Goal: Task Accomplishment & Management: Complete application form

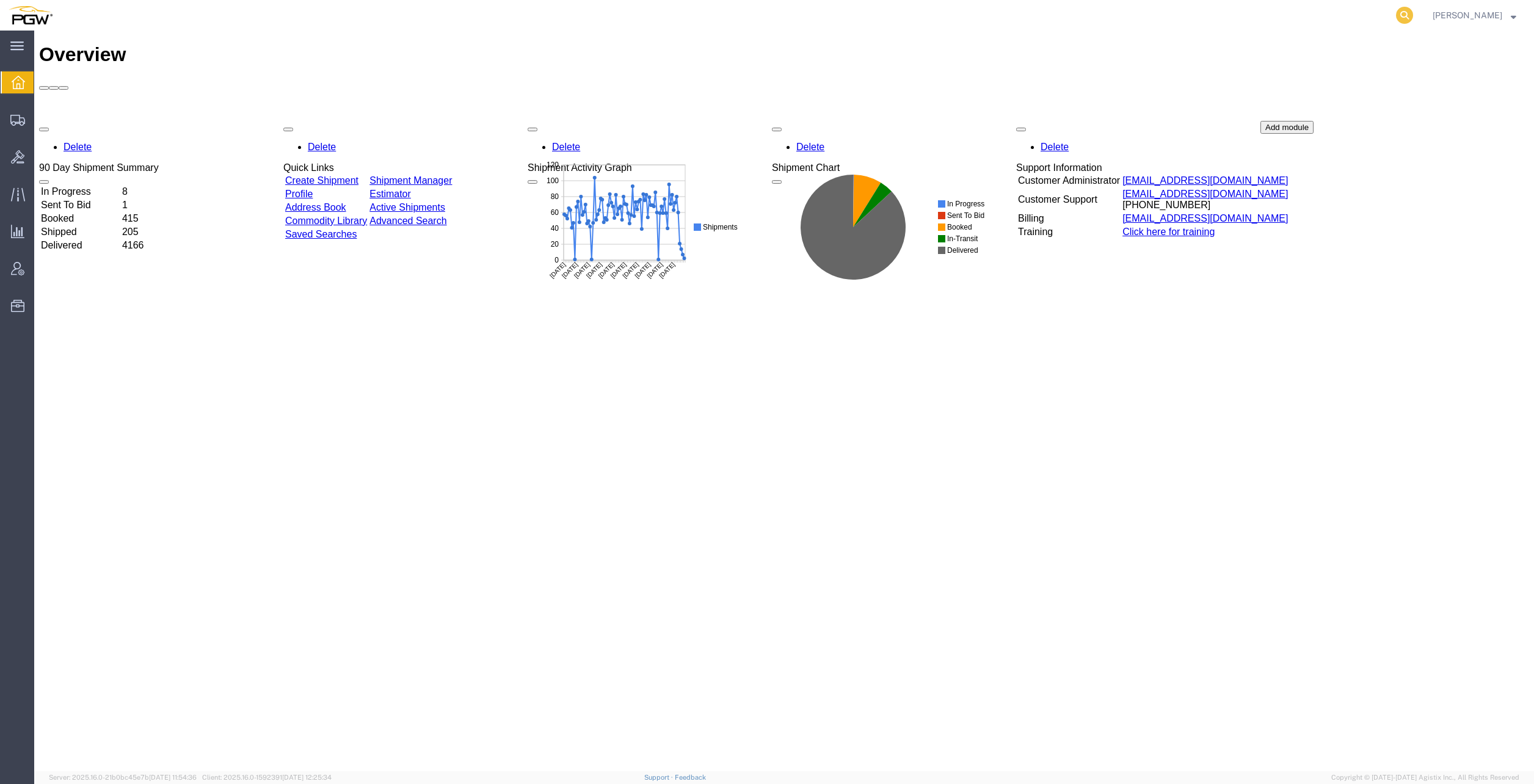
click at [1413, 14] on icon at bounding box center [1404, 15] width 17 height 17
paste input "56255840"
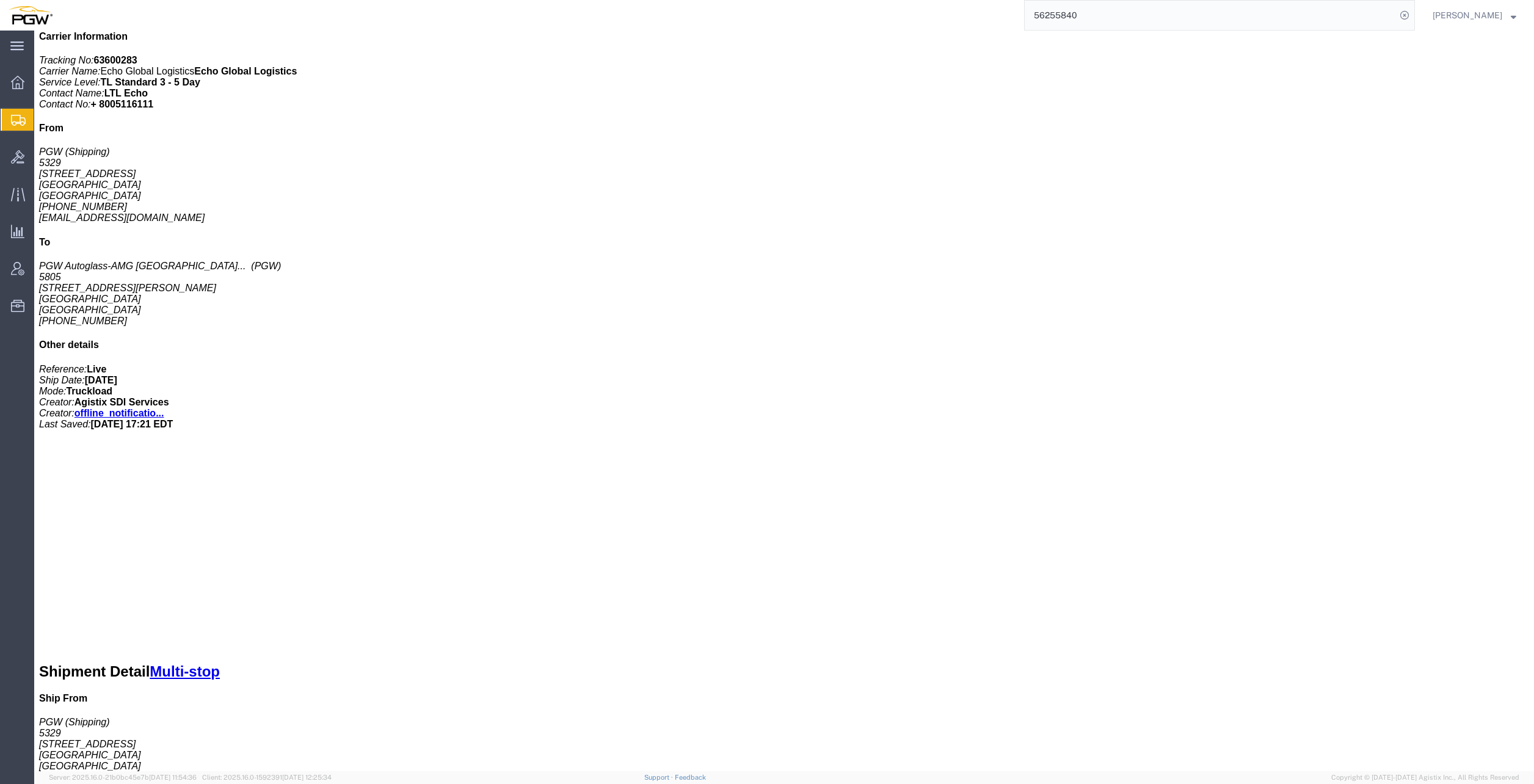
scroll to position [427, 0]
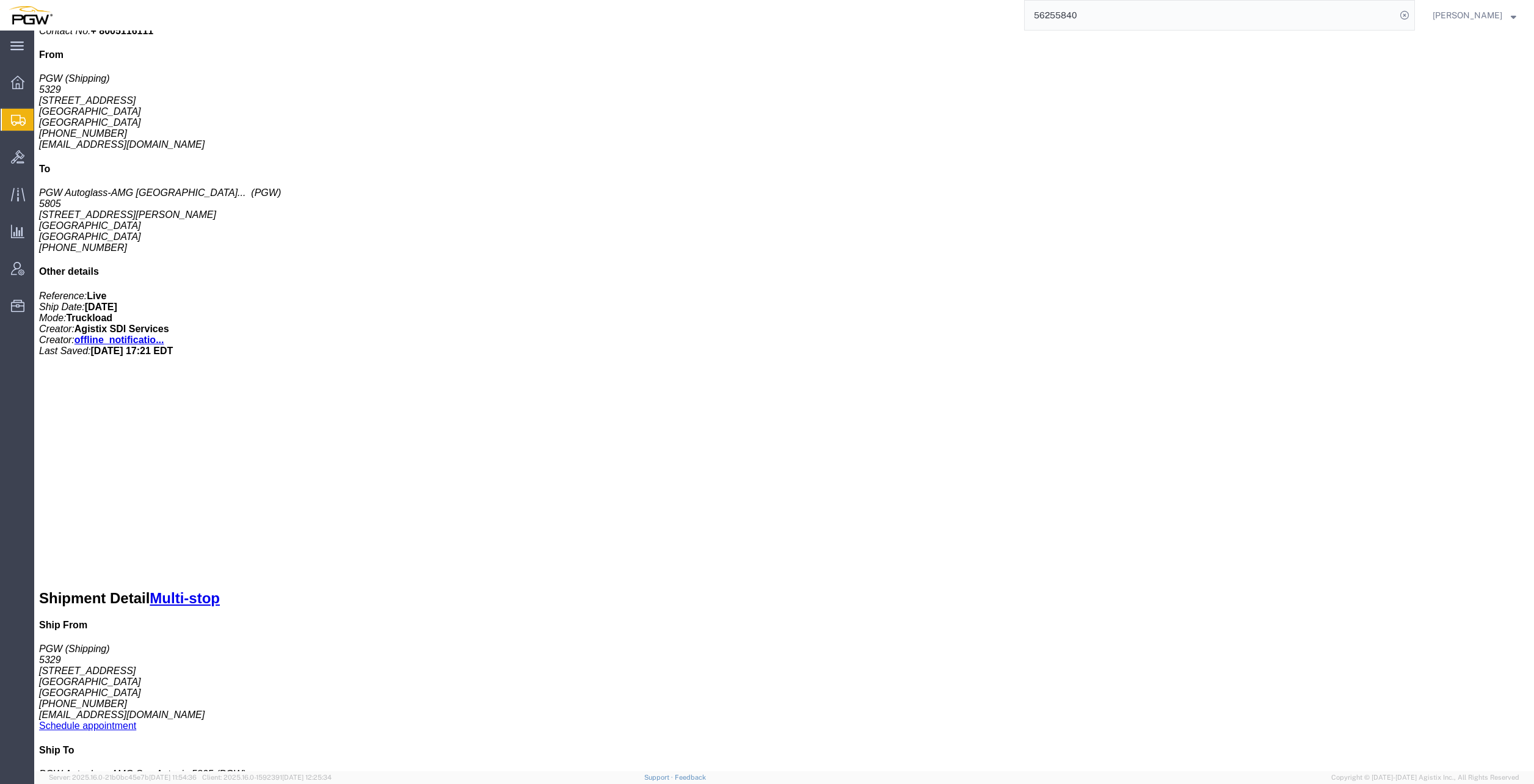
drag, startPoint x: 1037, startPoint y: 444, endPoint x: 1130, endPoint y: 447, distance: 93.0
click p "Cost Center: 5329 Freight Out Cost Center Number: 5329-6300-66000-0000"
copy b "5329-6300-66000-0000"
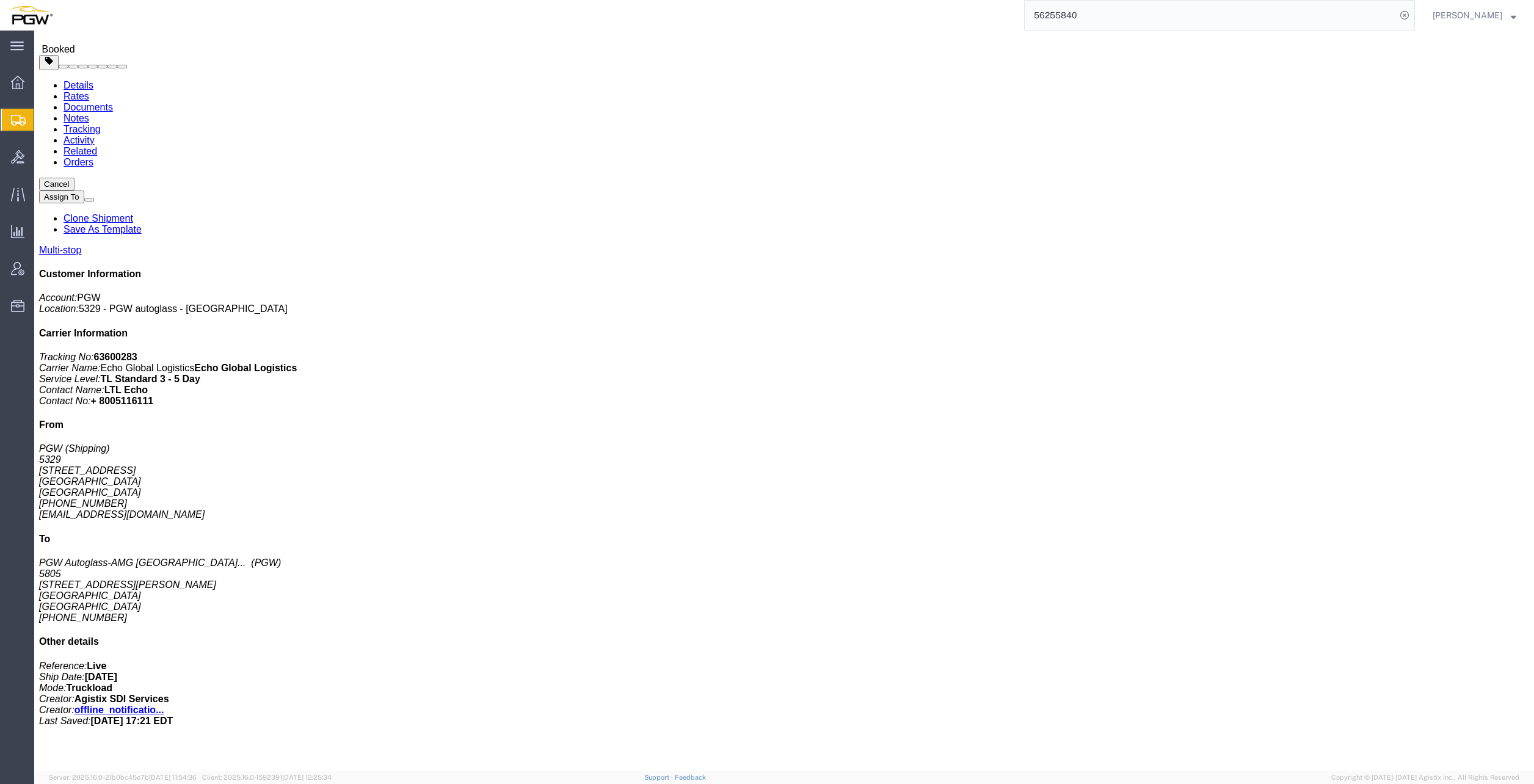
scroll to position [0, 0]
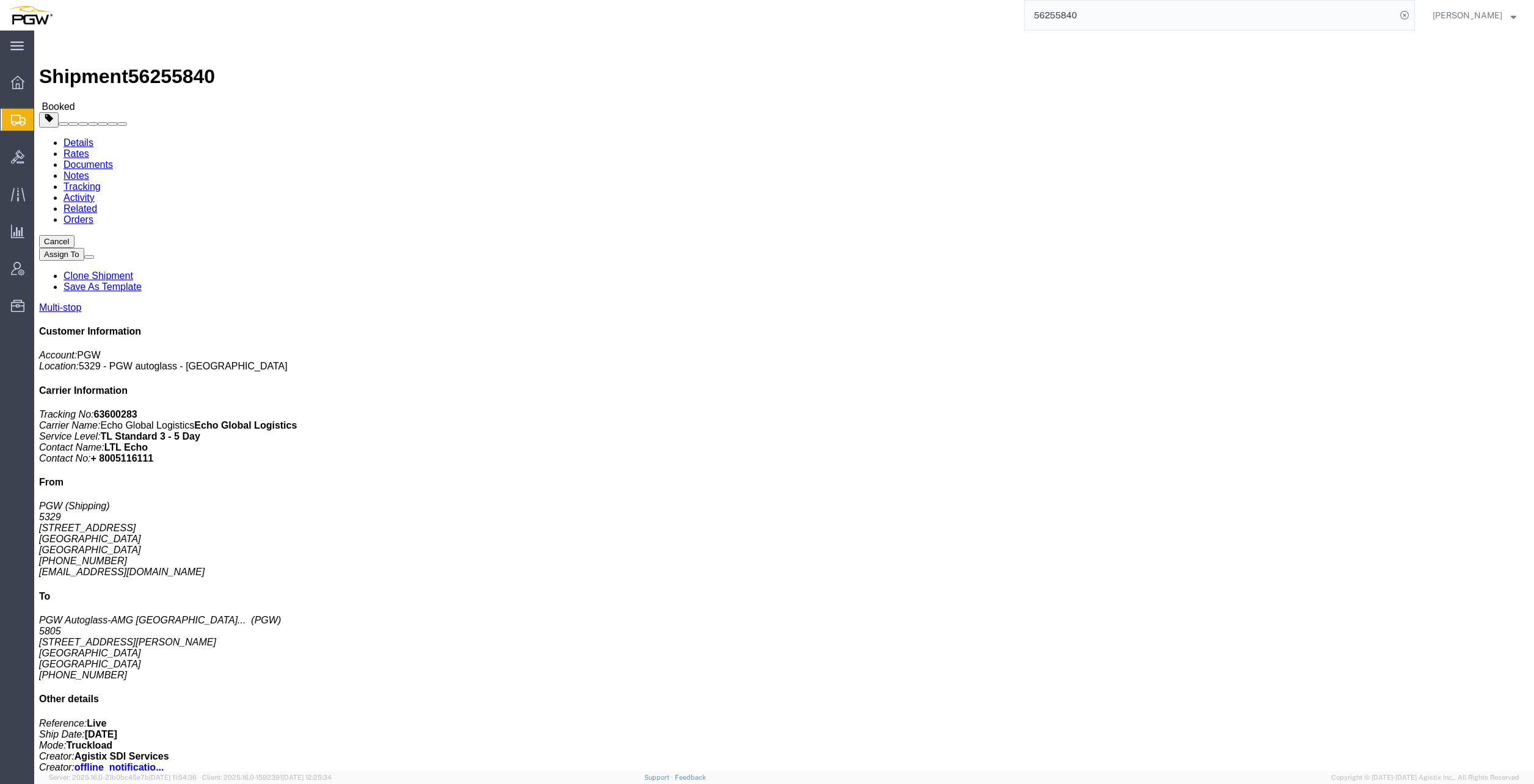
click at [1076, 13] on input "56255840" at bounding box center [1210, 15] width 371 height 29
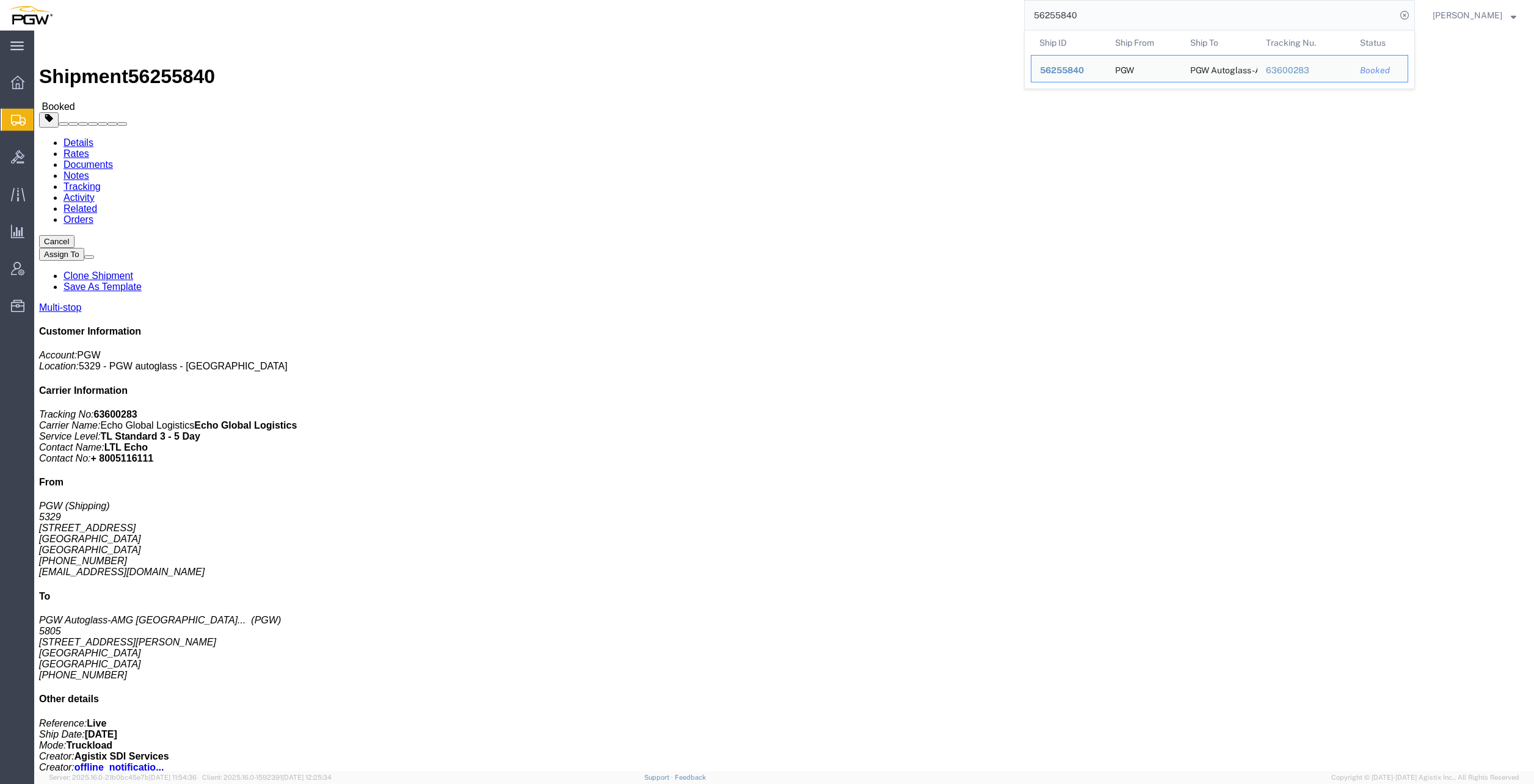
click at [1100, 13] on input "56255840" at bounding box center [1210, 15] width 371 height 29
drag, startPoint x: 944, startPoint y: 7, endPoint x: 758, endPoint y: -5, distance: 186.4
click at [758, 0] on html "main_menu Created with Sketch. Collapse Menu Overview Shipments Shipment Manage…" at bounding box center [767, 392] width 1534 height 784
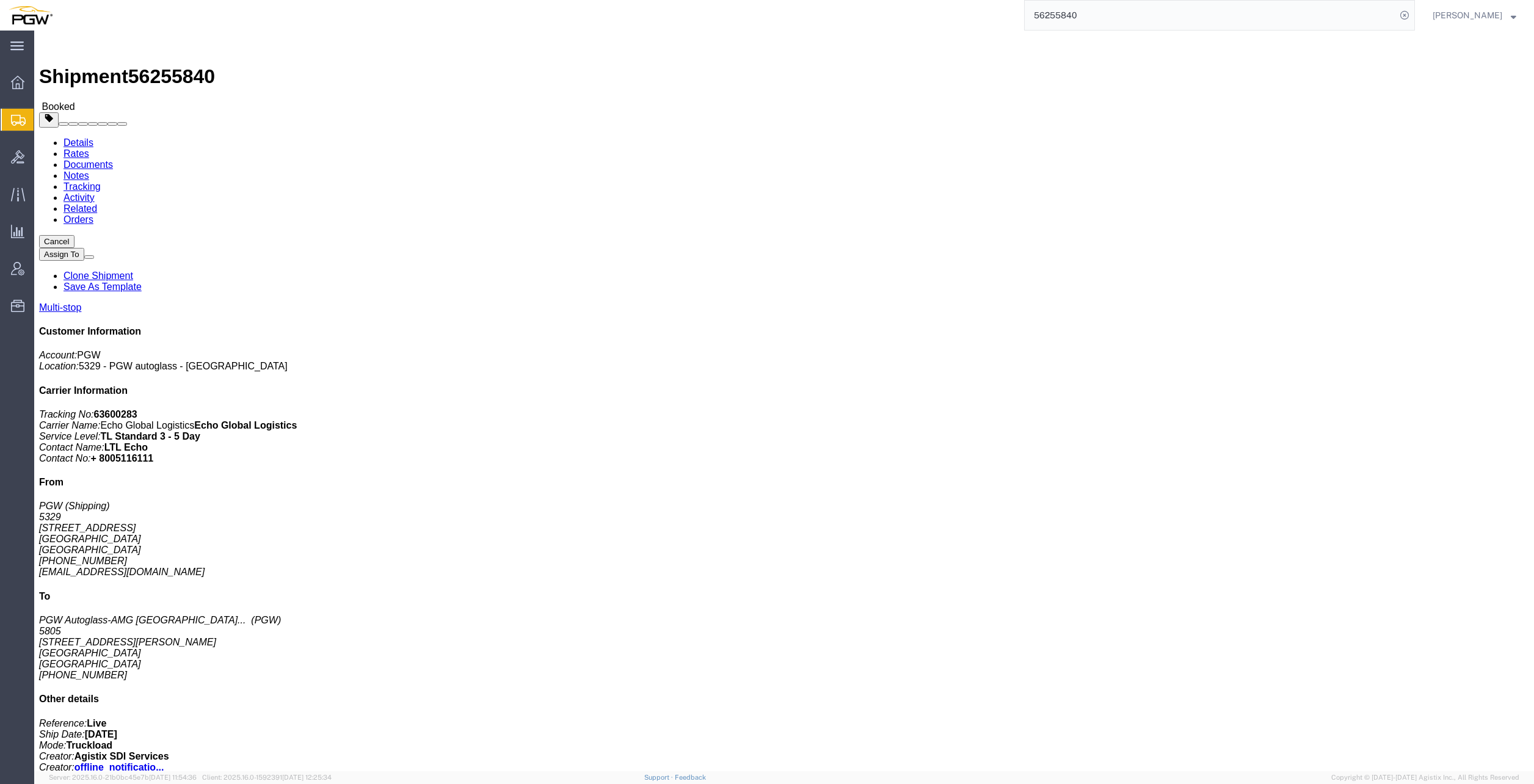
paste input "349104"
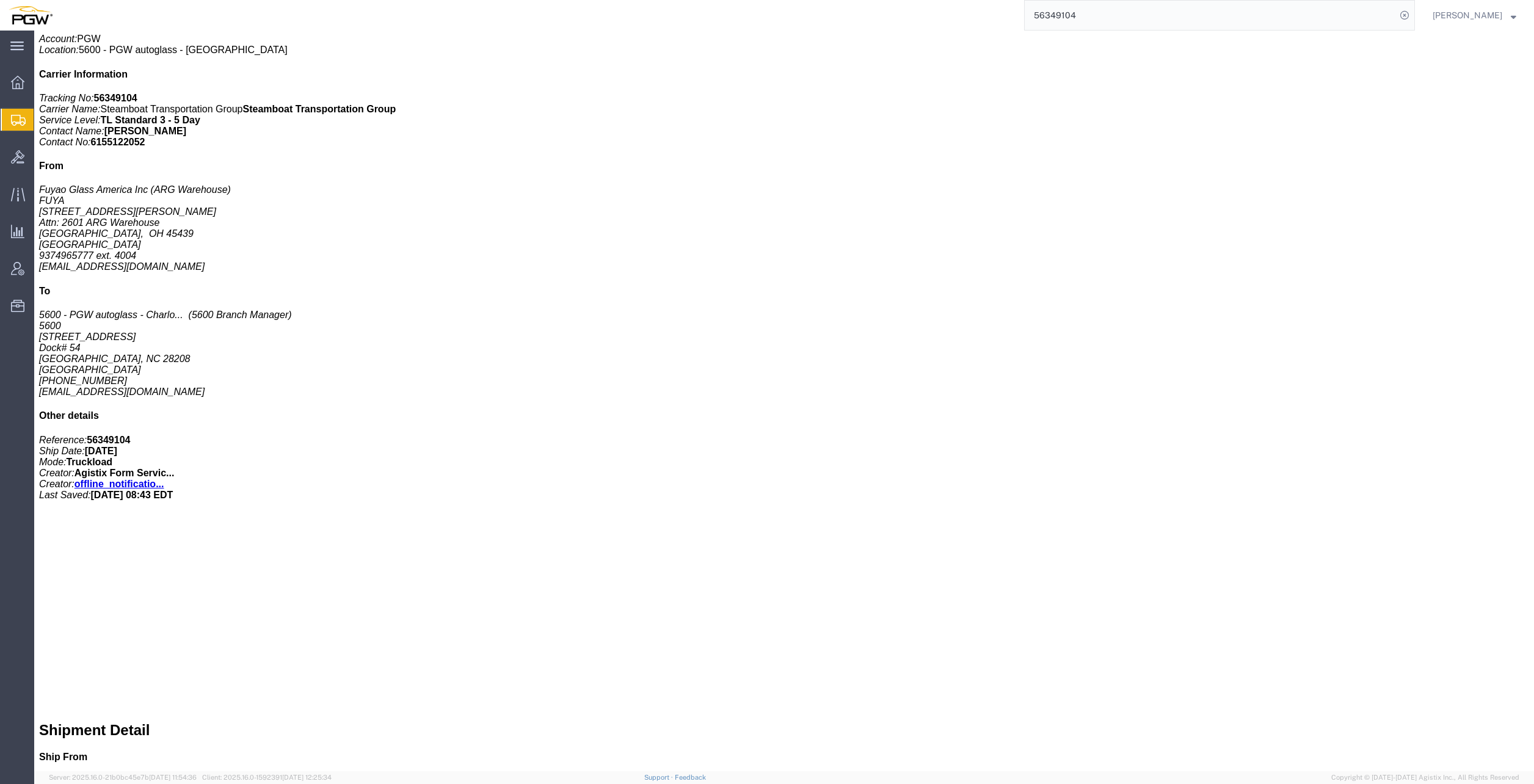
scroll to position [305, 0]
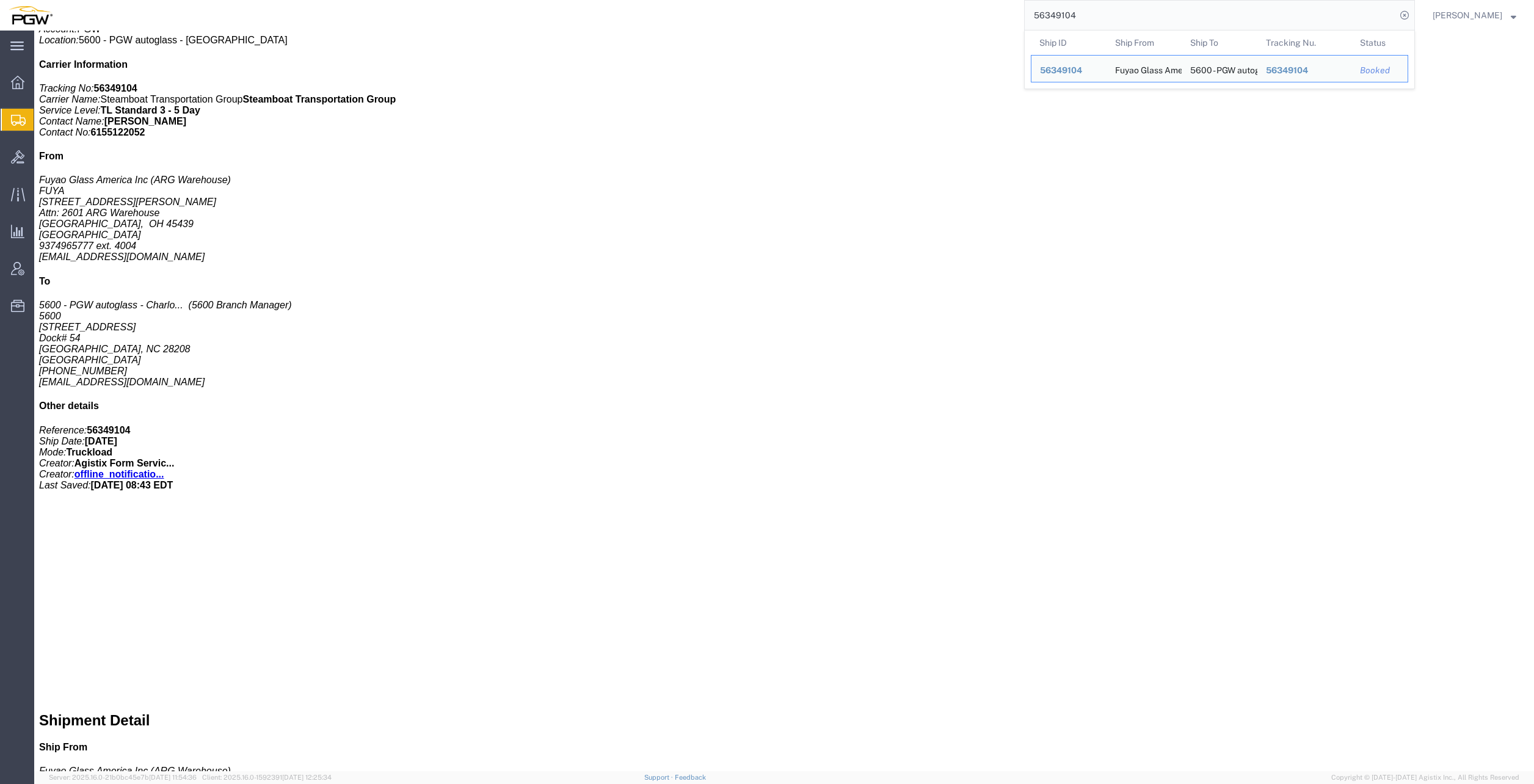
drag, startPoint x: 1035, startPoint y: 350, endPoint x: 1127, endPoint y: 346, distance: 92.1
click p "Cost Center: 5600 Freight In Cost Center Number: 5600-3600-50180-0000"
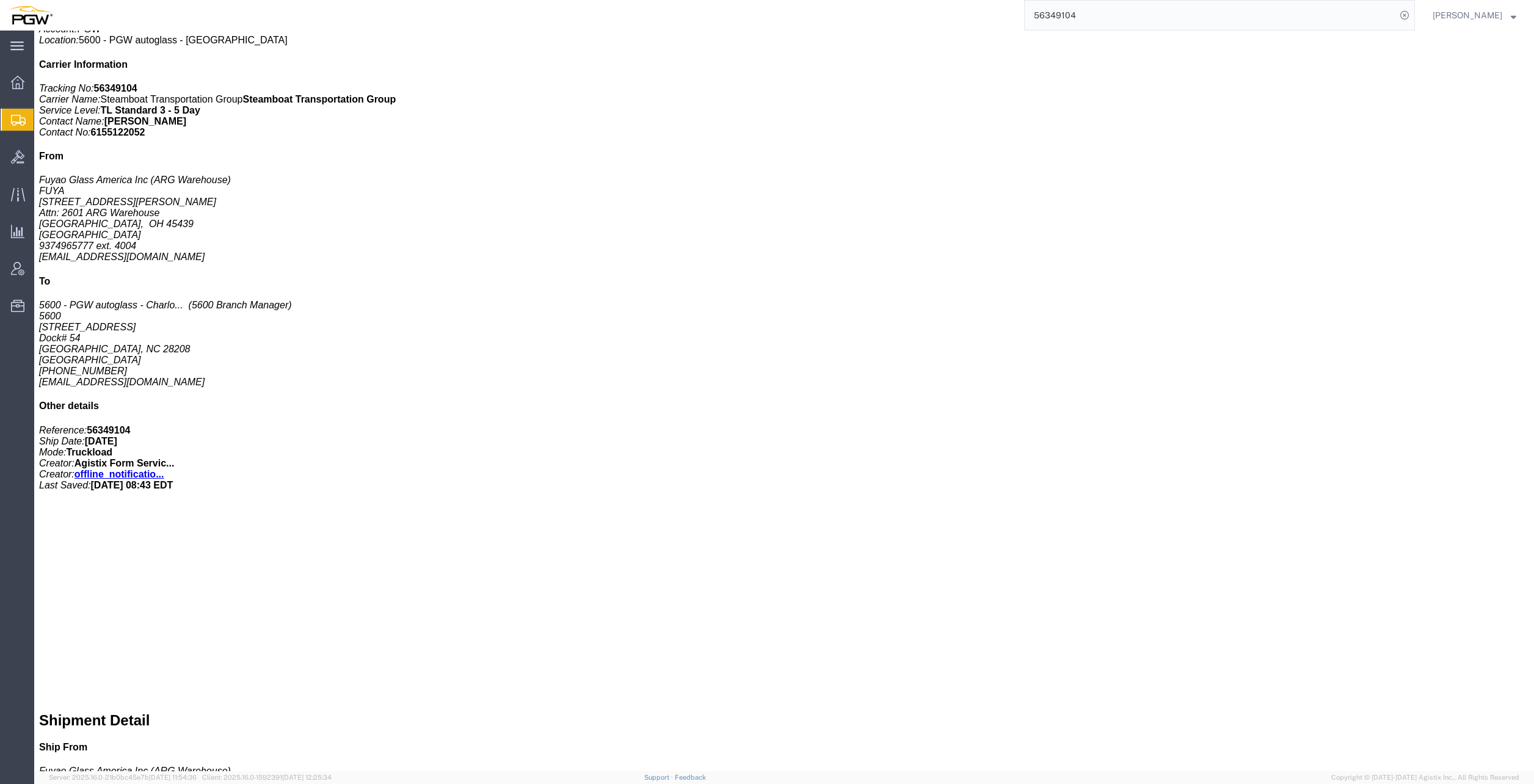
copy b "5600-3600-50180-0000"
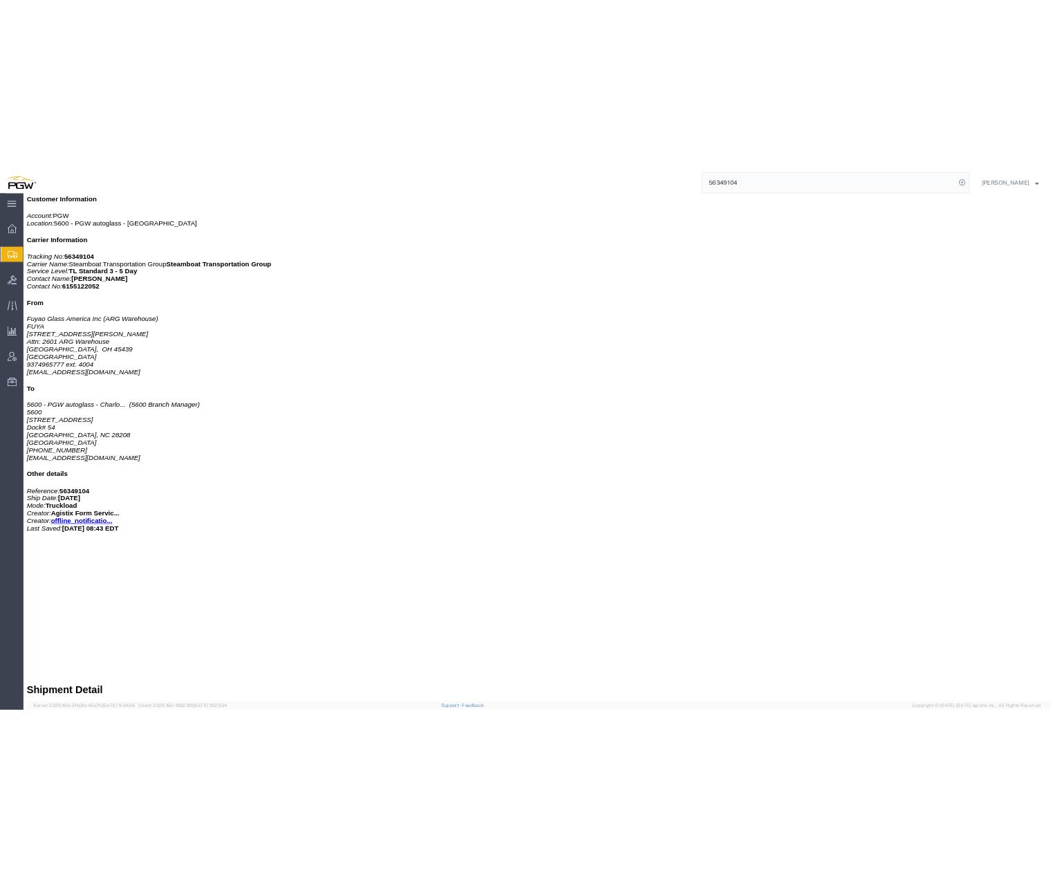
scroll to position [207, 0]
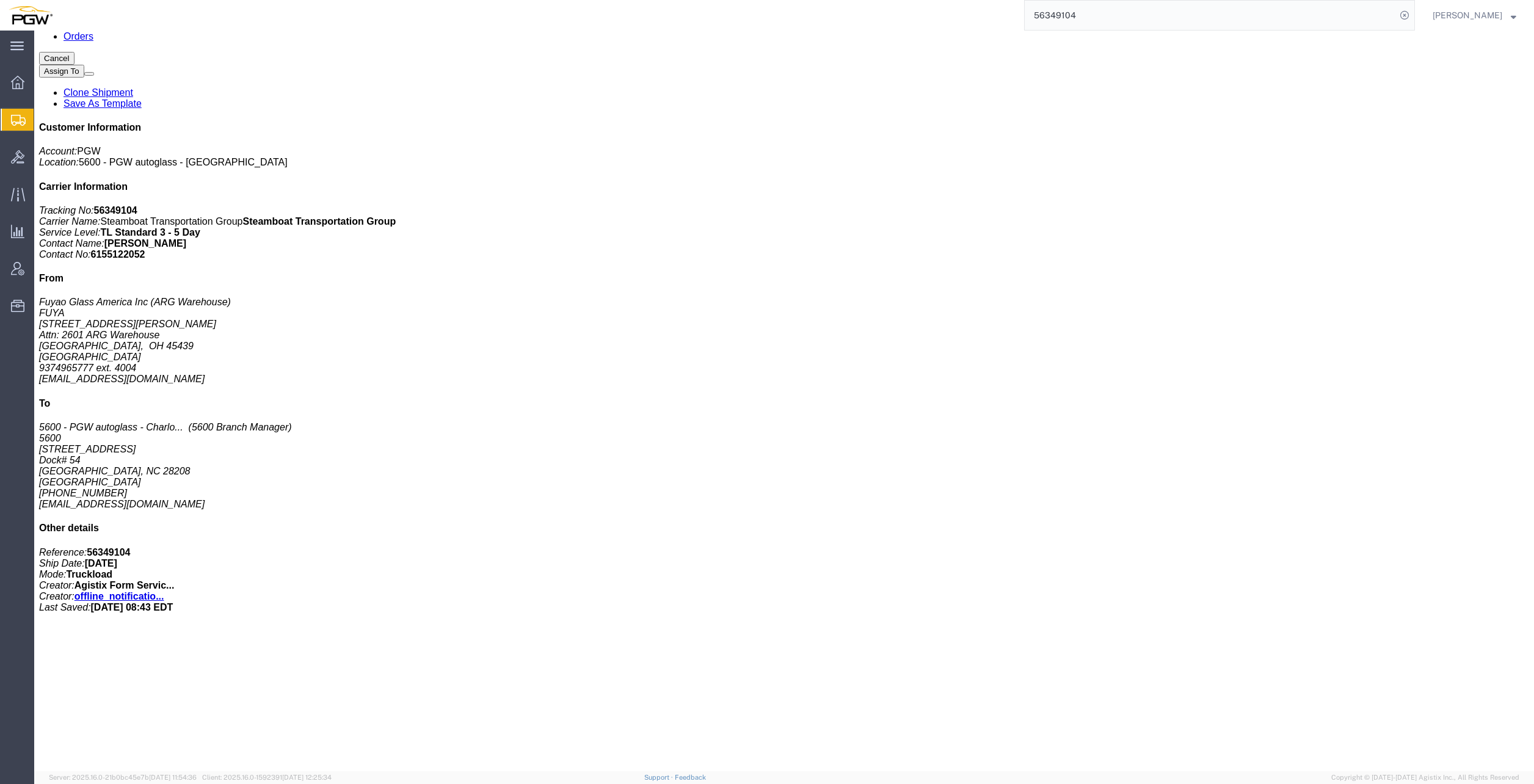
drag, startPoint x: 1081, startPoint y: 474, endPoint x: 1054, endPoint y: 466, distance: 28.2
click p "Cost Center: 5600 Freight In Cost Center Number: 5600-3600-50180-0000"
click b "5600-3600-50180-0000"
drag, startPoint x: 1036, startPoint y: 467, endPoint x: 1128, endPoint y: 468, distance: 92.0
click p "Cost Center: 5600 Freight In Cost Center Number: 5600-3600-50180-0000"
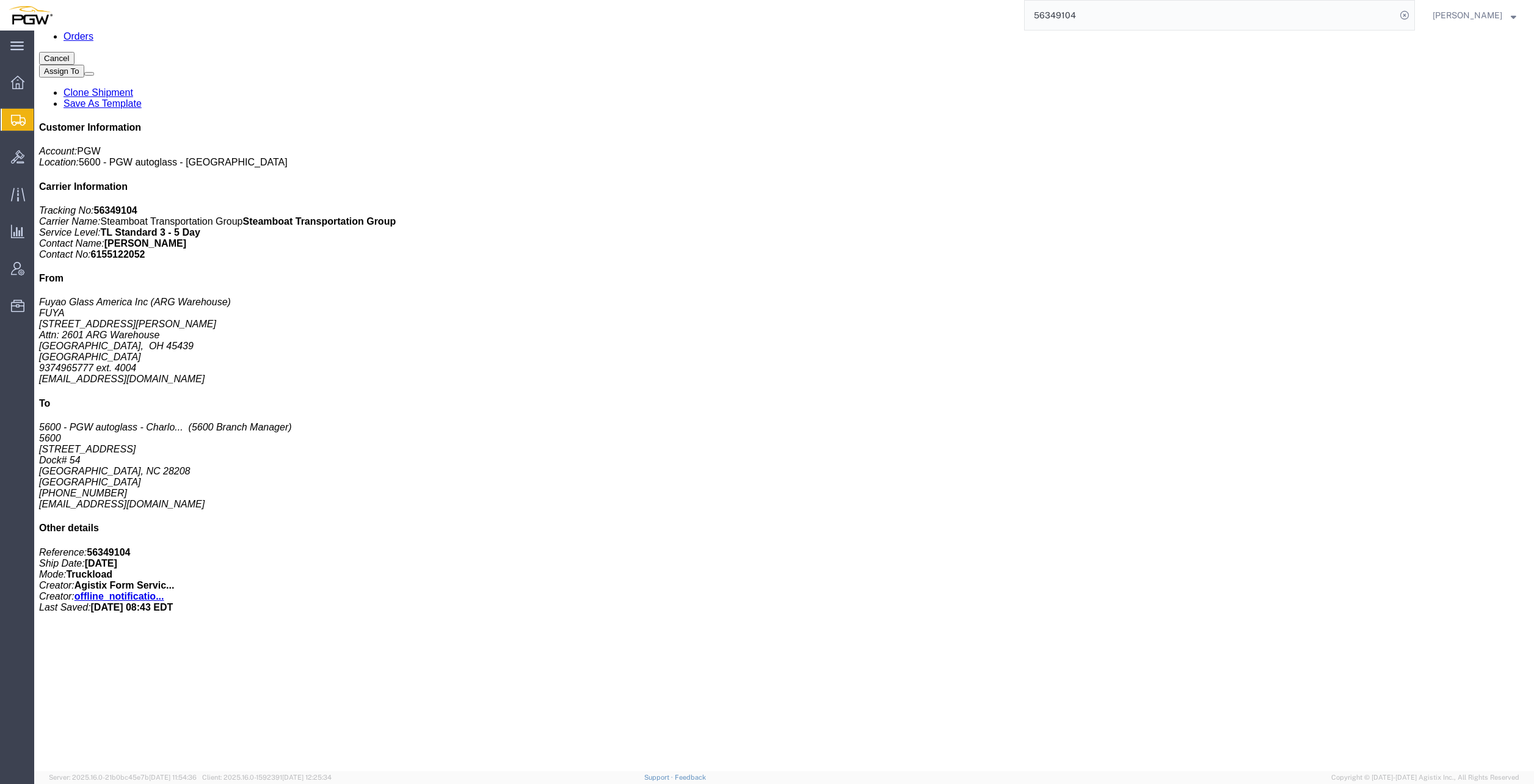
copy b "5600-3600-50180-0000"
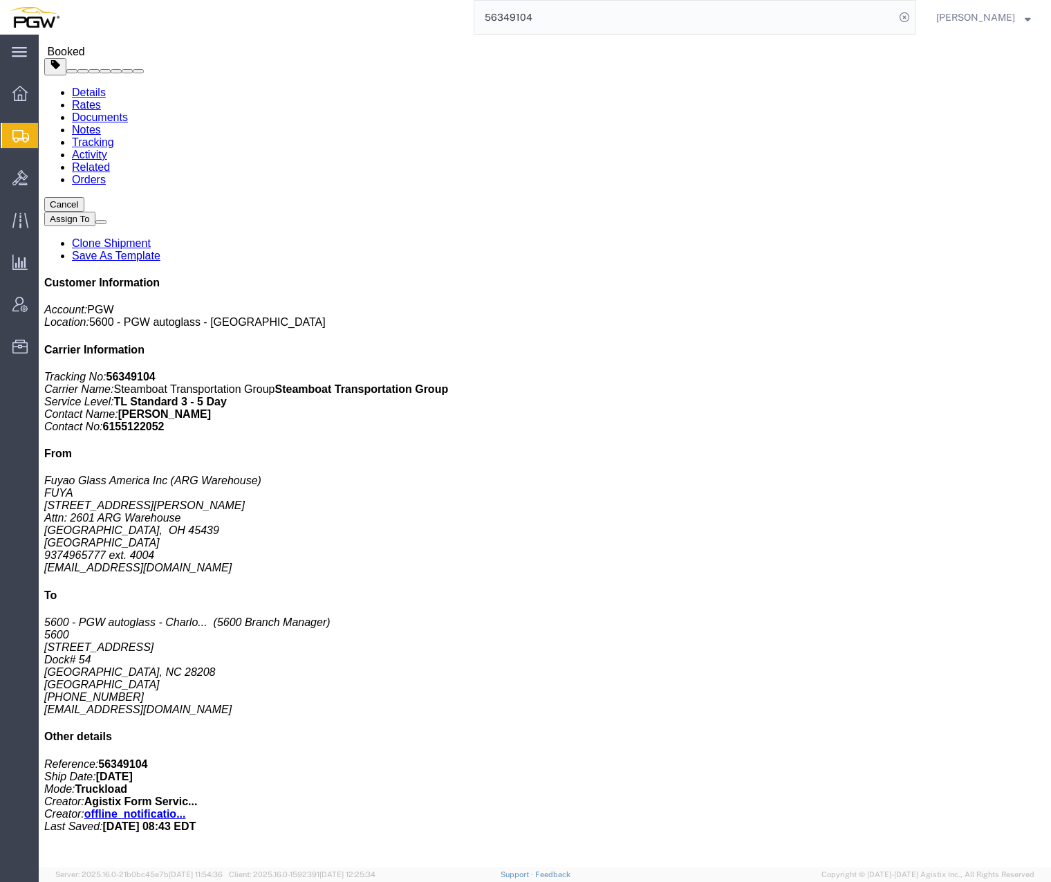
click div "48 Your Packaging Total weight: 39000.00 LBS Dimensions: L 48.00 x W 8.00 x H 8…"
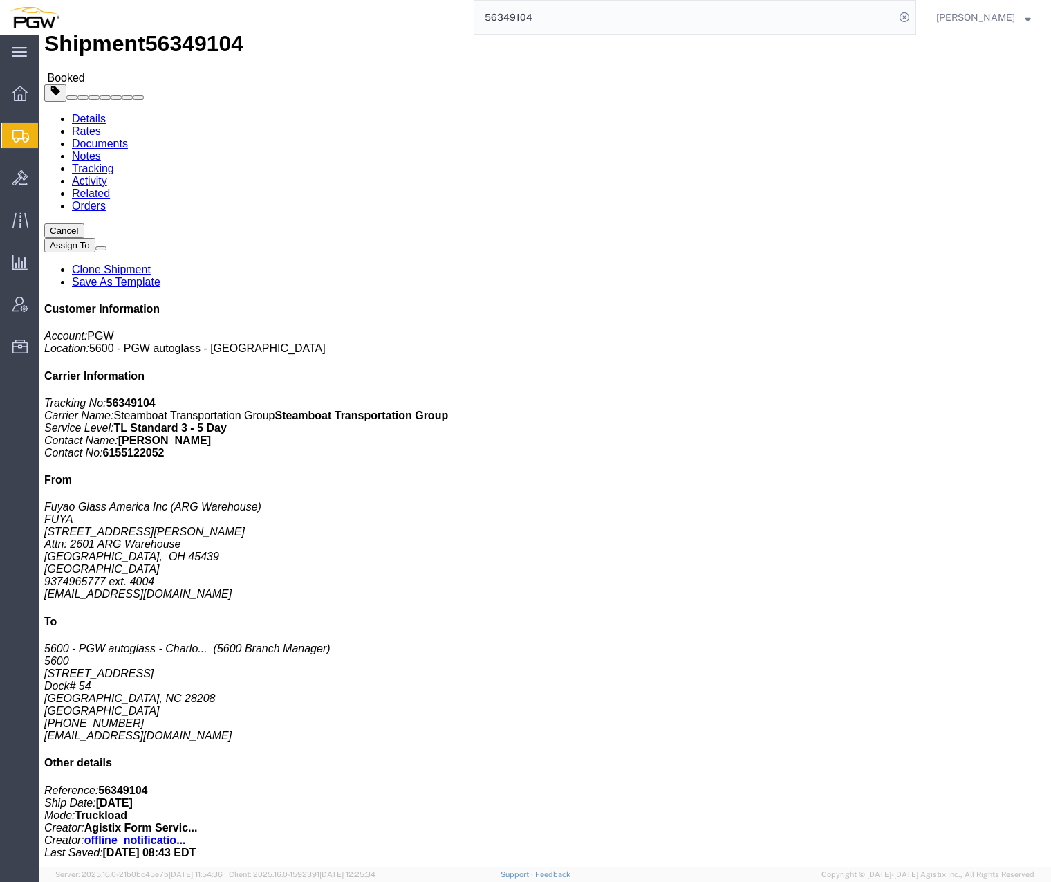
scroll to position [0, 0]
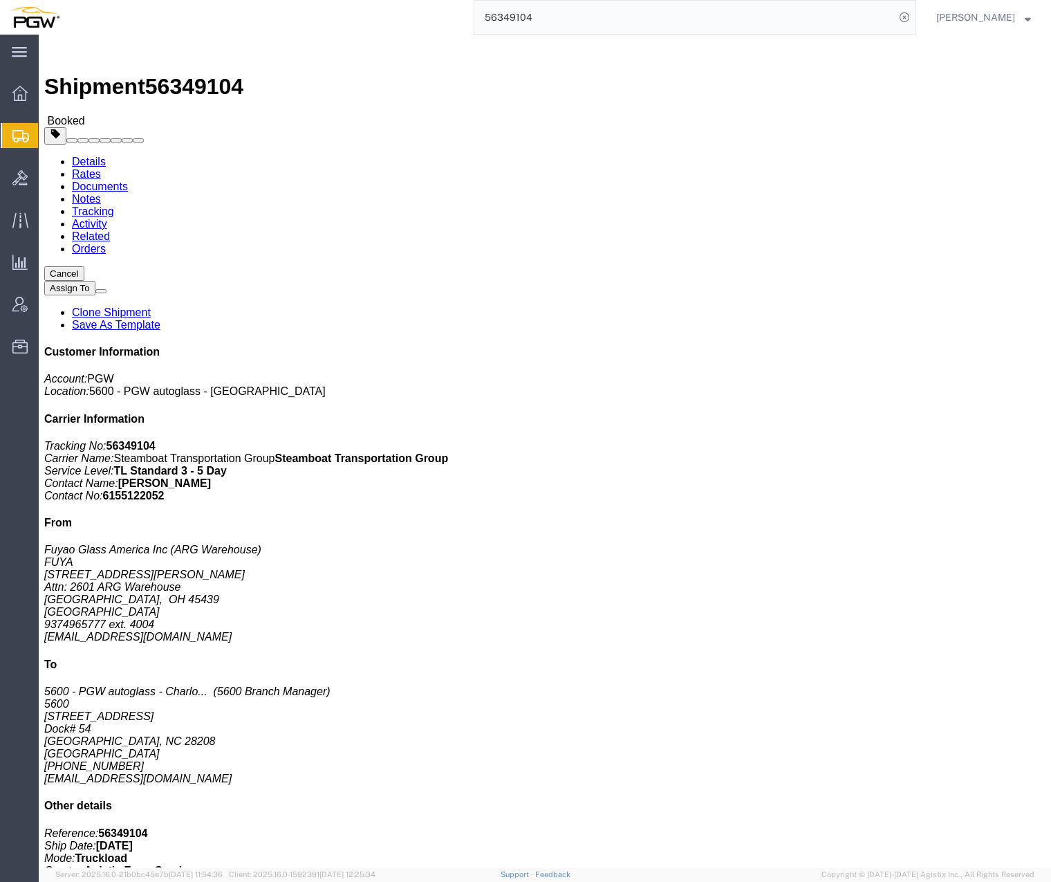
click at [572, 24] on input "56349104" at bounding box center [684, 17] width 420 height 33
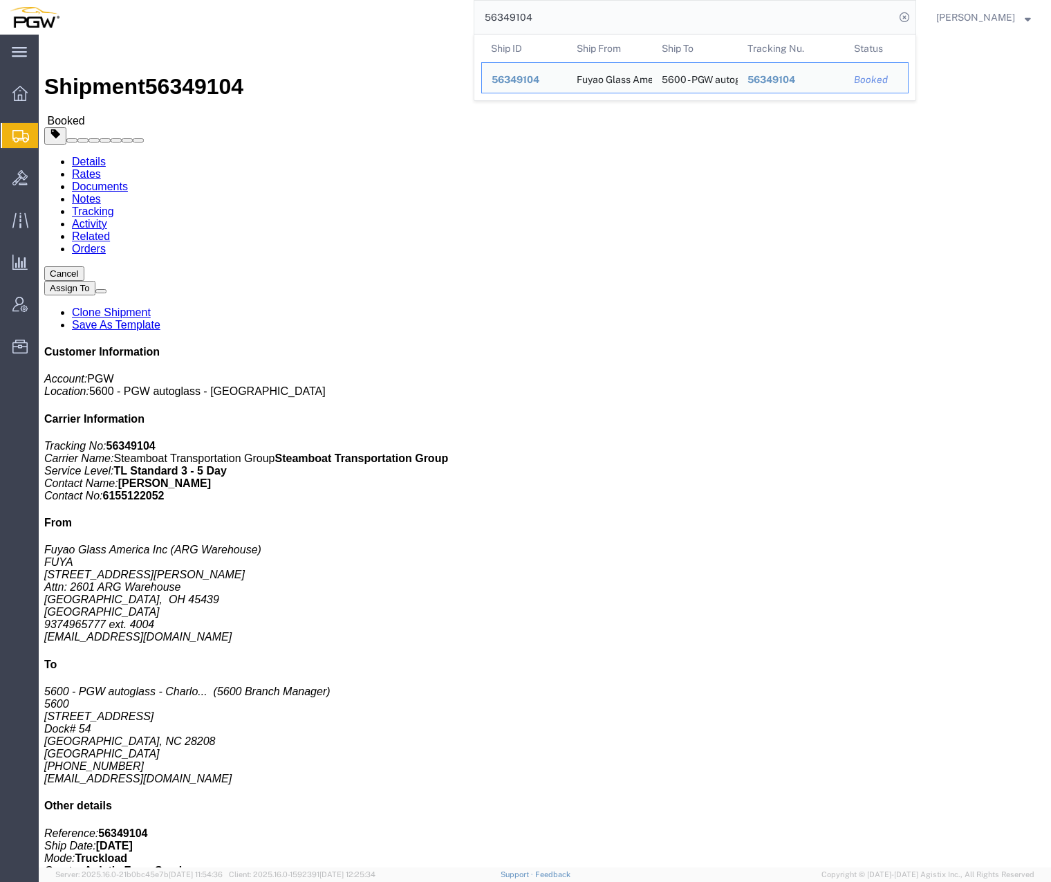
drag, startPoint x: 603, startPoint y: 23, endPoint x: 317, endPoint y: -11, distance: 288.3
click at [317, 0] on html "main_menu Created with Sketch. Collapse Menu Overview Shipments Shipment Manage…" at bounding box center [525, 441] width 1051 height 882
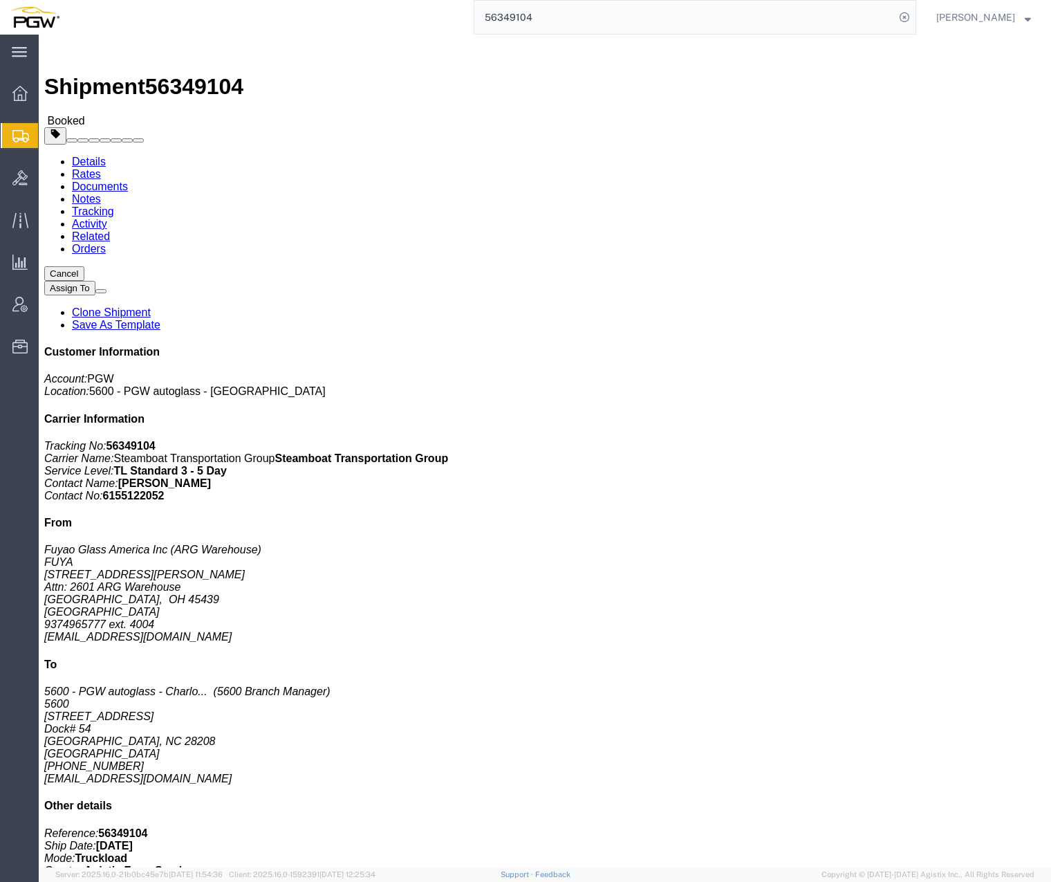
paste input "97851"
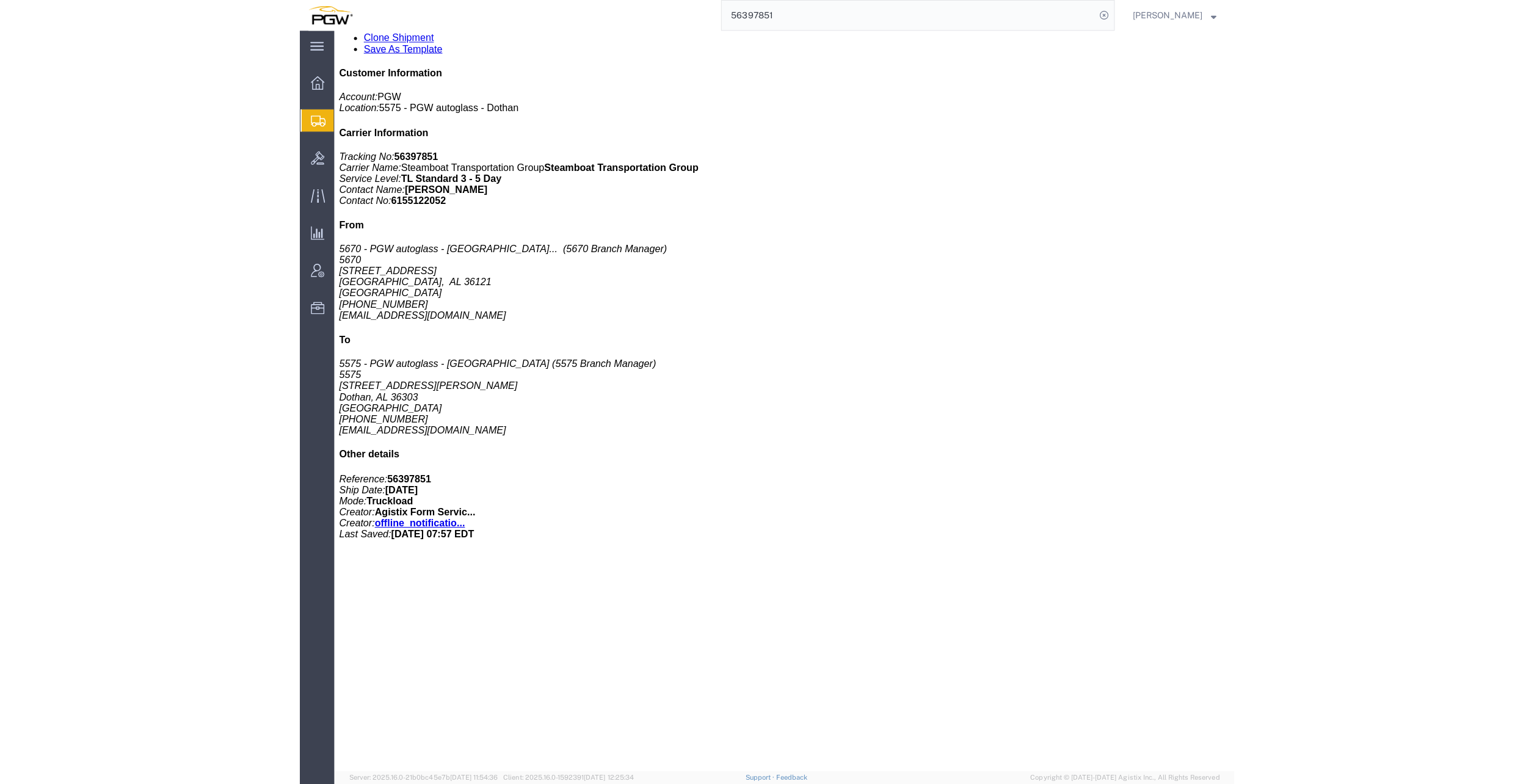
scroll to position [245, 0]
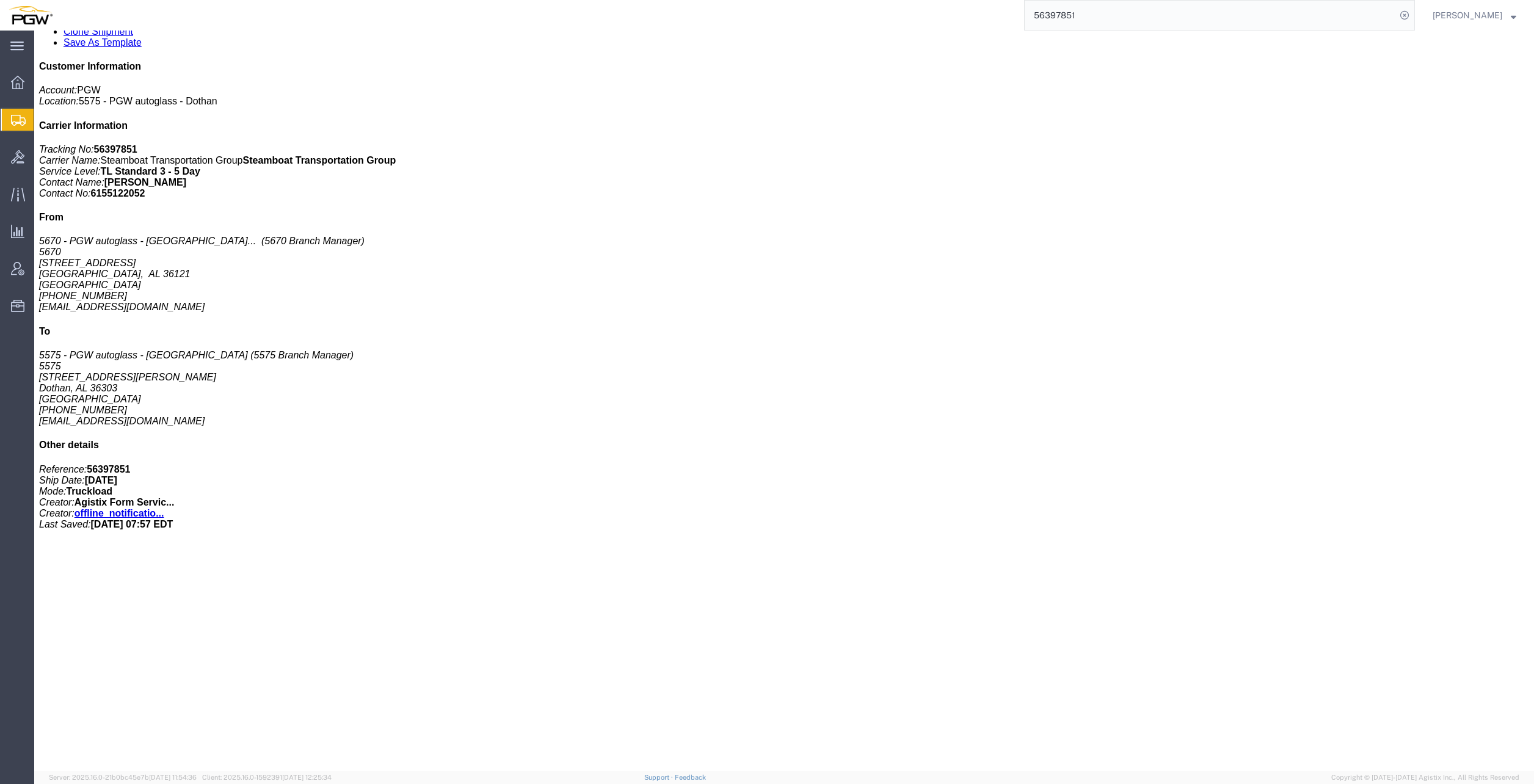
drag, startPoint x: 1035, startPoint y: 455, endPoint x: 1130, endPoint y: 456, distance: 95.0
click p "Cost Center: 5575 Freight In Cost Center Number: 5575-3600-50180-0000"
copy b "5575-3600-50180-0000"
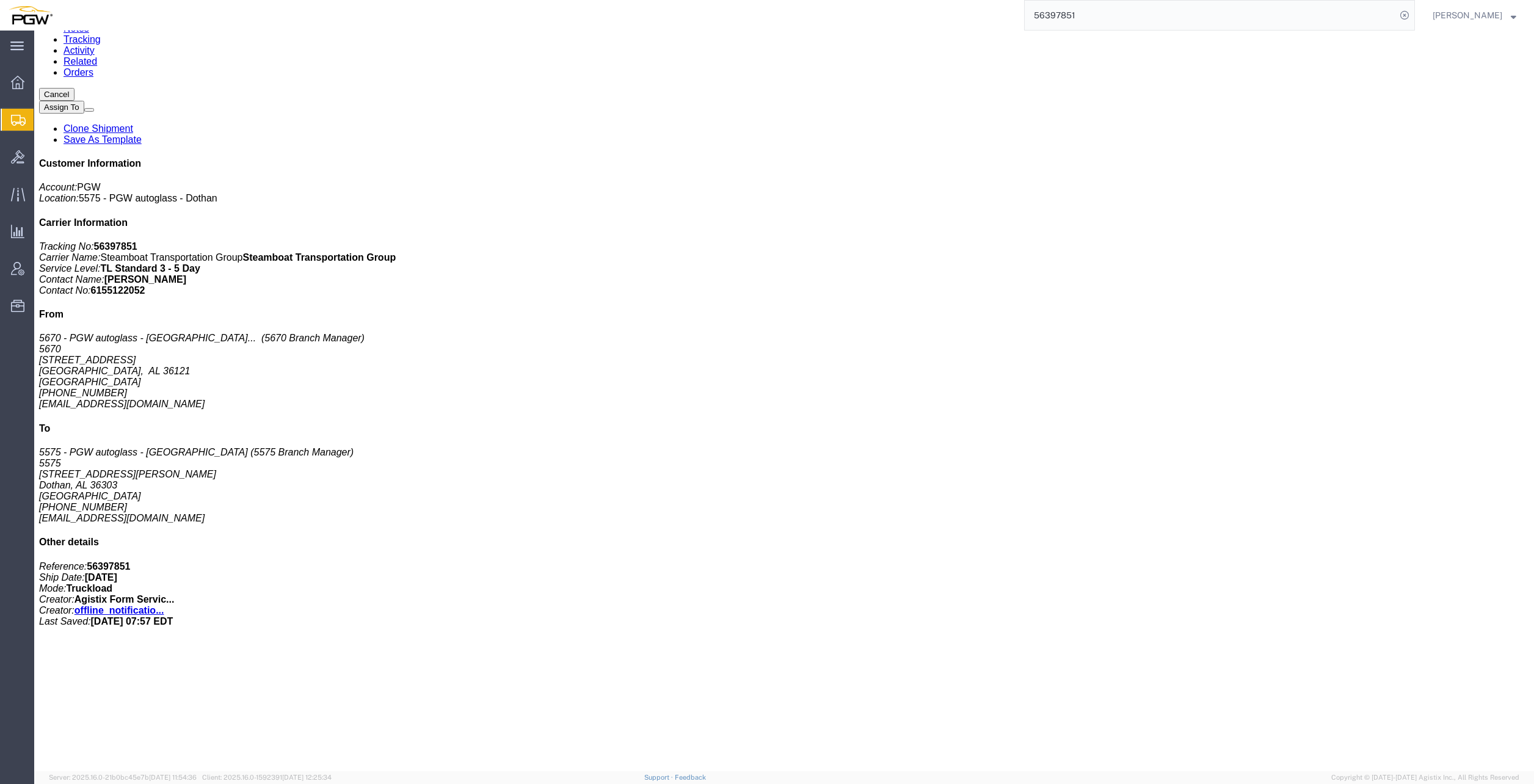
scroll to position [0, 0]
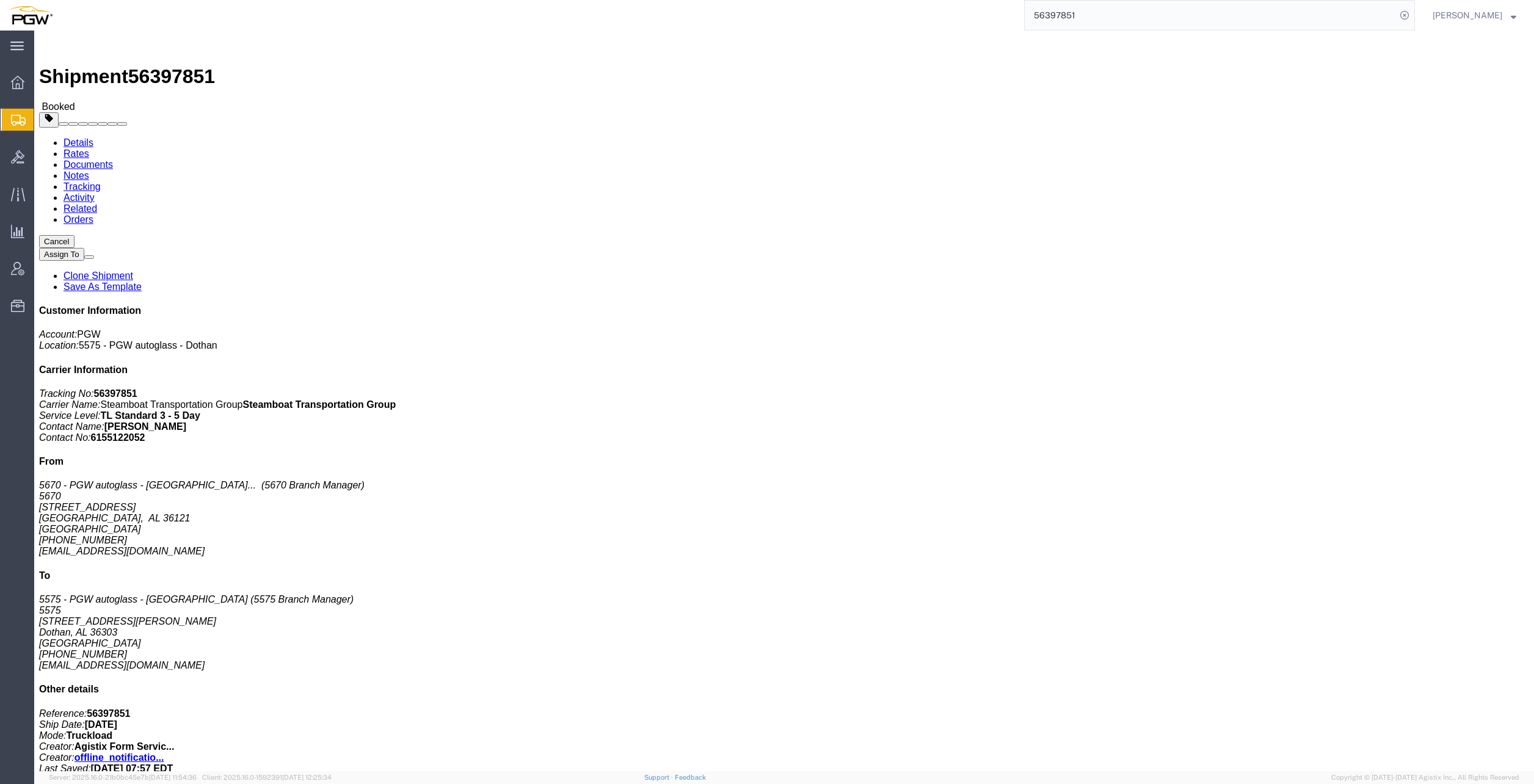
click at [1138, 13] on input "56397851" at bounding box center [1210, 15] width 371 height 29
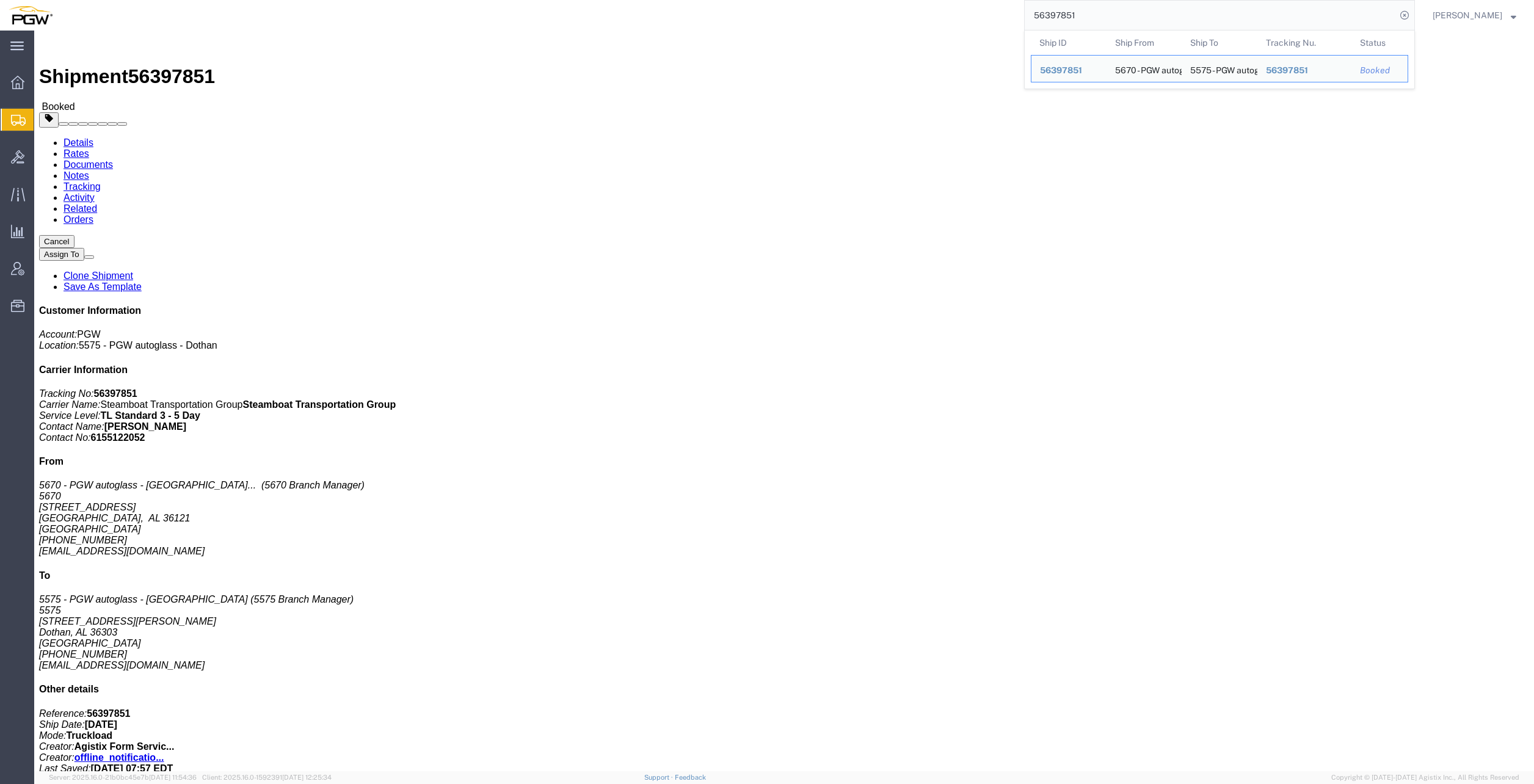
drag, startPoint x: 1155, startPoint y: 17, endPoint x: 765, endPoint y: -34, distance: 393.3
click at [765, 0] on html "main_menu Created with Sketch. Collapse Menu Overview Shipments Shipment Manage…" at bounding box center [767, 392] width 1534 height 784
paste input "404300"
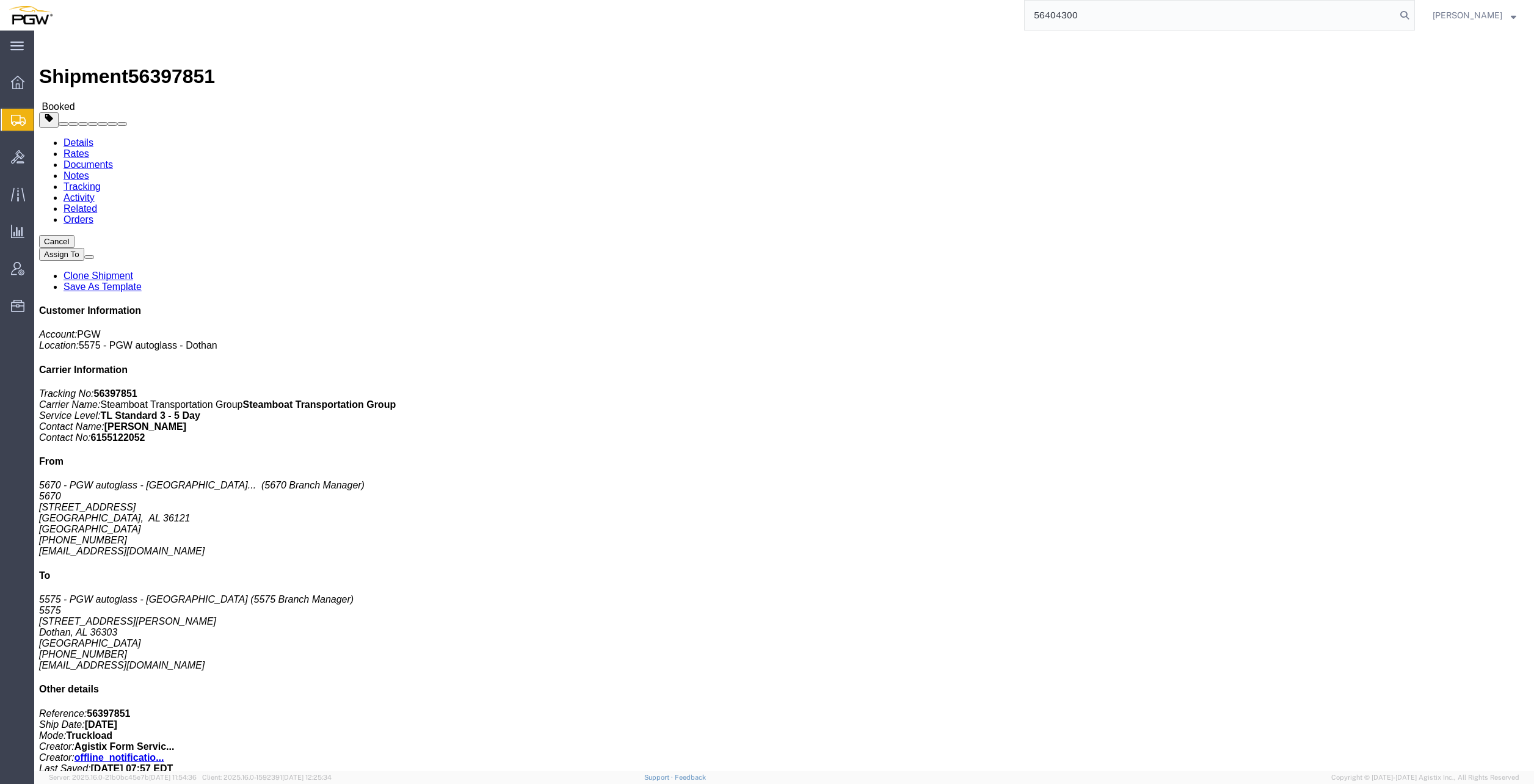
type input "56404300"
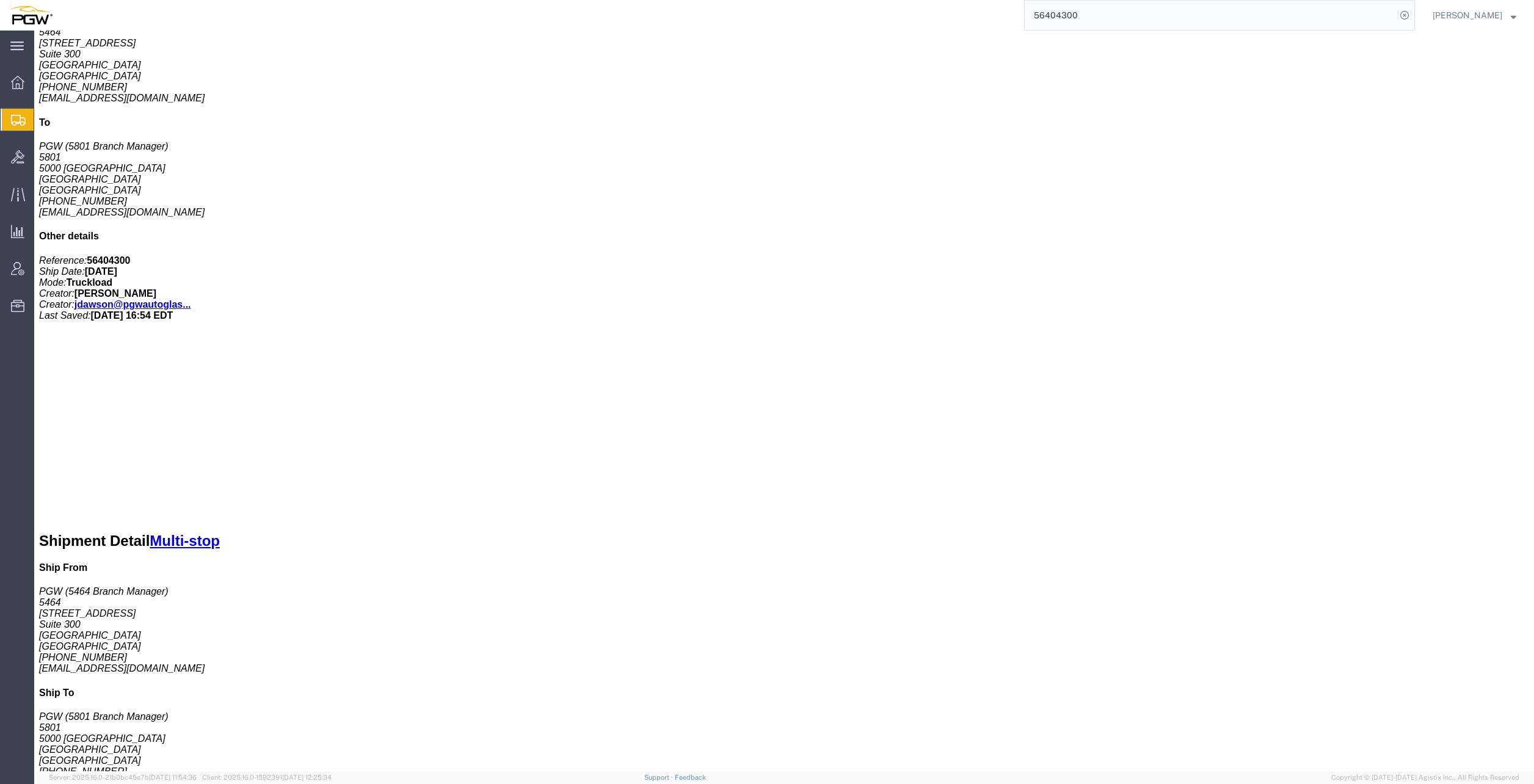
scroll to position [488, 0]
drag, startPoint x: 1036, startPoint y: 383, endPoint x: 1131, endPoint y: 377, distance: 95.2
click p "Cost Center: [STREET_ADDRESS] Number: 5801-7100-72000-0000"
copy b "5801-7100-72000-0000"
click at [0, 0] on span "Create from Template" at bounding box center [0, 0] width 0 height 0
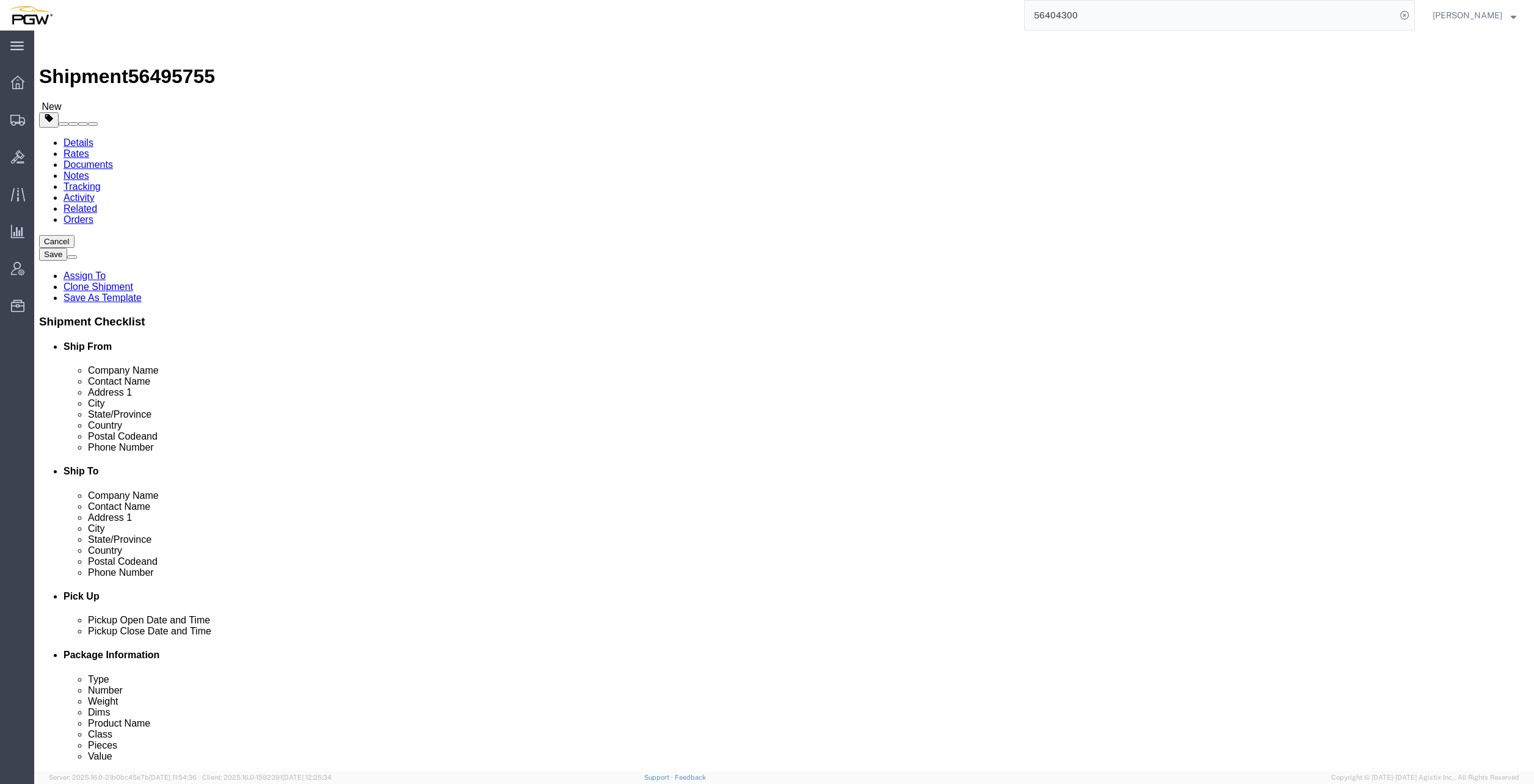
select select "28281"
select select "28253"
type input "g"
type input "641"
select select "28425"
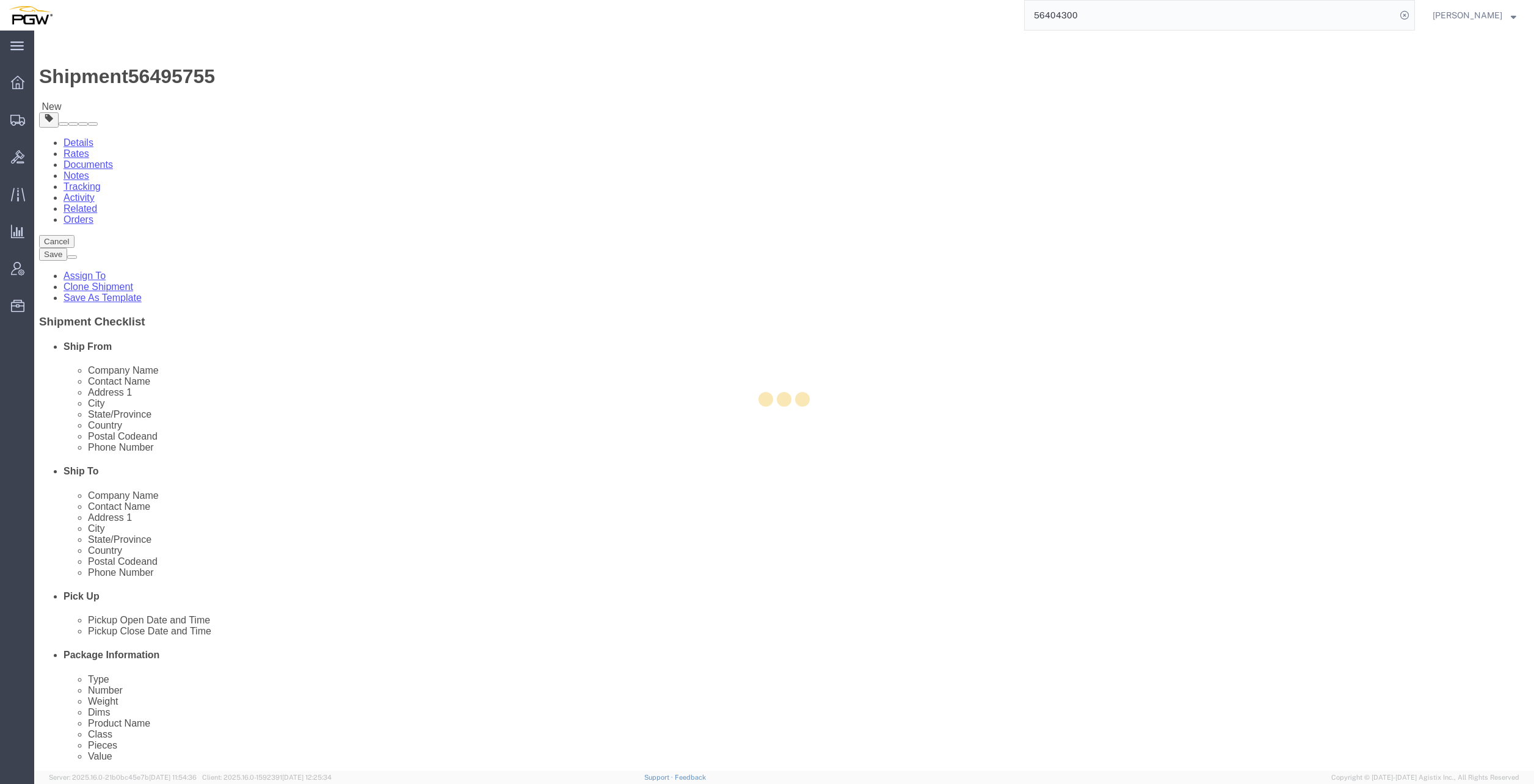
type input "5641"
select select "NC"
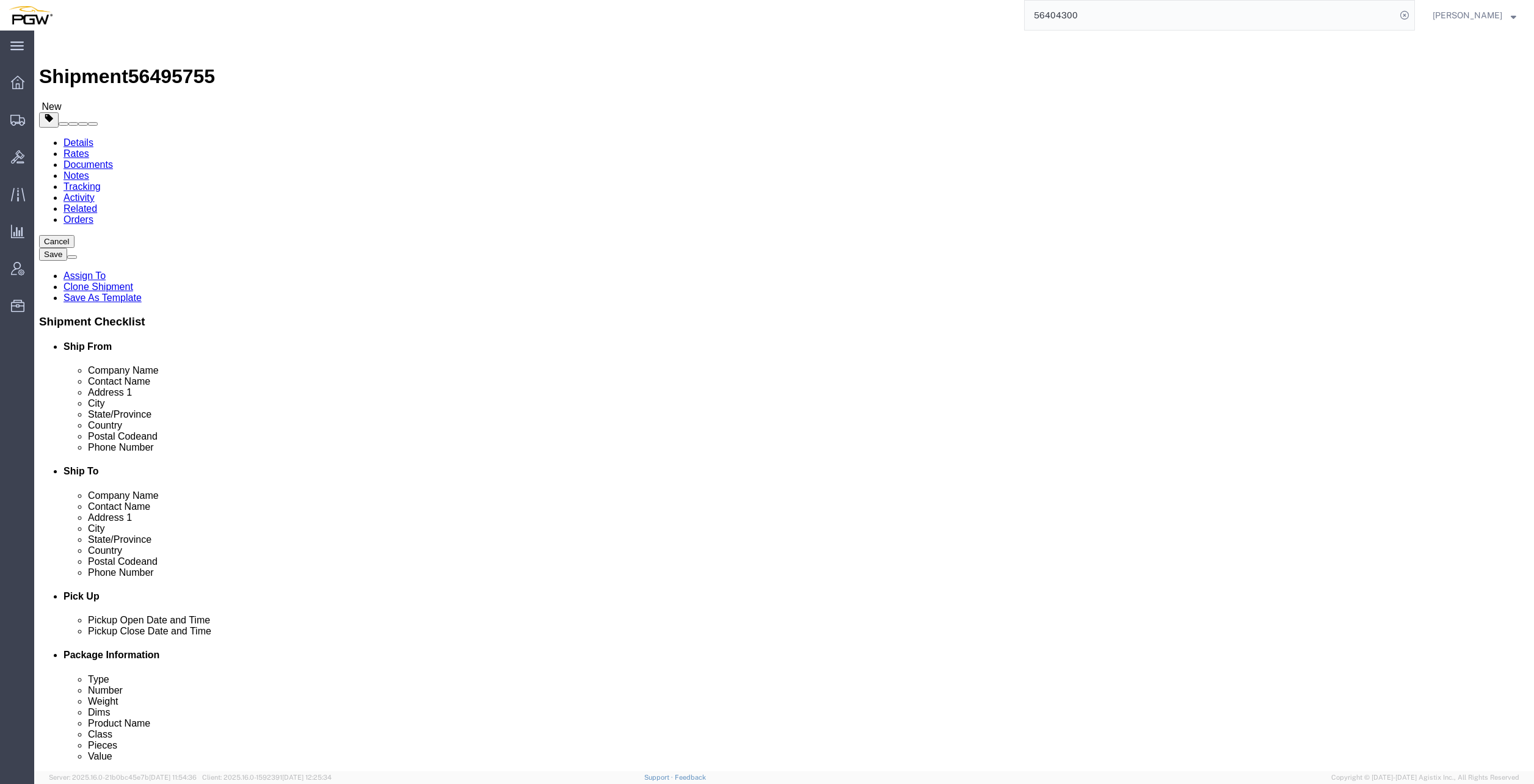
click button "Add Stop"
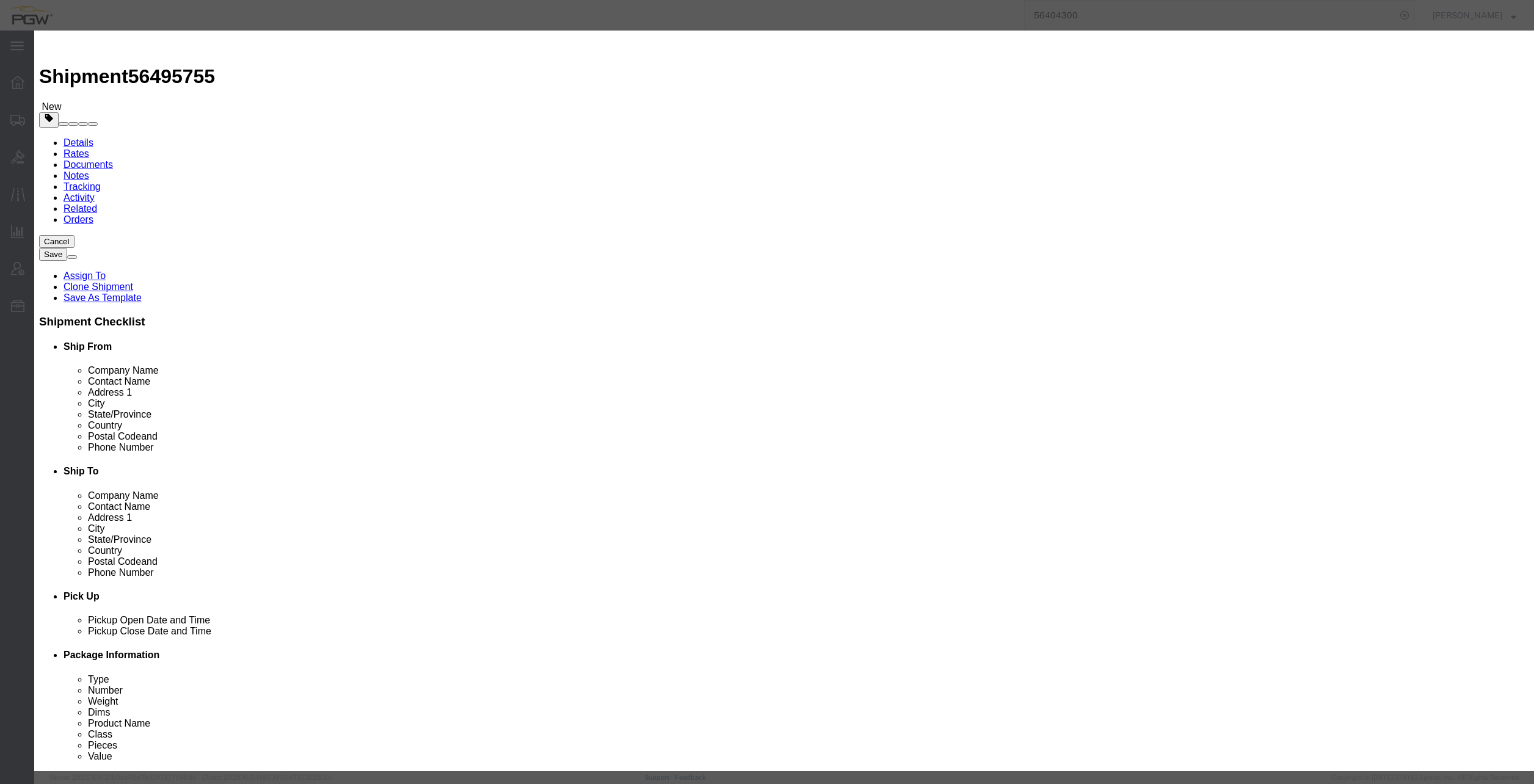
type input "600"
select select "28401"
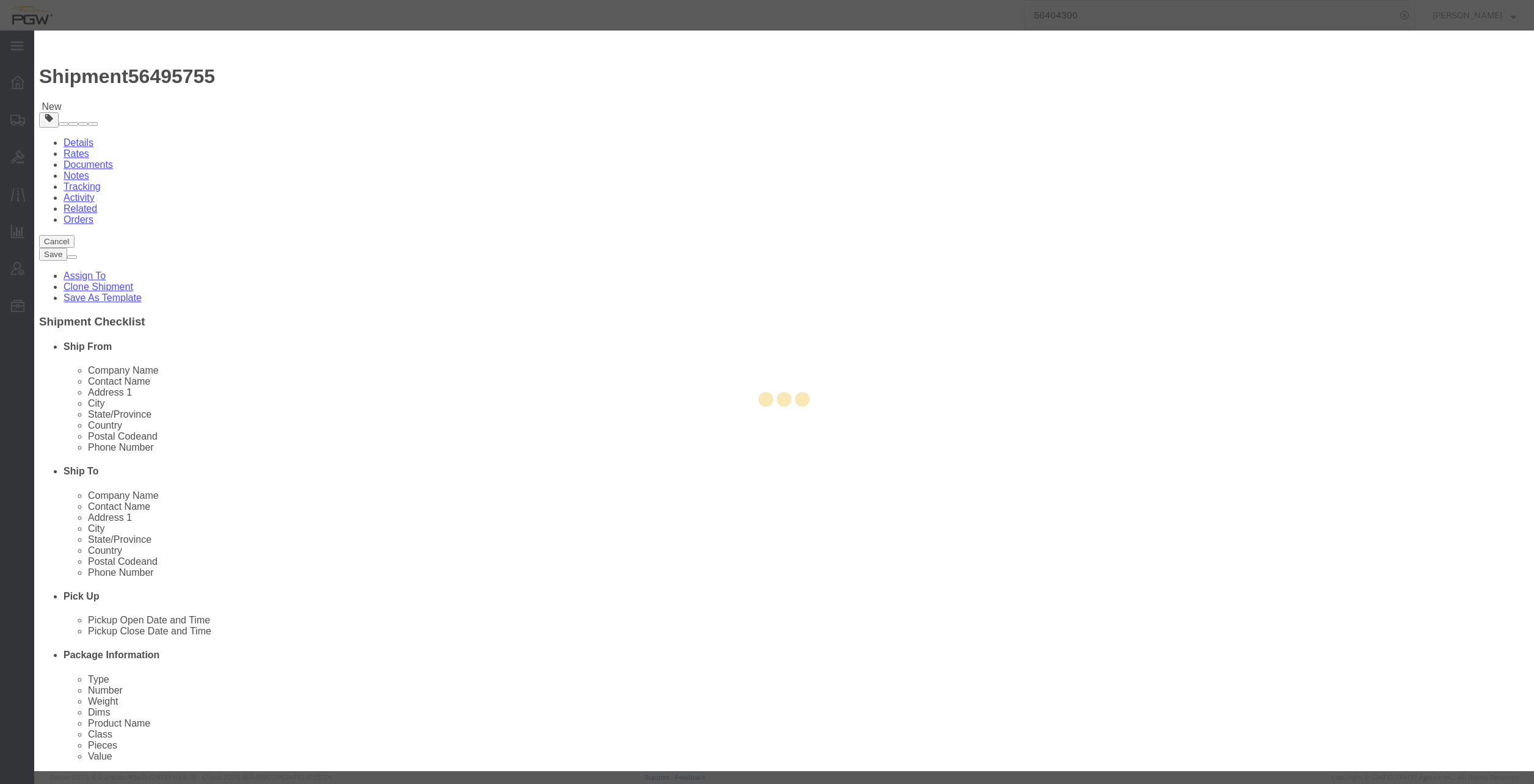
type input "5600"
type input "PGW"
type input "5600 Branch Manager"
type input "[STREET_ADDRESS]"
type input "Dock# 54"
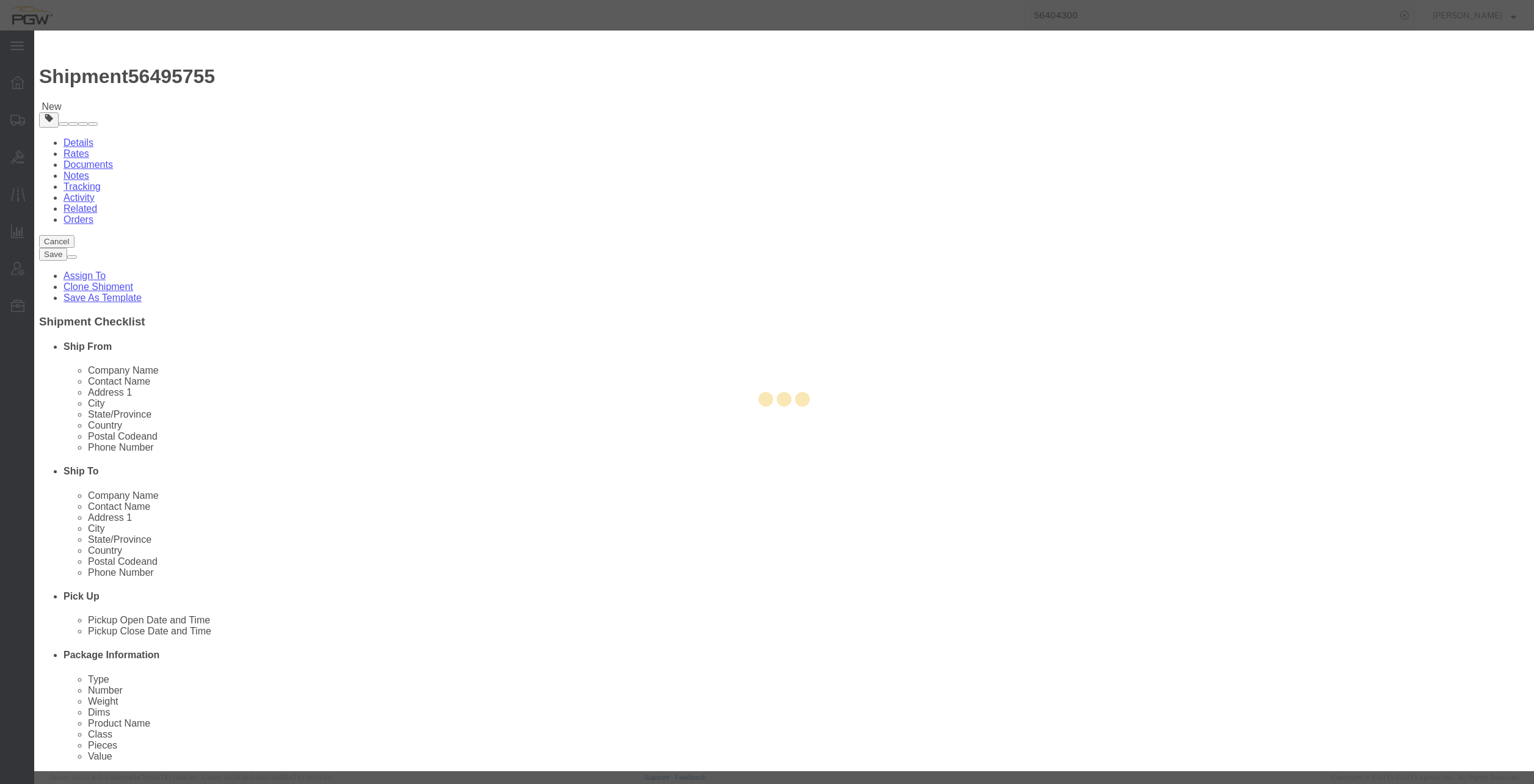
type input "Charlotte"
type input "28208"
type input "[PHONE_NUMBER]"
type input "[EMAIL_ADDRESS][DOMAIN_NAME]"
checkbox input "true"
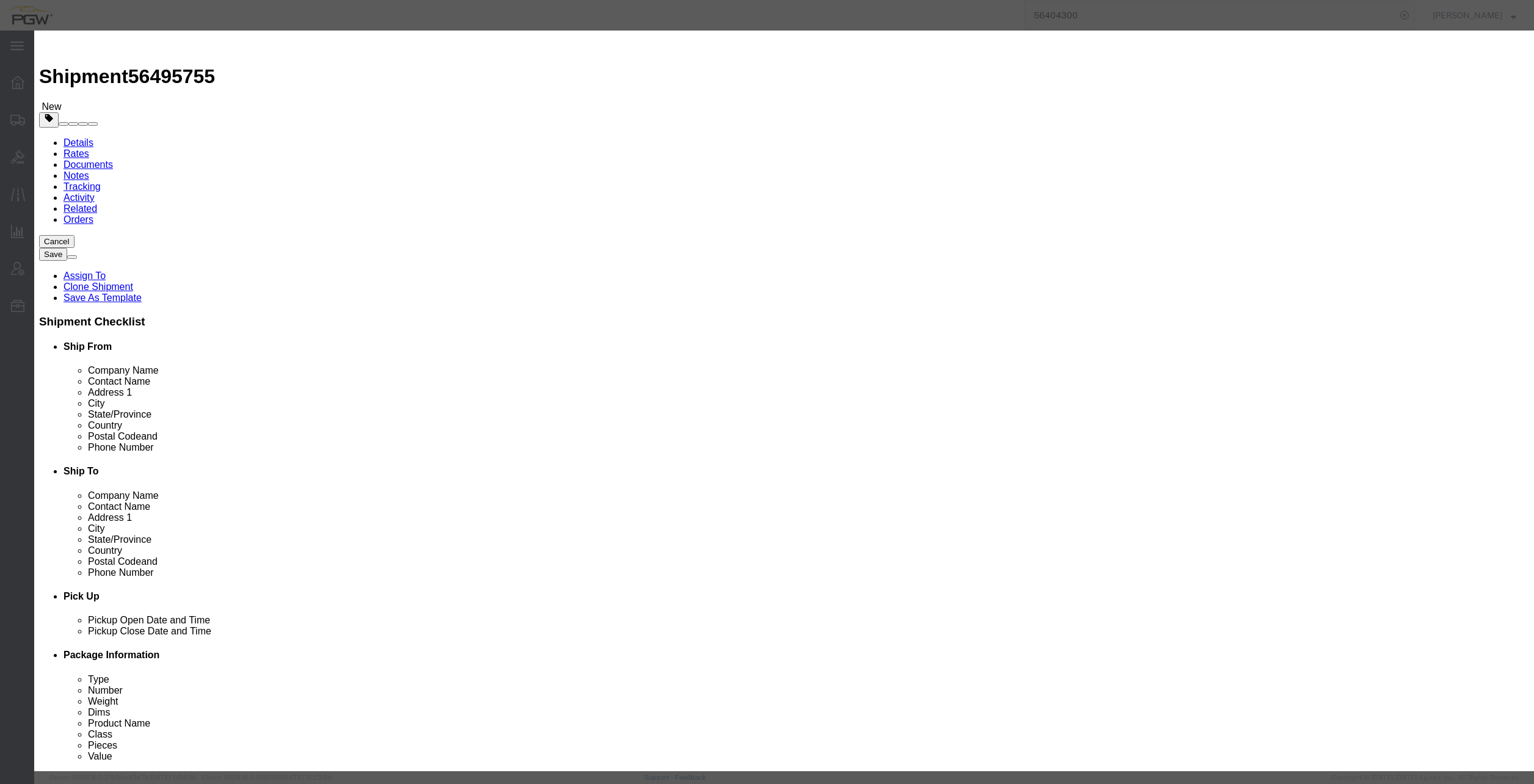
select select "NC"
click button "Save"
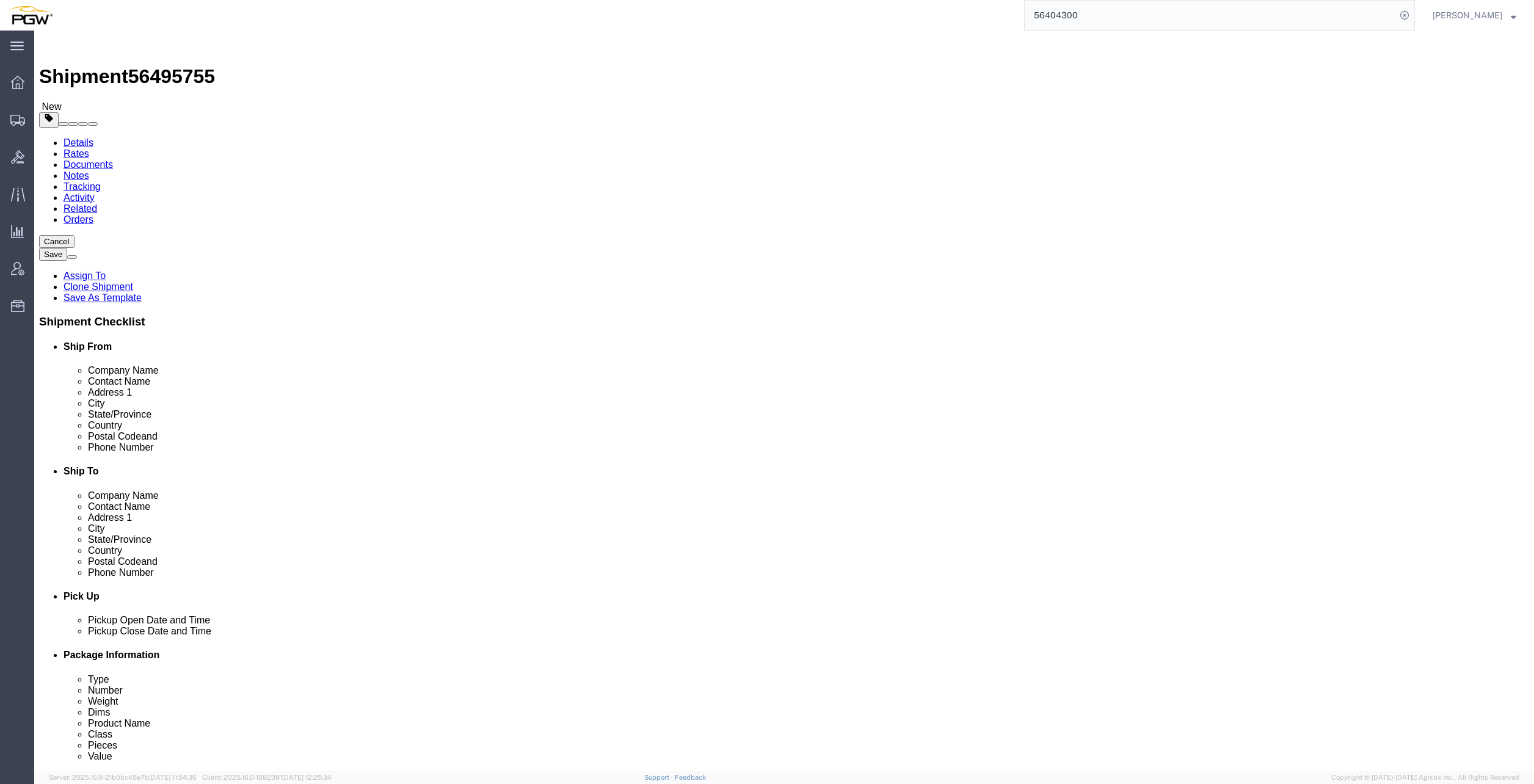
drag, startPoint x: 957, startPoint y: 649, endPoint x: 995, endPoint y: 614, distance: 51.7
click div "To navigate, press the arrow keys."
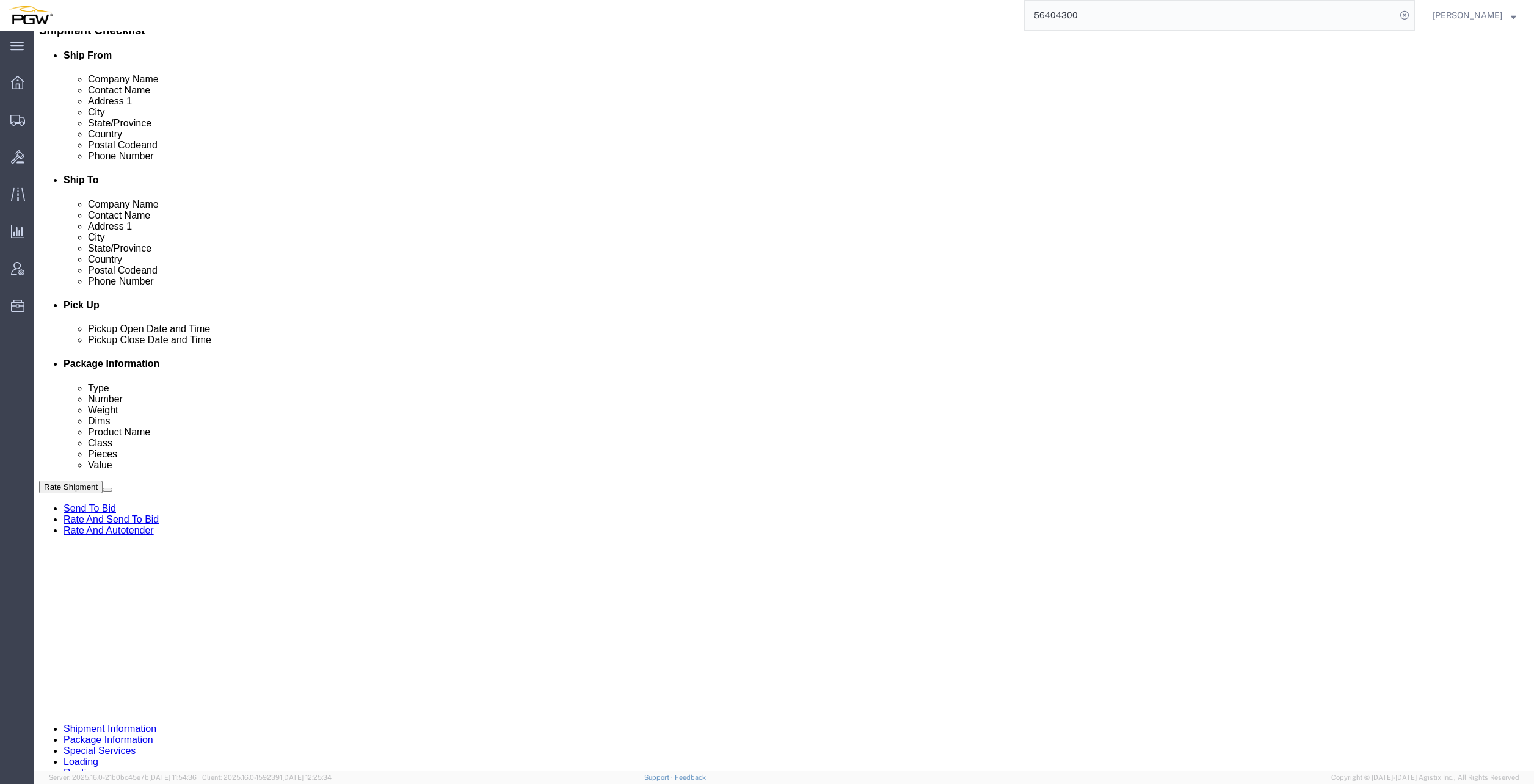
scroll to position [292, 0]
click link "Schedule appointment"
select select
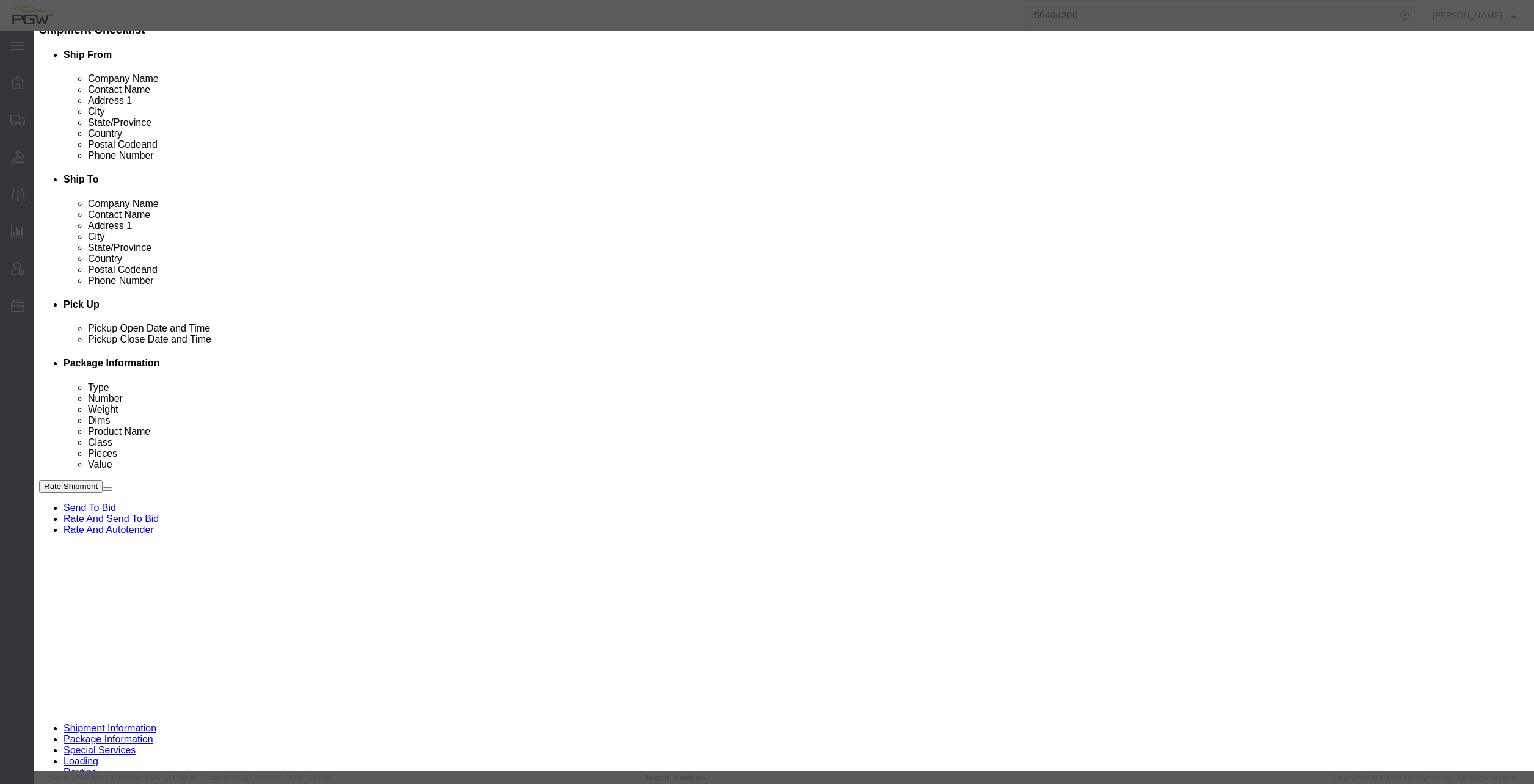
drag, startPoint x: 600, startPoint y: 82, endPoint x: 504, endPoint y: 86, distance: 96.1
click div "Schedule Appointment Event Title delivery 56495755 Location Dock Select Glass L…"
click input "56495755"
type input "56495755 - [PERSON_NAME] / [PERSON_NAME]"
click select "Select Glass LTL Sundries Outbound Racks"
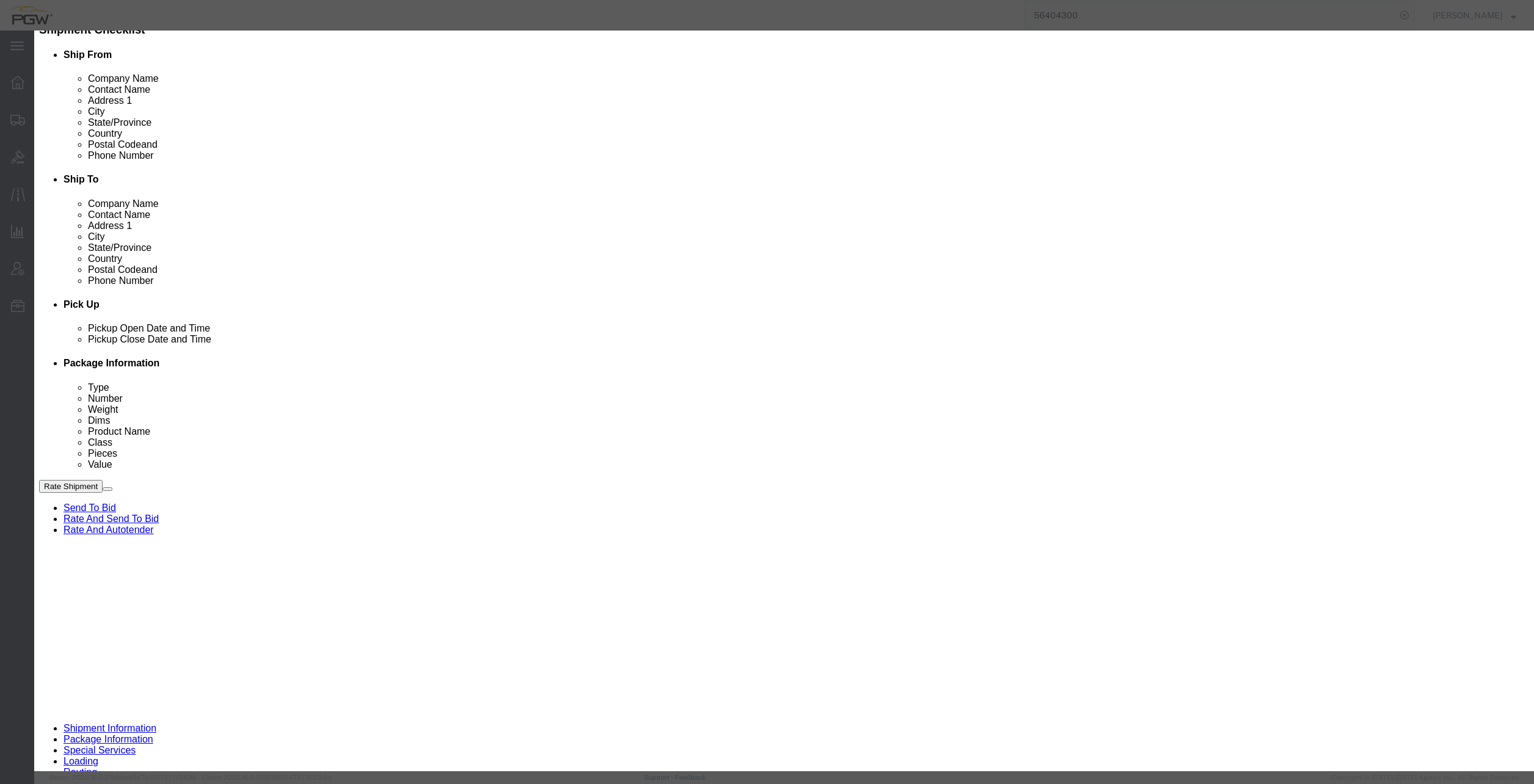
select select "3"
click select "Select Glass LTL Sundries Outbound Racks"
click input "[DATE]"
click td "15"
type input "[DATE]"
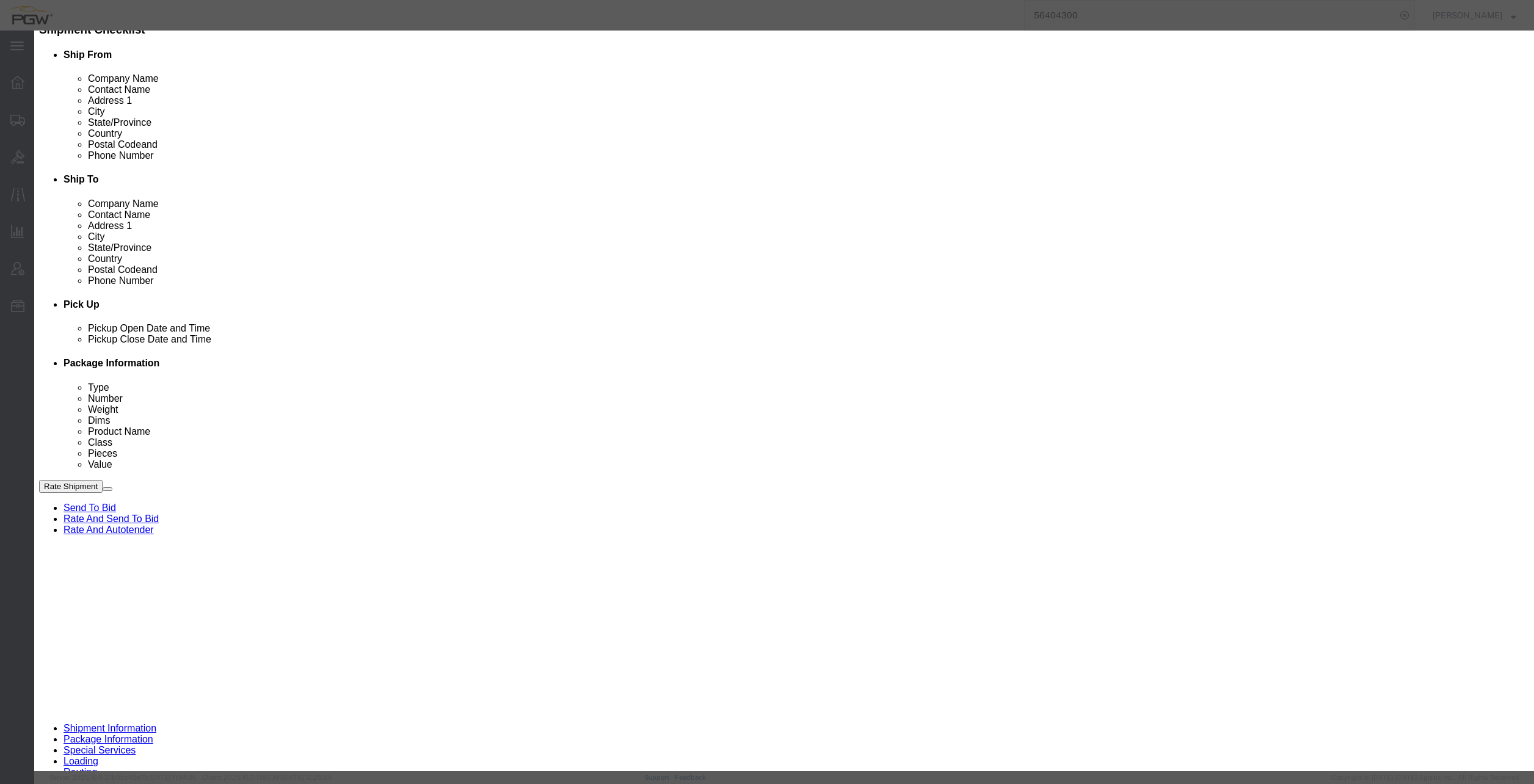
click input "6:00 PM"
type input "12:00 AM"
click select "Select 15 min 30 min 45 min 1 hr 2 hr 3 hr 4 hr"
select select "60"
click select "Select 15 min 30 min 45 min 1 hr 2 hr 3 hr 4 hr"
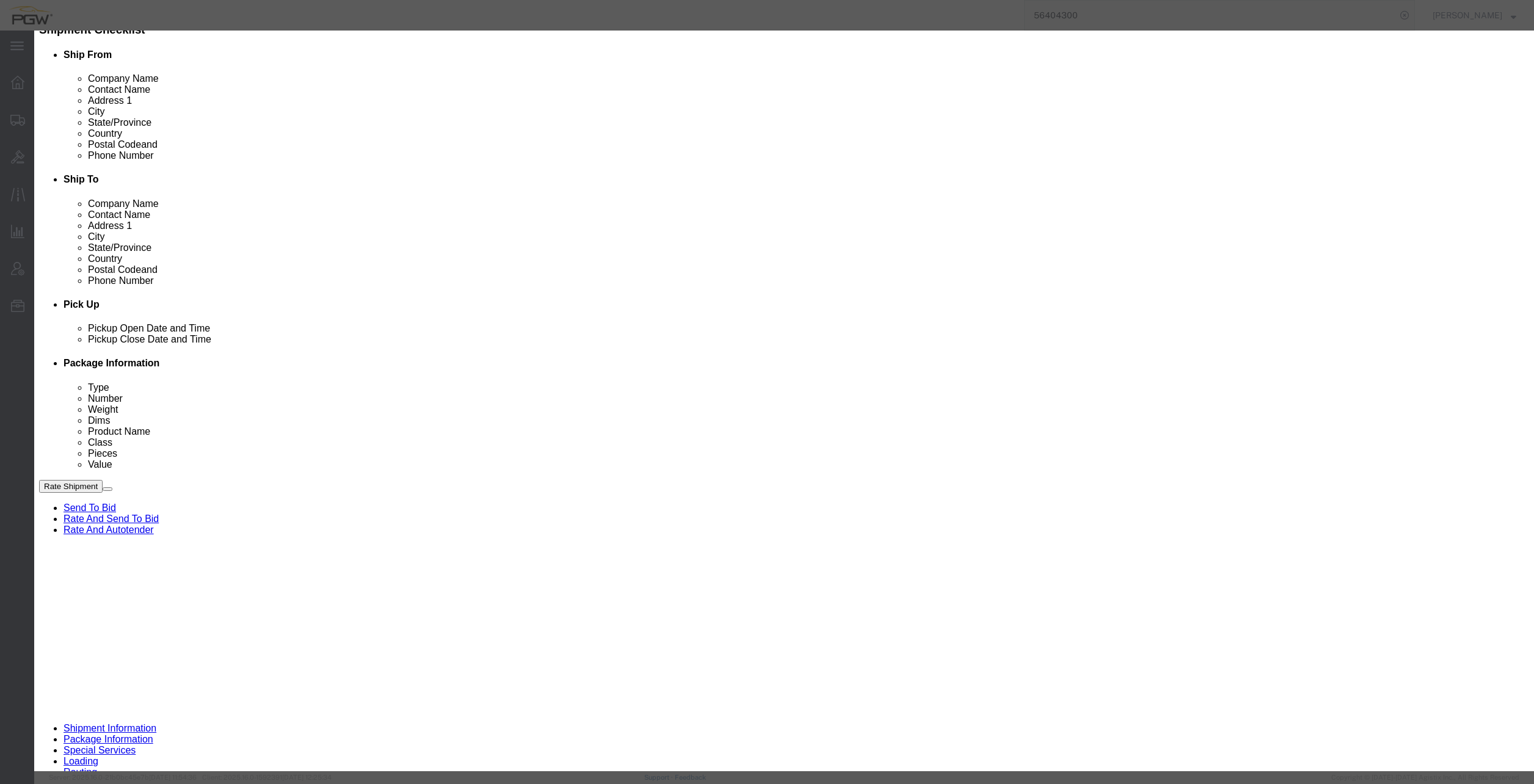
click button "Save"
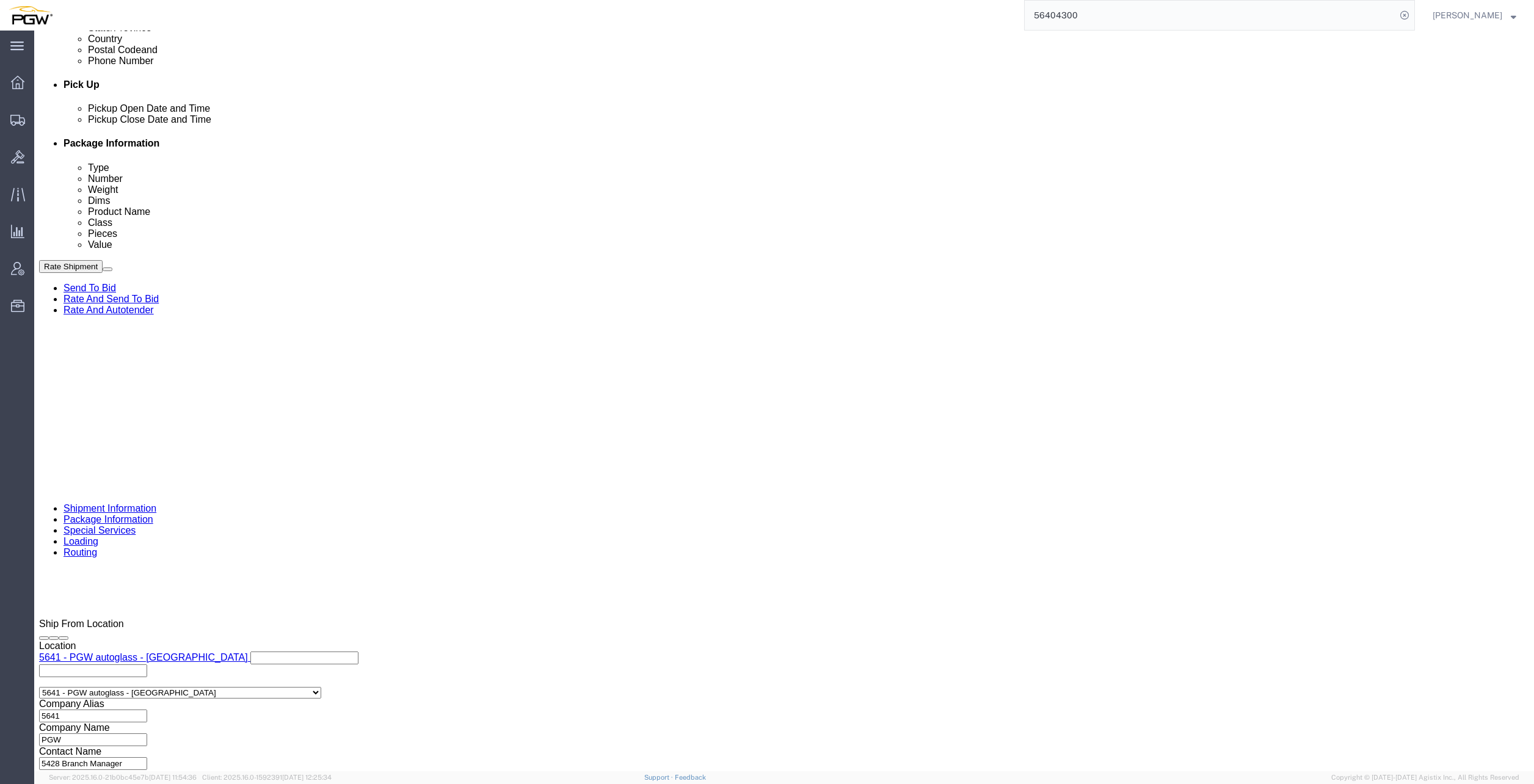
scroll to position [509, 0]
click span "56495755"
copy span "56495755"
click input "54833650"
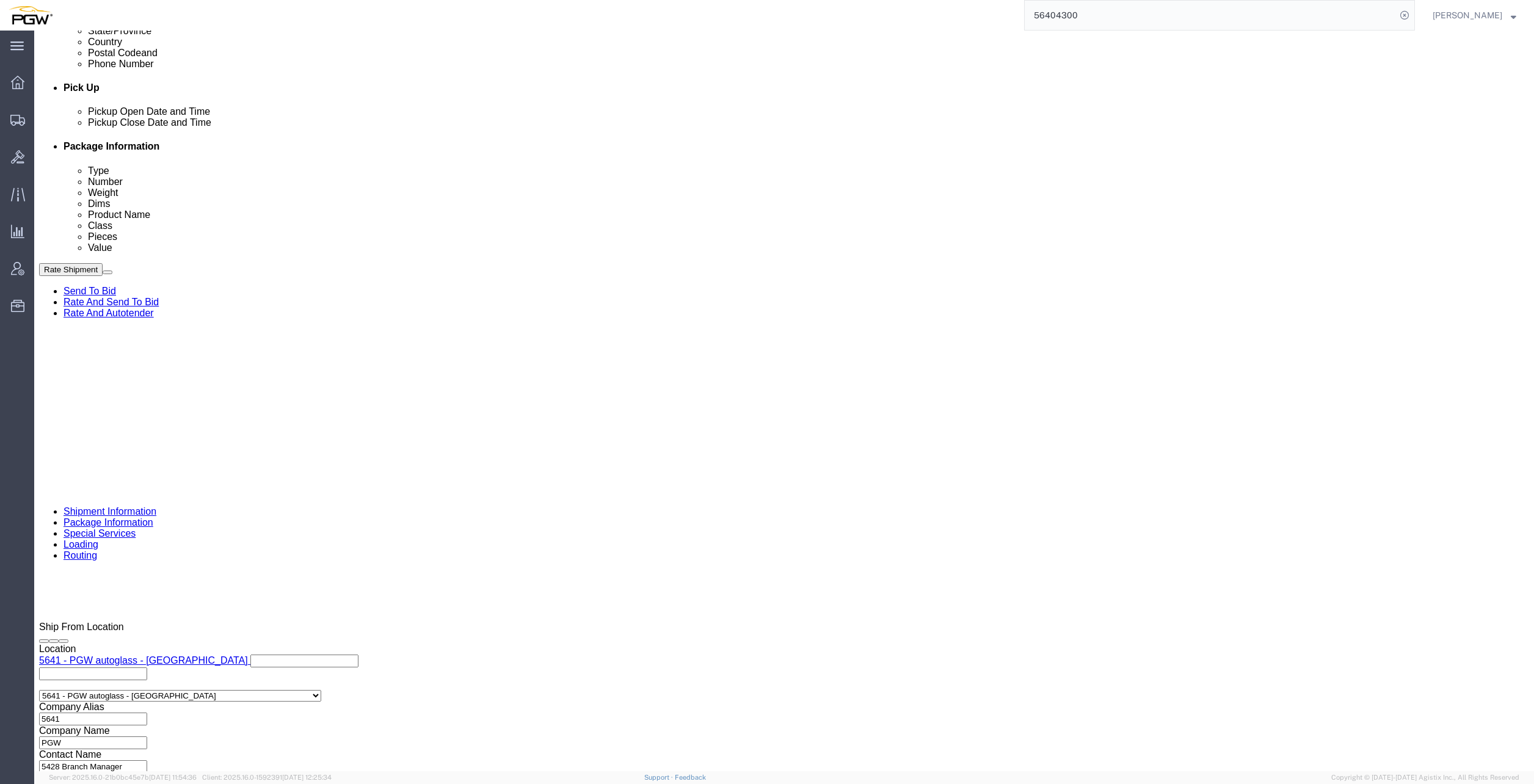
drag, startPoint x: 166, startPoint y: 518, endPoint x: 155, endPoint y: 517, distance: 11.0
click div "Select Account Type Activity ID Airline Appointment Number ASN Batch Request # …"
paste input "6495755"
click input "56495755"
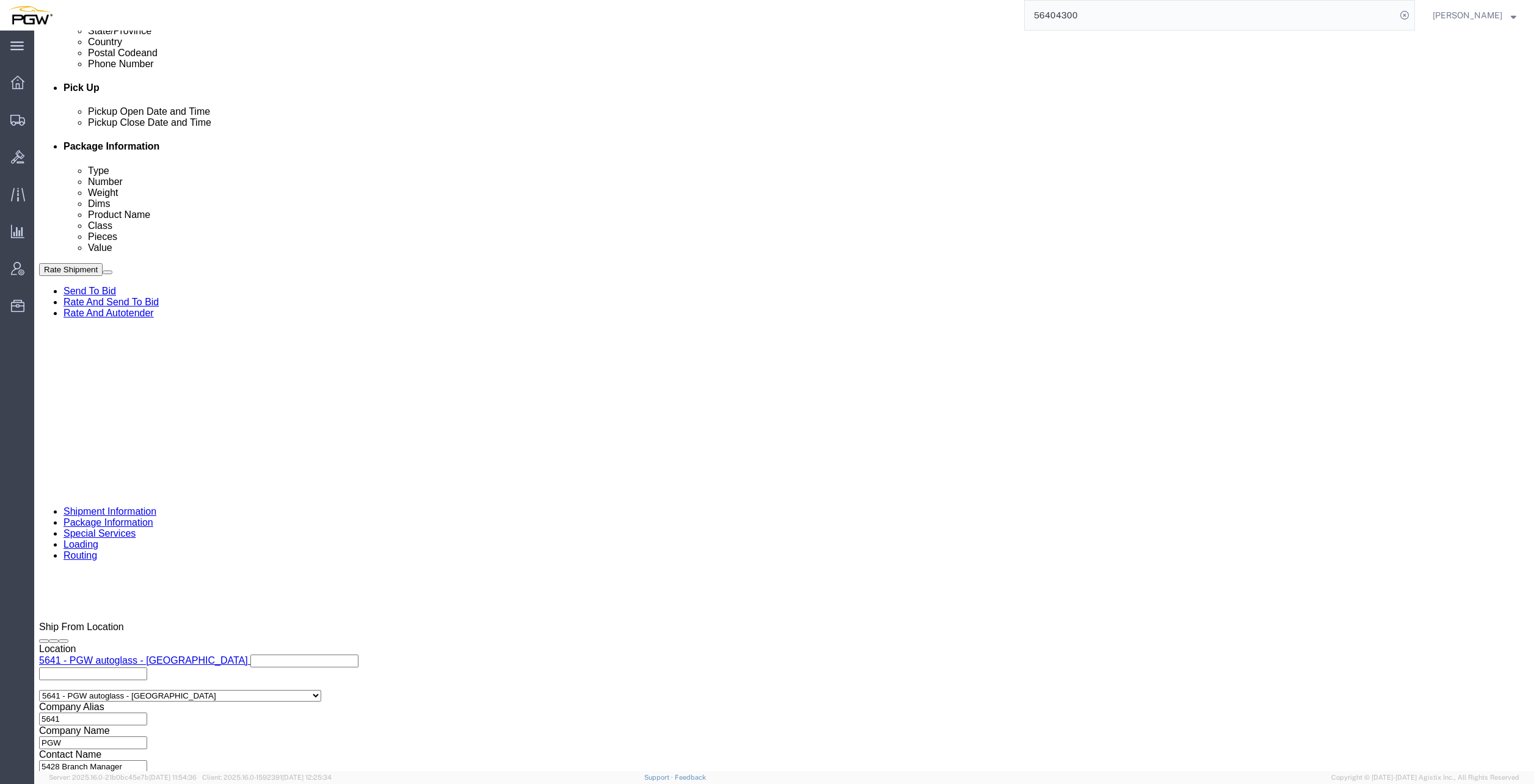
type input "56495755"
click icon
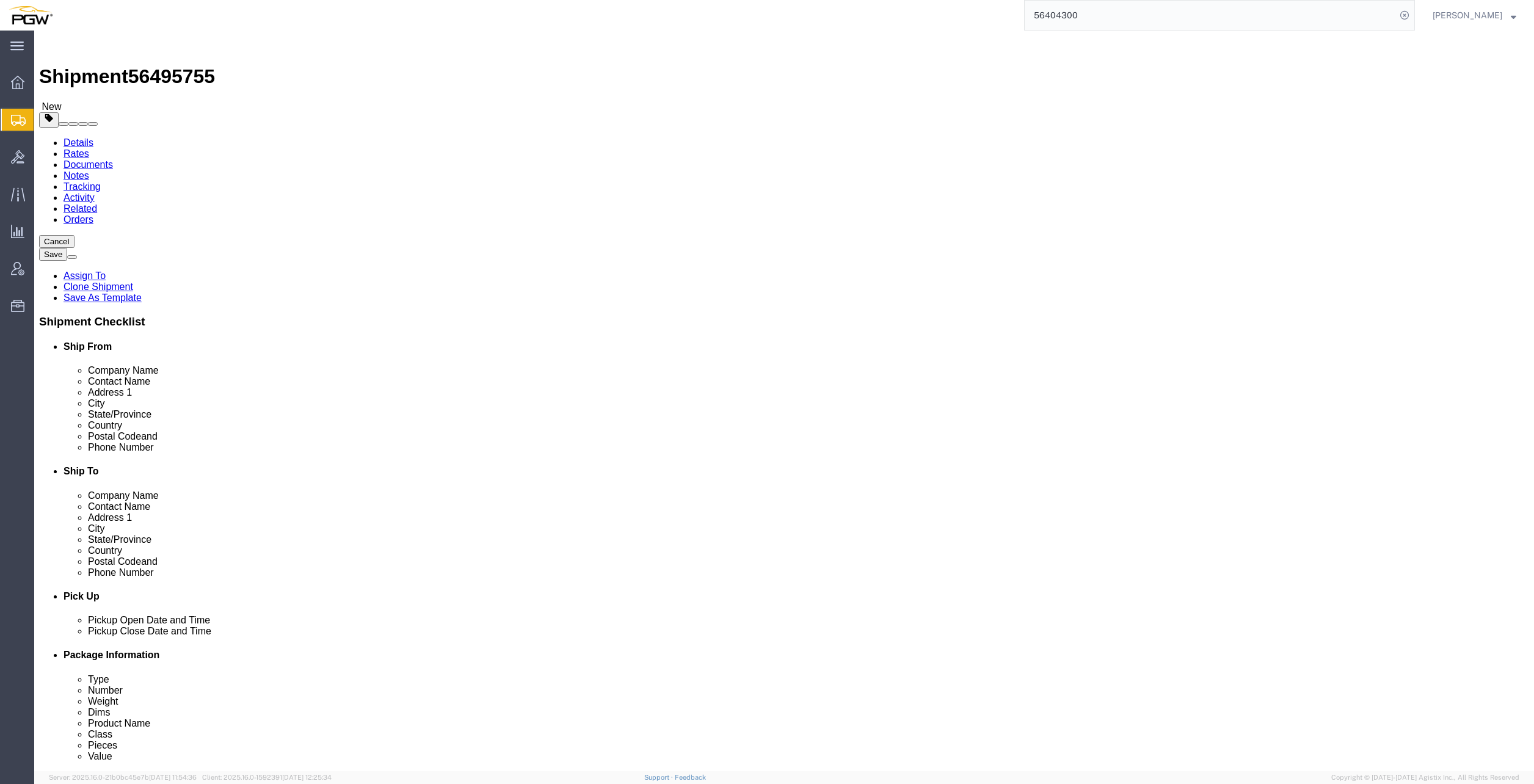
click input "15"
drag, startPoint x: 224, startPoint y: 237, endPoint x: 209, endPoint y: 236, distance: 15.0
click div "Number 15"
type input "6"
click input "44000.00"
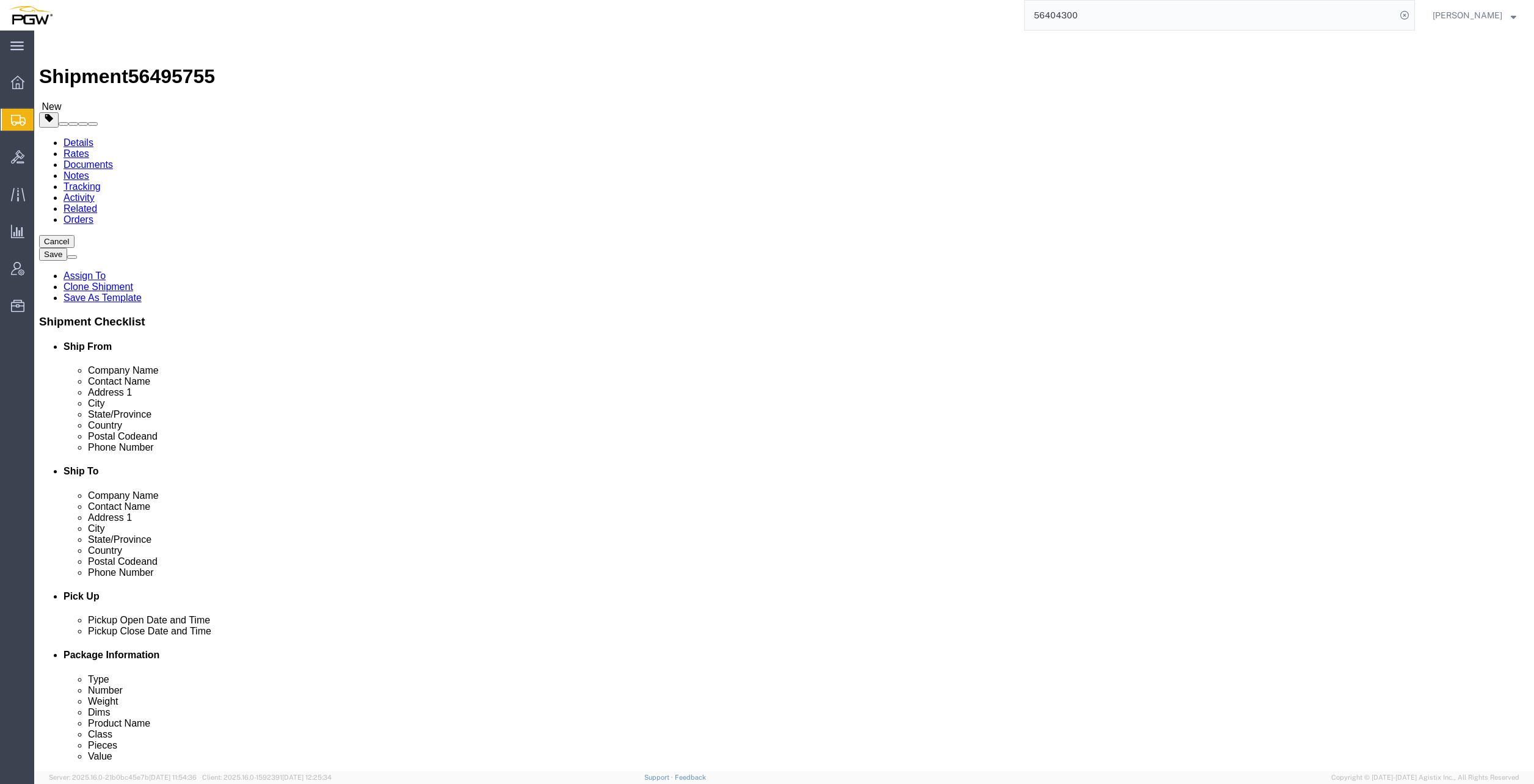
click input "44000.00"
drag, startPoint x: 270, startPoint y: 283, endPoint x: 202, endPoint y: 277, distance: 68.3
click div "Weight 44000.00 Select kgs lbs Ship. t°"
type input "17000.00"
click dd "15.00 Each"
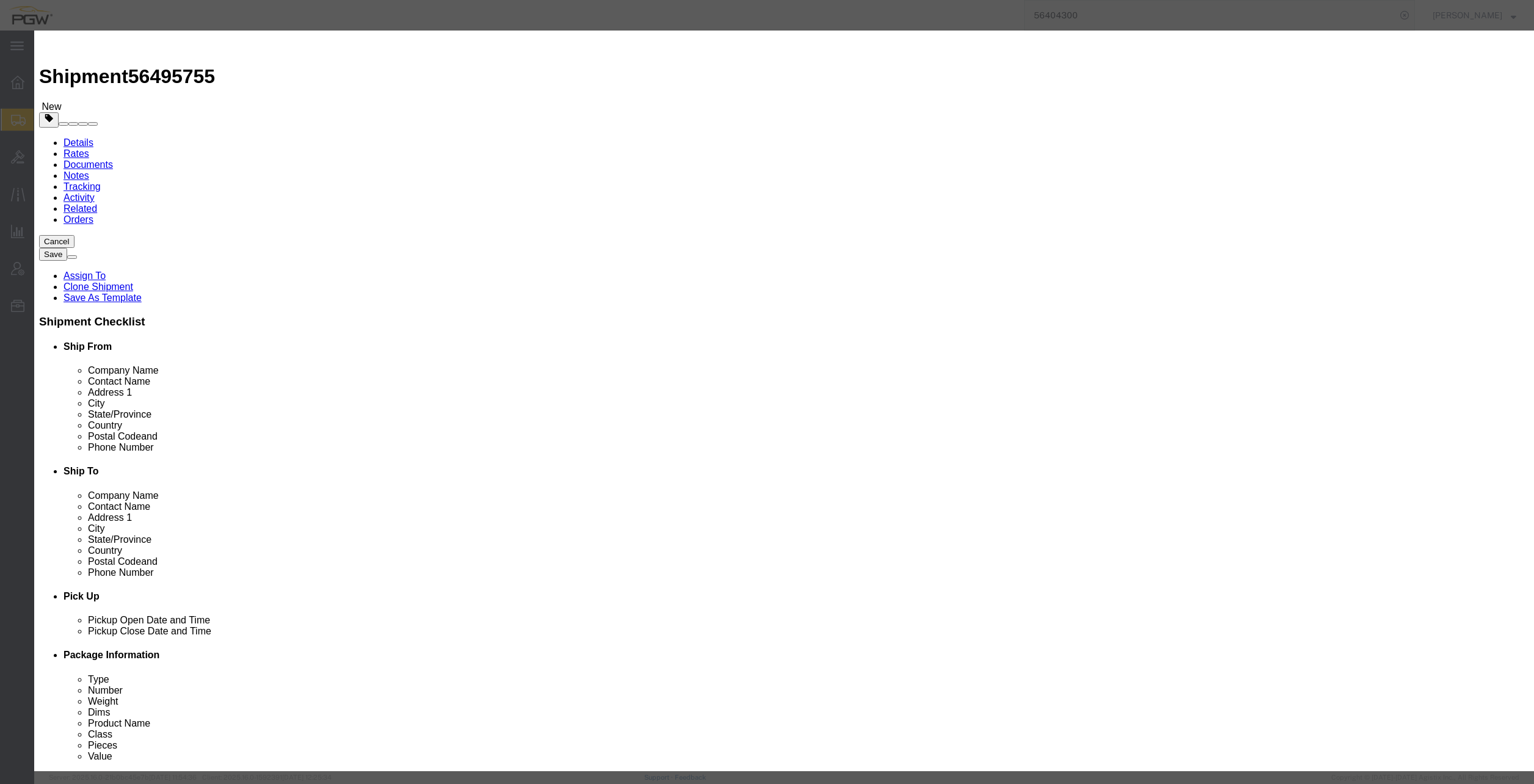
click input "15.00"
drag, startPoint x: 557, startPoint y: 121, endPoint x: 472, endPoint y: 138, distance: 86.7
click div "Product Name Steel Racks Pieces 15.00 Select Bag Barrels 100Board Feet Bottle B…"
type input "6.00"
click input "0.4"
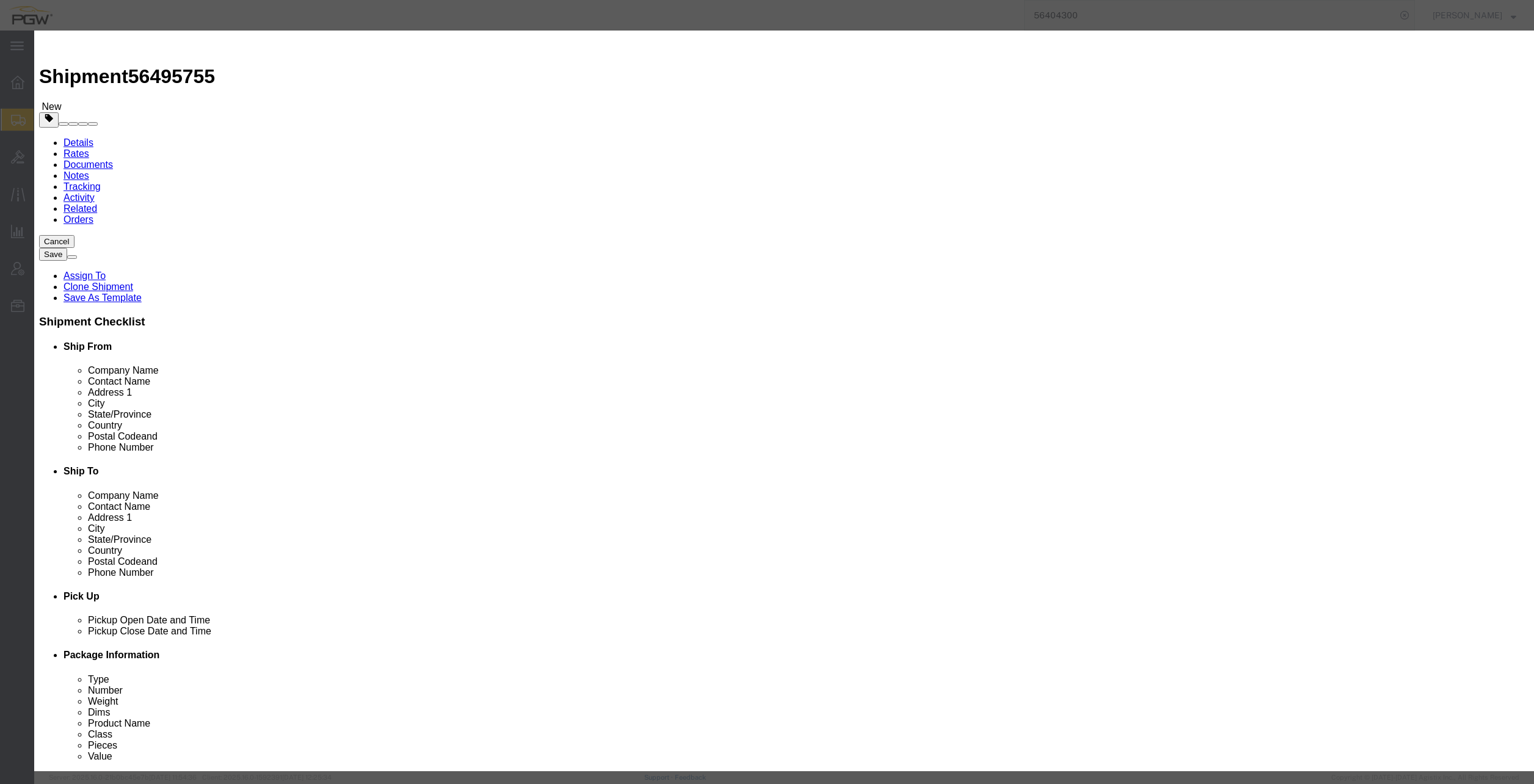
drag, startPoint x: 570, startPoint y: 139, endPoint x: 498, endPoint y: 136, distance: 72.1
click div "Total Value Total value of all the pieces 0.4 Select ADP AED AFN ALL AMD AOA AR…"
type input "1.00"
click button "Save & Close"
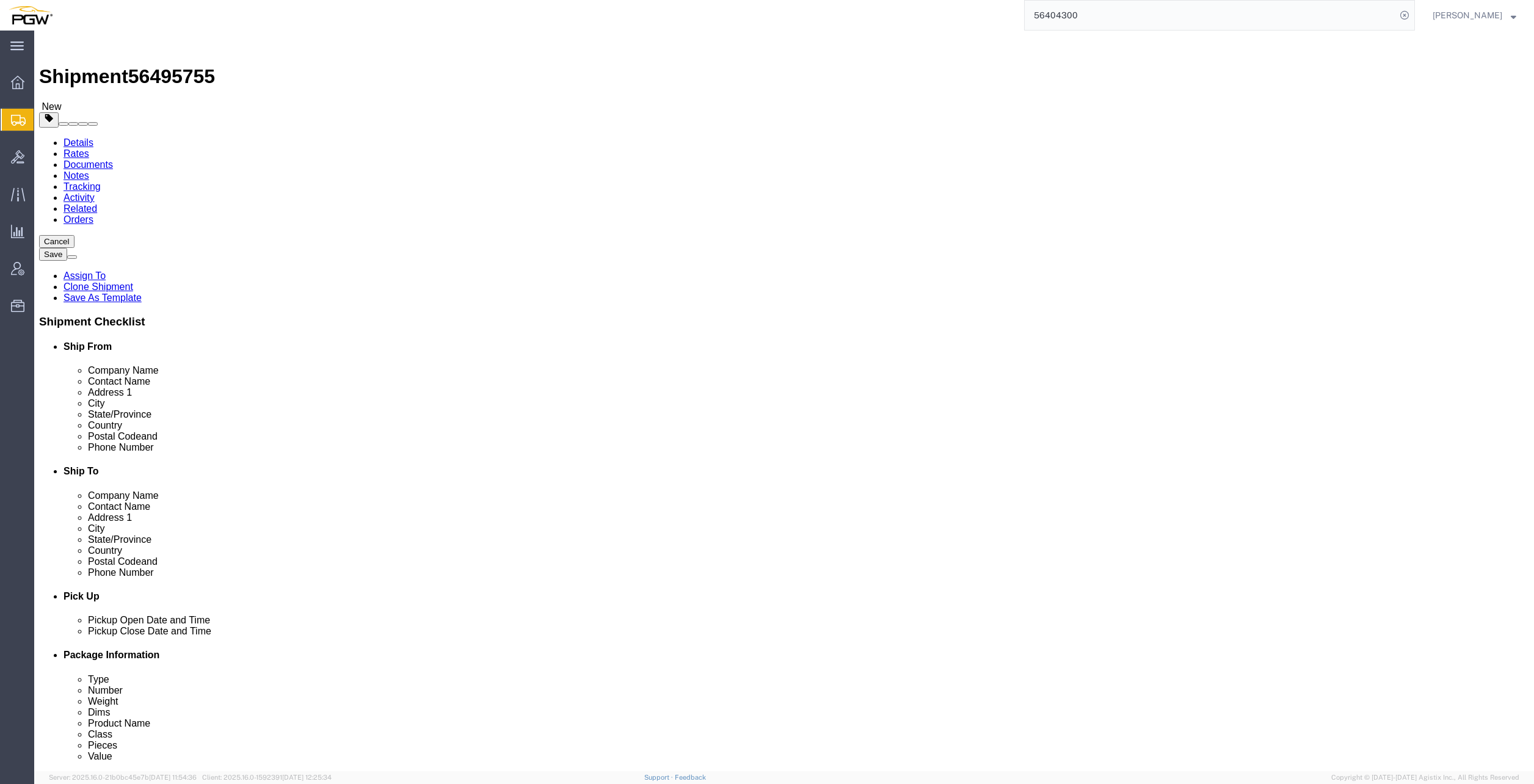
click span "button"
drag, startPoint x: 871, startPoint y: 237, endPoint x: 884, endPoint y: 233, distance: 13.6
click input "6"
drag, startPoint x: 863, startPoint y: 237, endPoint x: 771, endPoint y: 243, distance: 92.2
click div "Number 6"
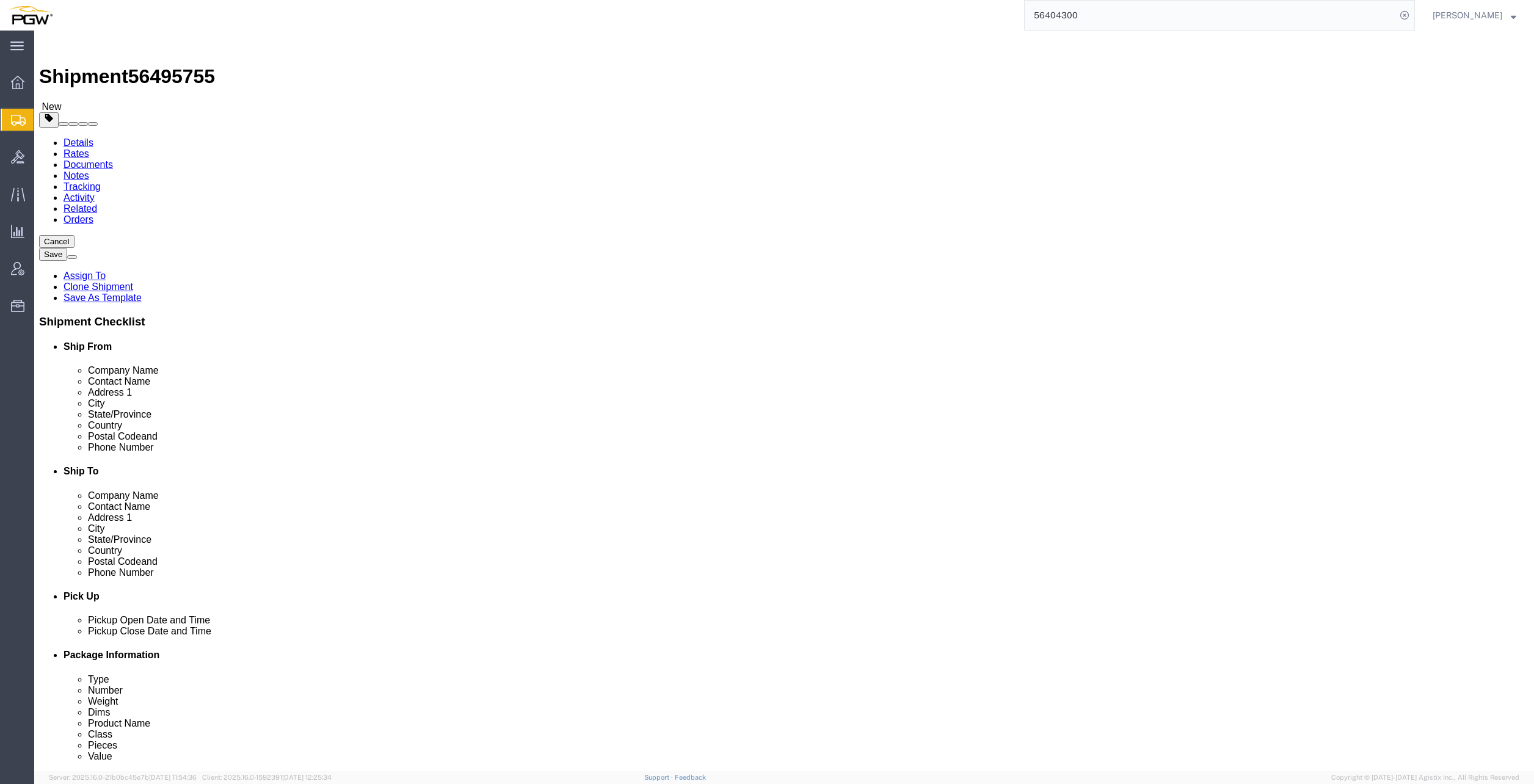
type input "8"
click input "17000.00"
drag, startPoint x: 900, startPoint y: 283, endPoint x: 803, endPoint y: 282, distance: 97.0
click div "Weight 17000.00 Select kgs lbs Ship. t°"
type input "23000.00"
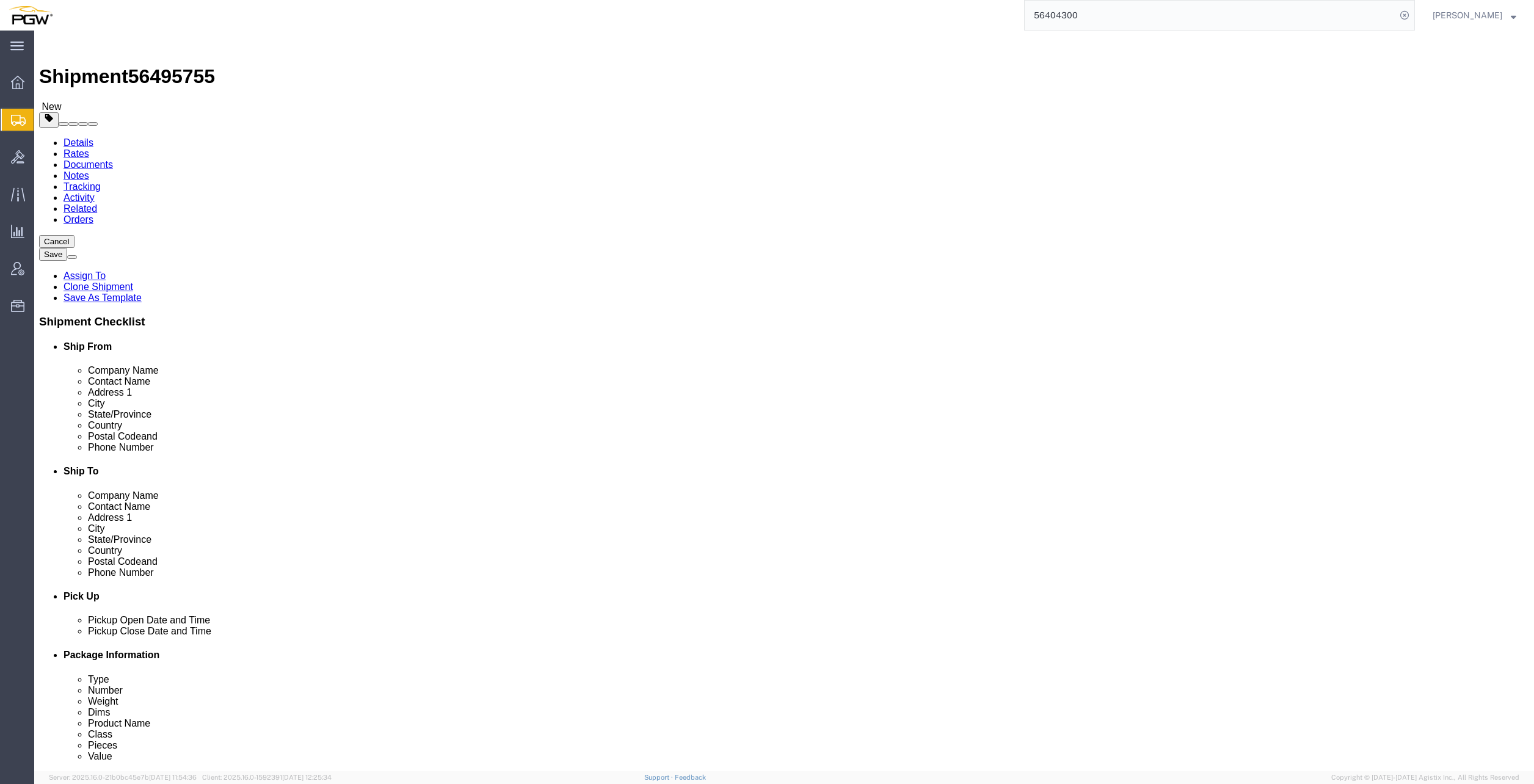
click div "Pieces: 6.00 Each Total value: 1.00 USD"
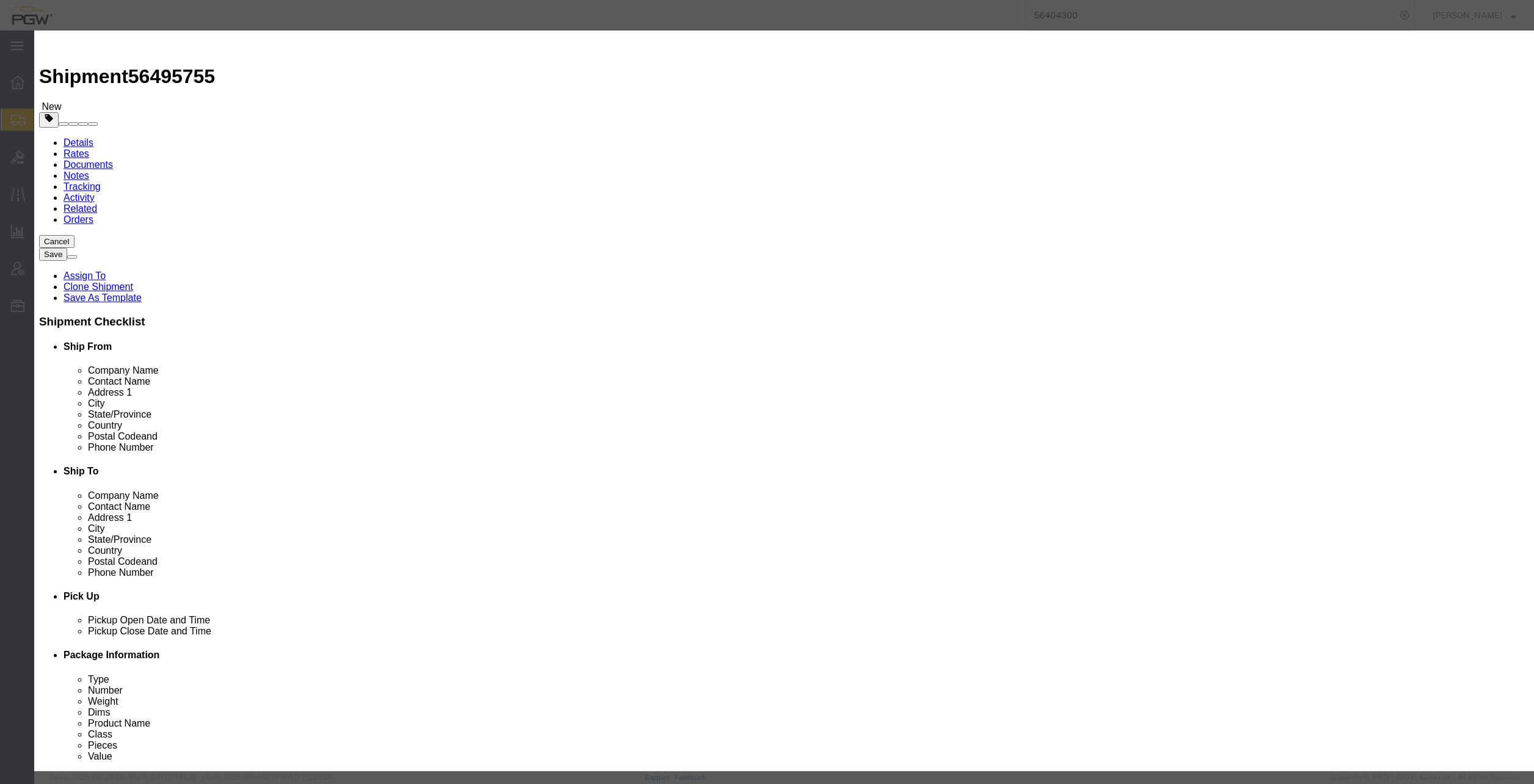
click input "6.00"
drag, startPoint x: 533, startPoint y: 122, endPoint x: 466, endPoint y: 130, distance: 67.5
click div "Product Name Steel Racks Pieces 6.00 Select Bag Barrels 100Board Feet Bottle Bo…"
type input "8.00"
click input "1.33"
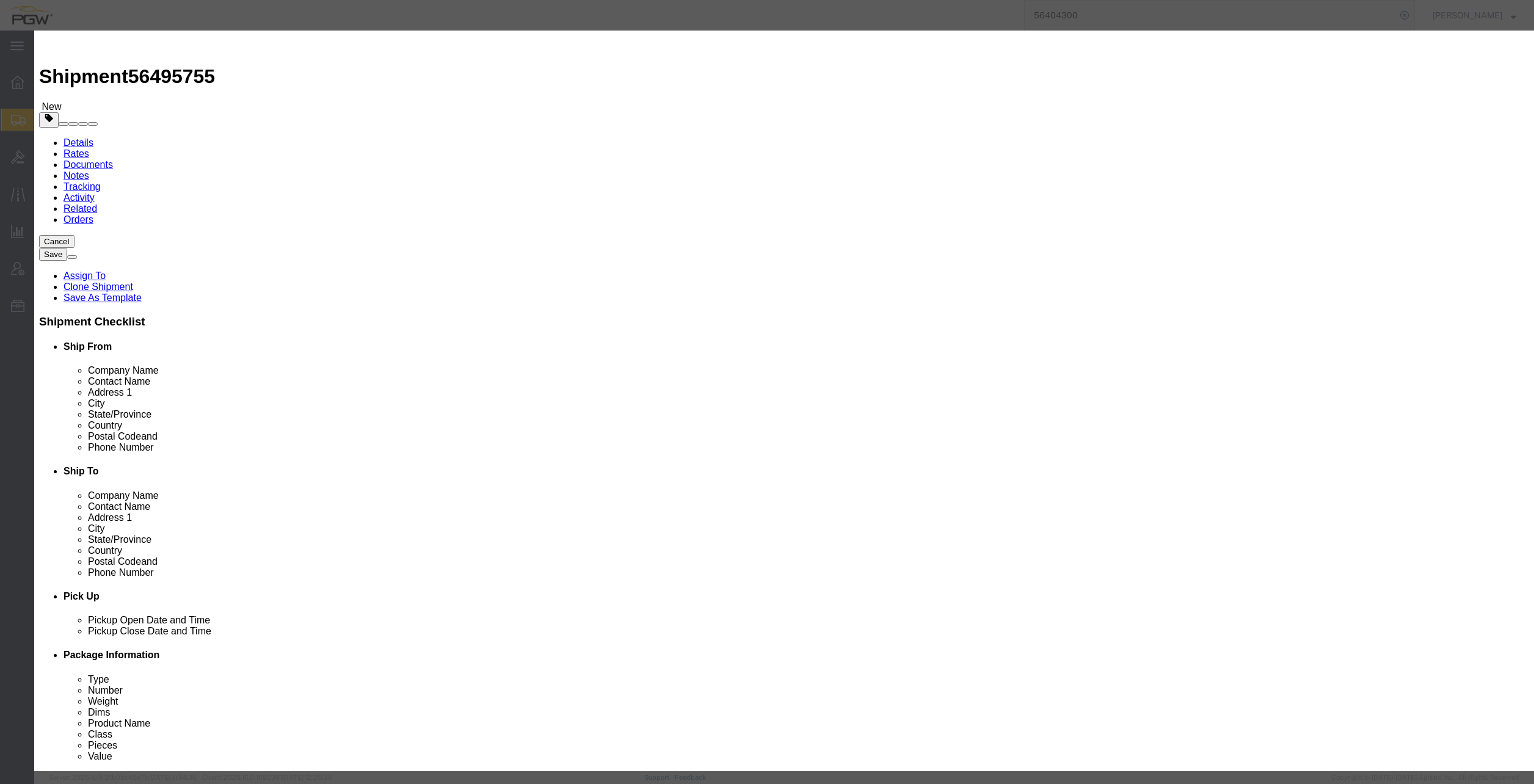
drag, startPoint x: 587, startPoint y: 144, endPoint x: 482, endPoint y: 132, distance: 105.7
click div "Total Value 1.33 Select ADP AED AFN ALL AMD AOA ARS ATS AUD AWG AZN BAM BBD BDT…"
type input "1.00"
click button "Save & Close"
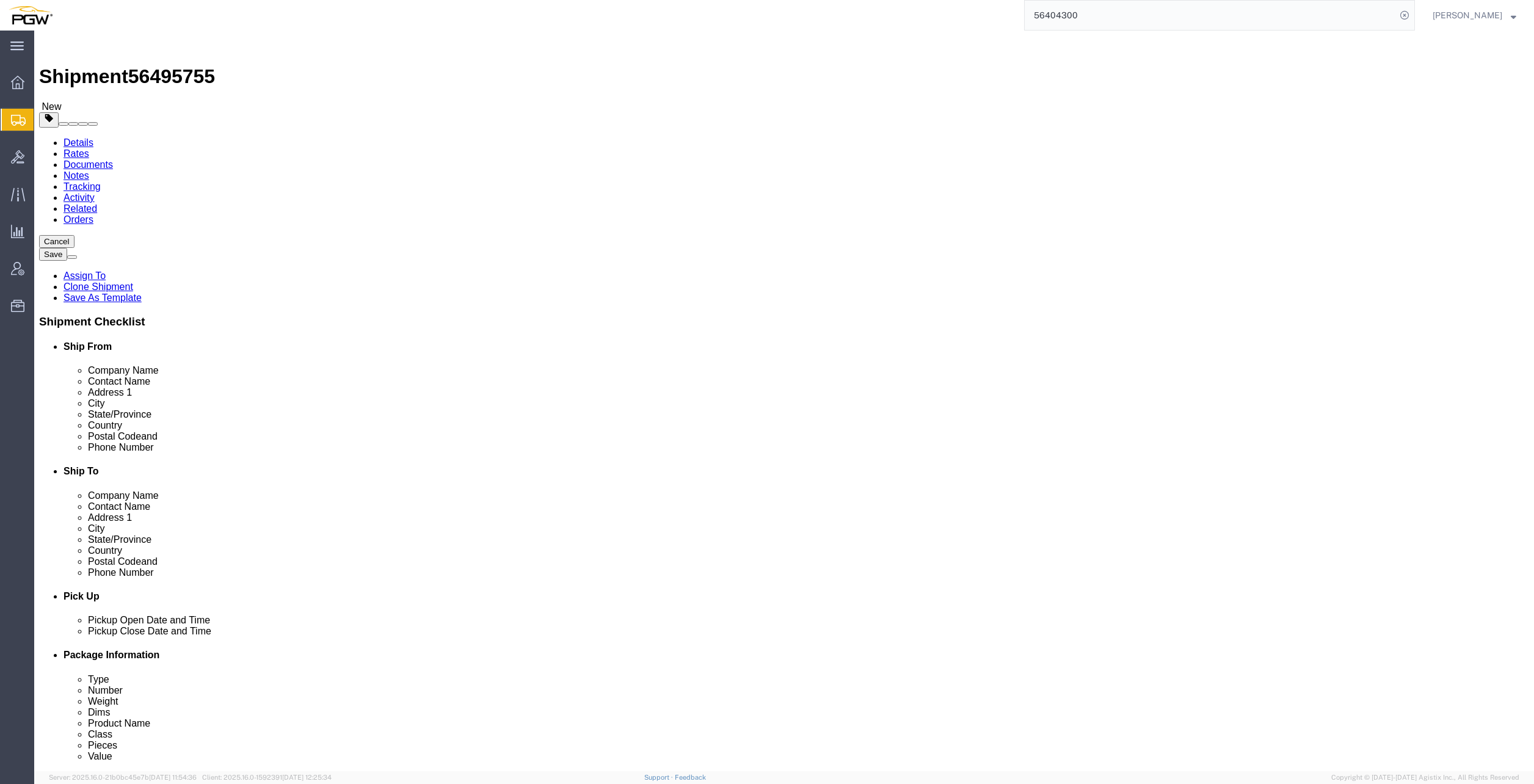
click icon
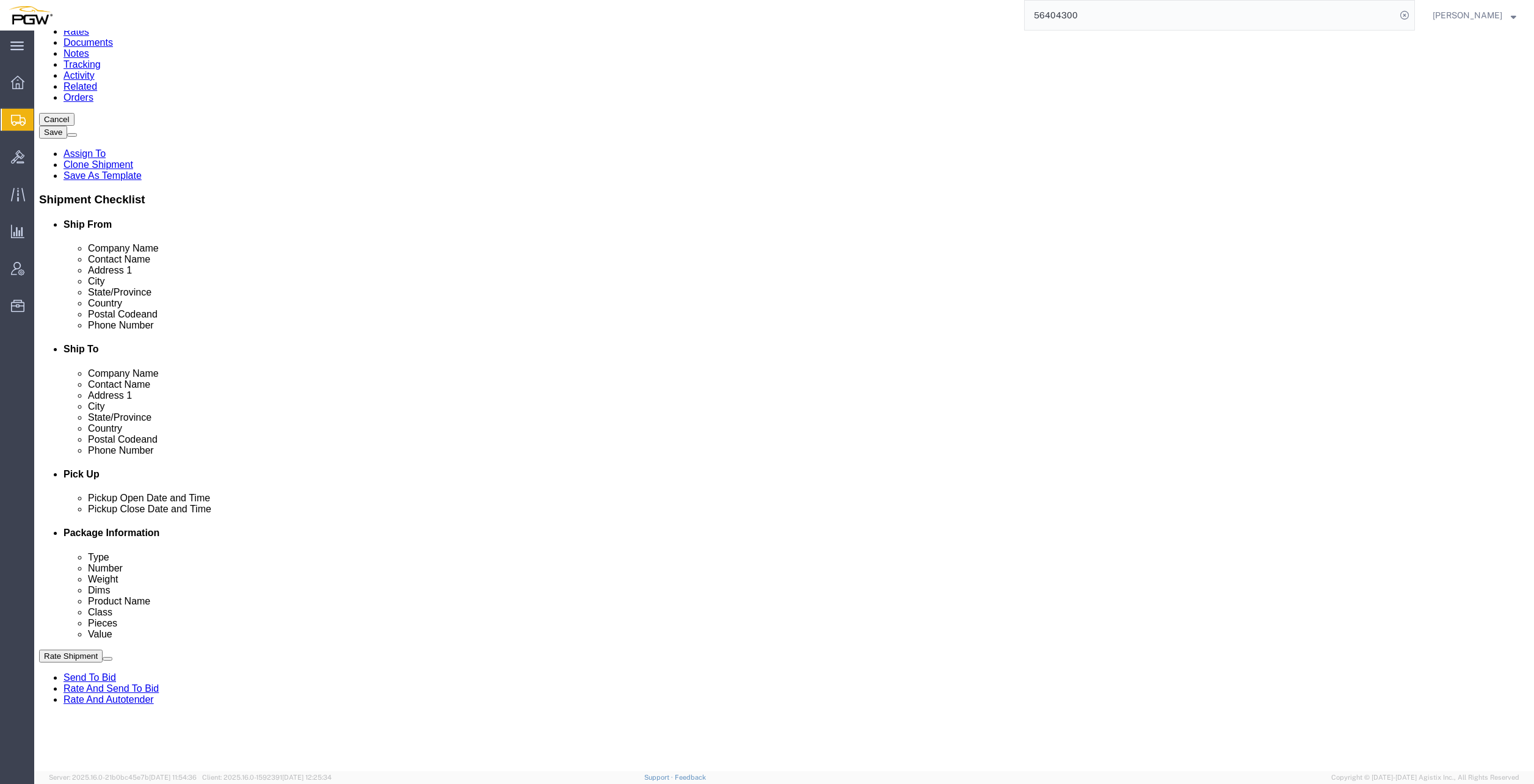
scroll to position [171, 0]
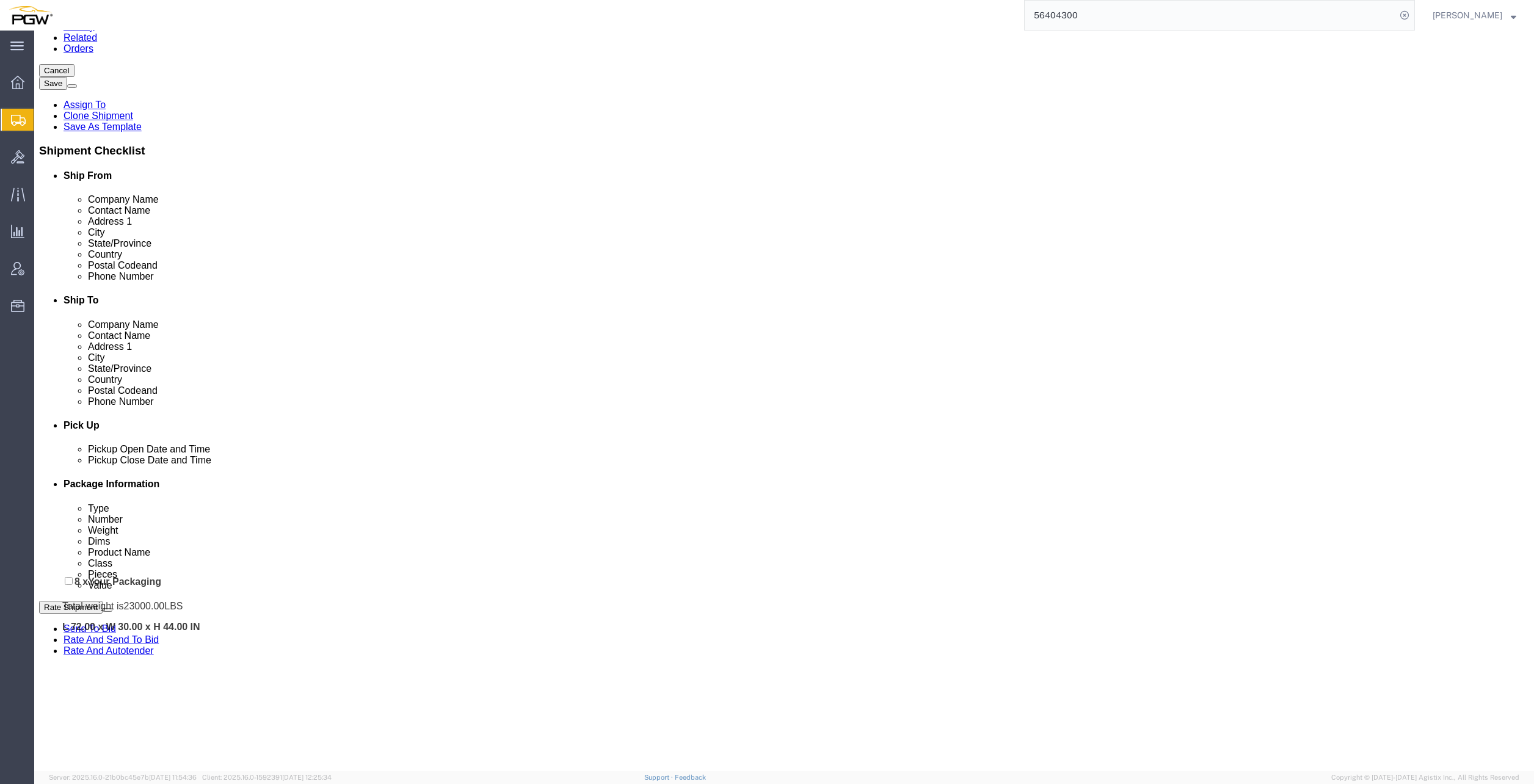
drag, startPoint x: 37, startPoint y: 524, endPoint x: 41, endPoint y: 547, distance: 23.3
click div "Pickups + Add Stop From : PGW - 5641 [STREET_ADDRESS][PERSON_NAME] Edit Move to…"
click link "Rates"
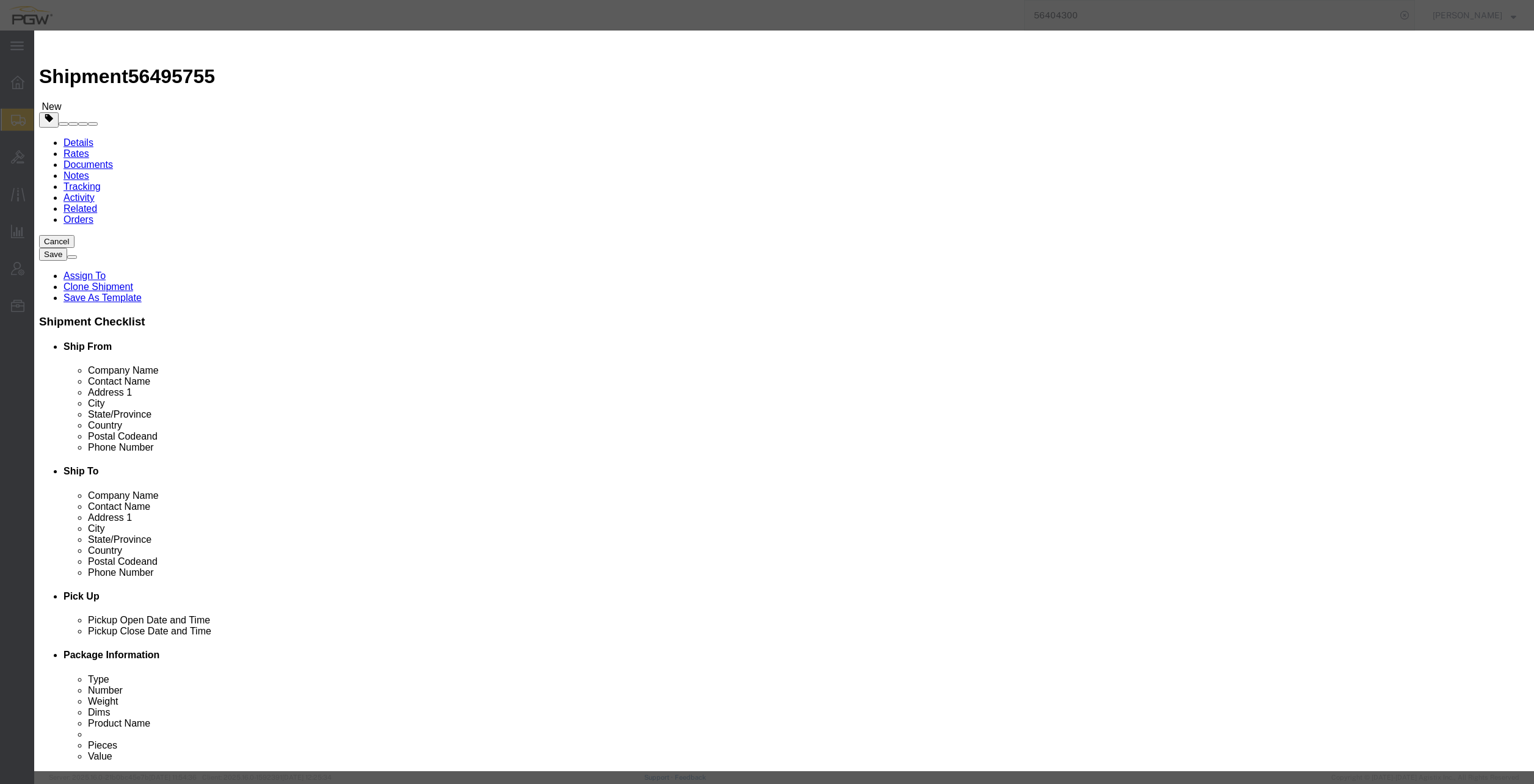
select select "4776"
select select "14292"
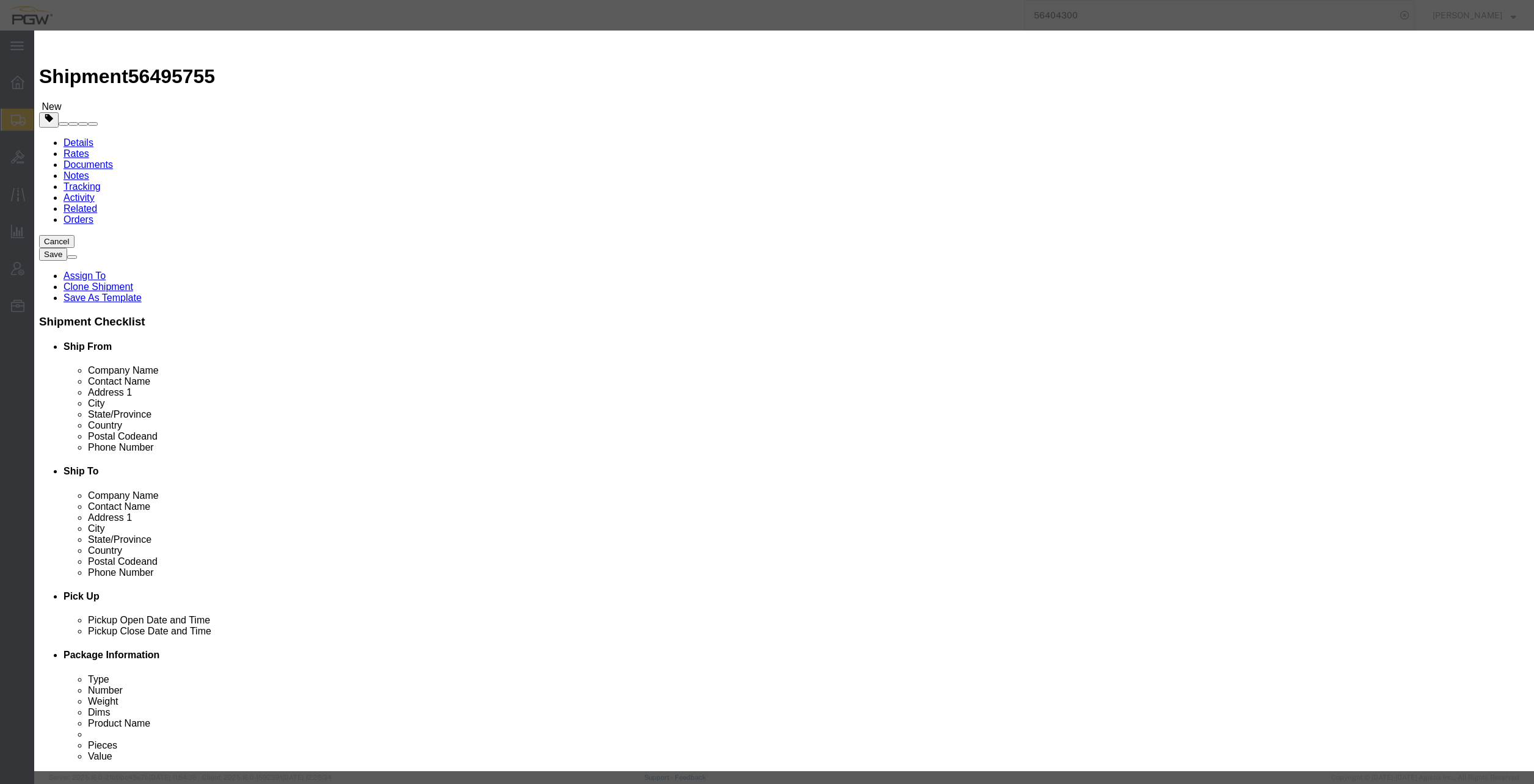
type input "1328.06"
type input "1,328.06"
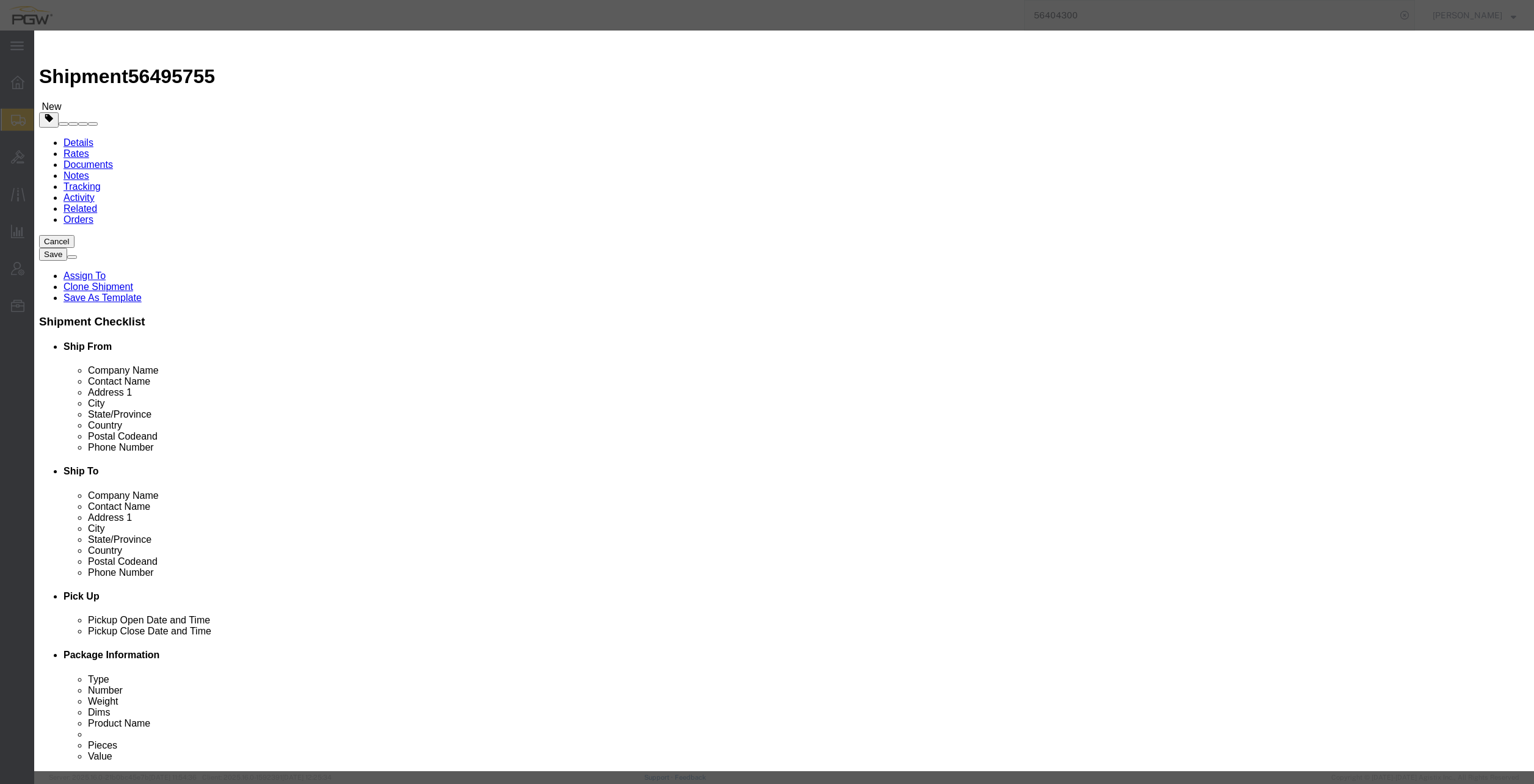
checkbox input "true"
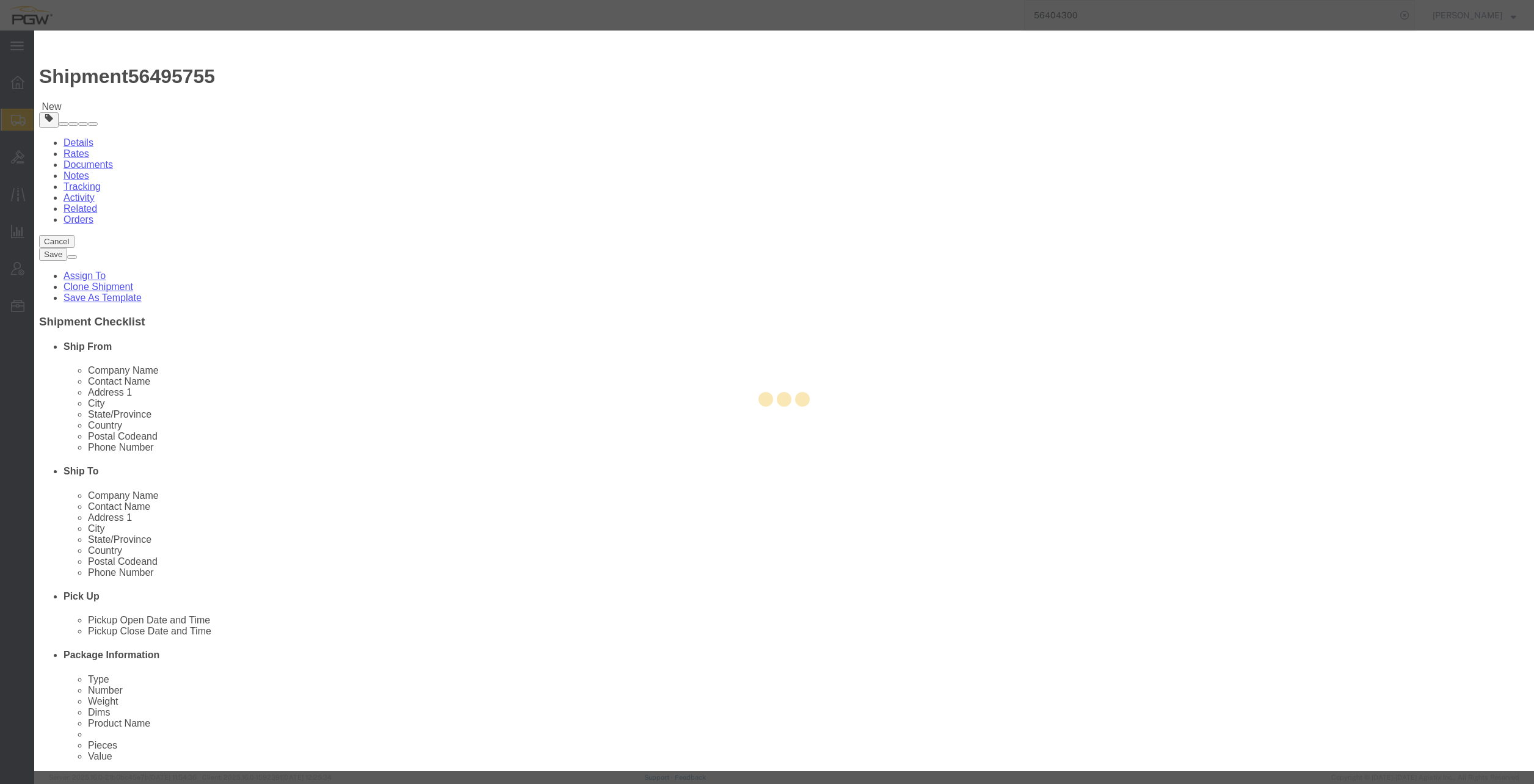
type input "[PERSON_NAME]"
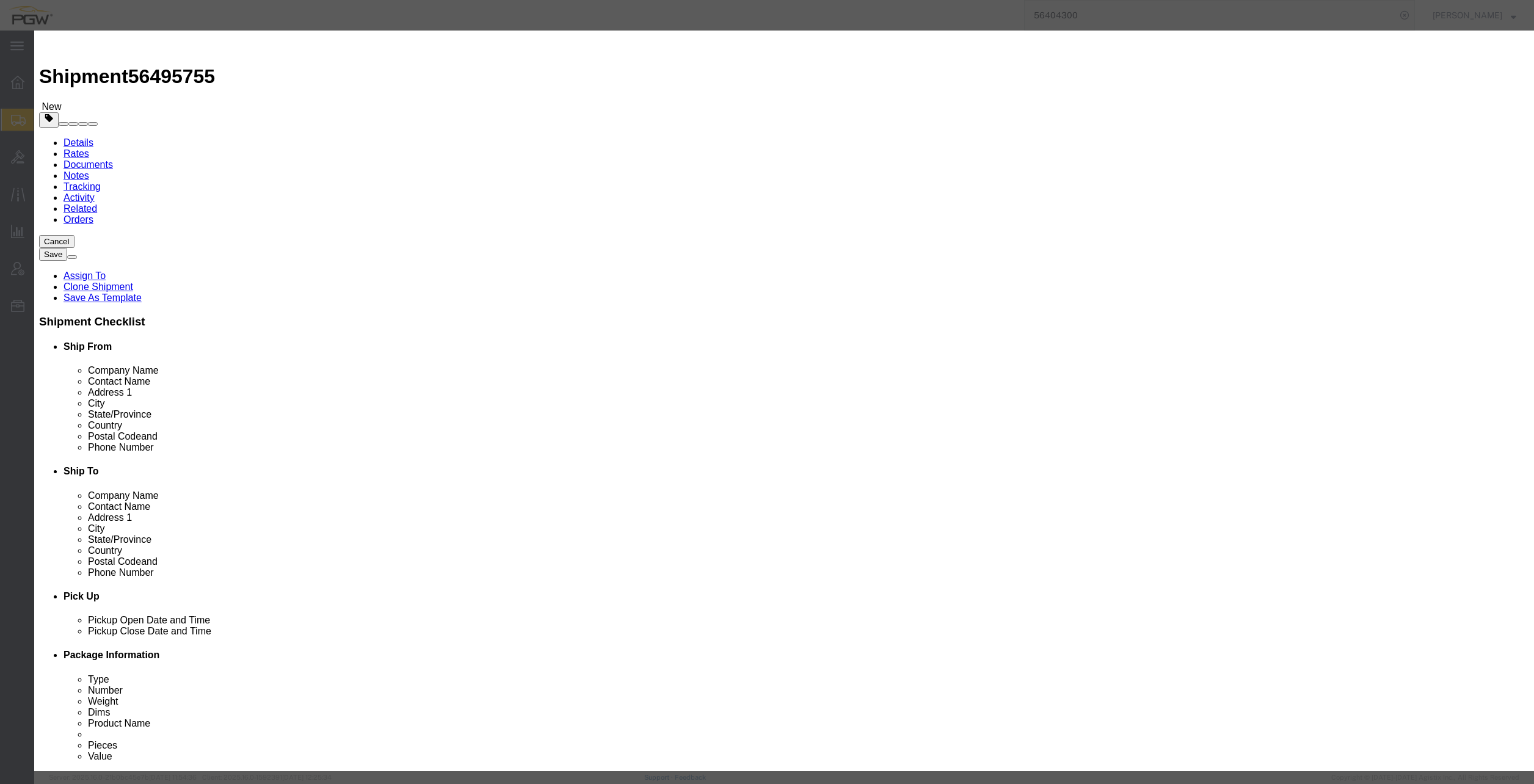
paste input "56495755"
type input "56495755"
type input "7402538648"
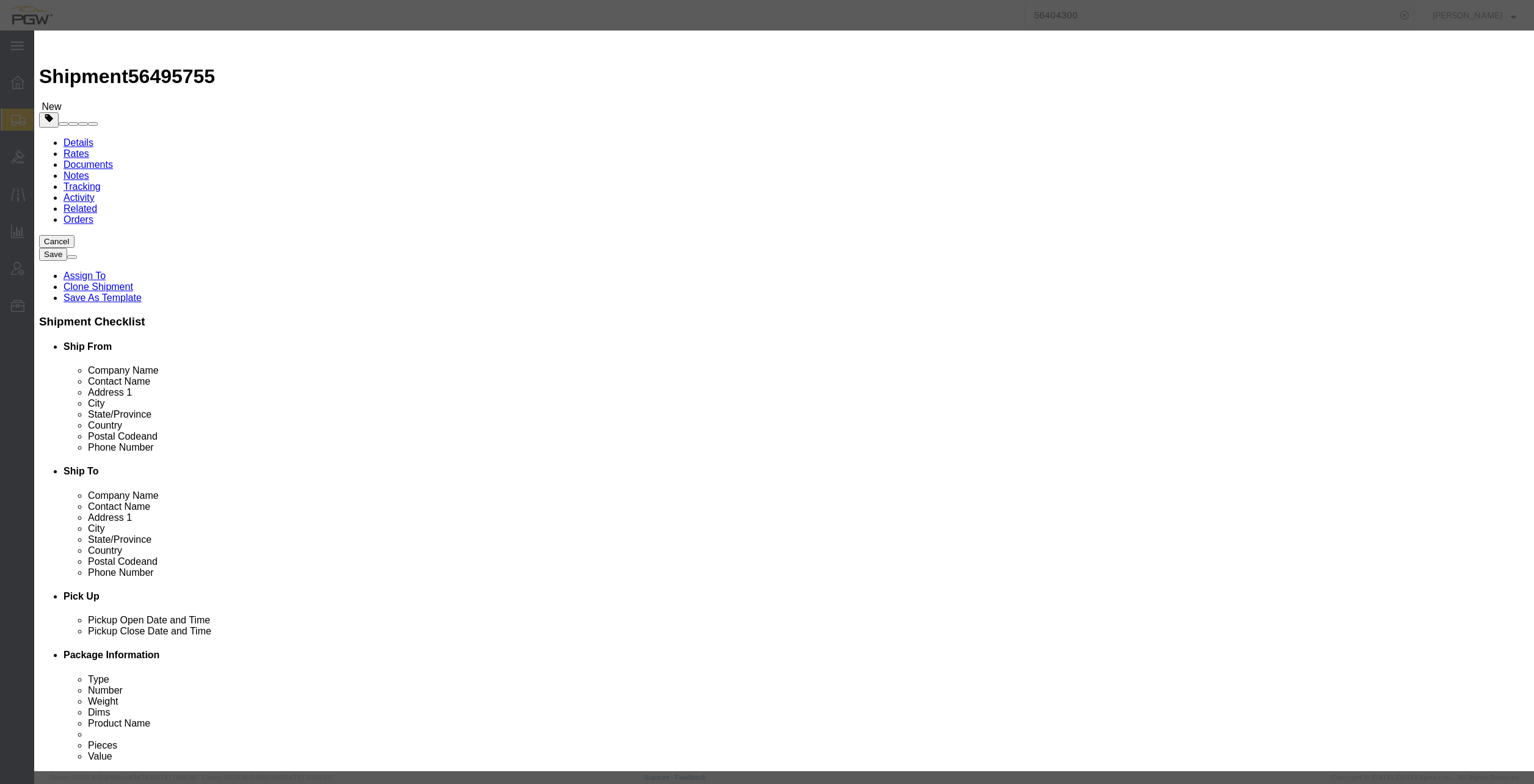
type input "[DATE]"
select select "0000"
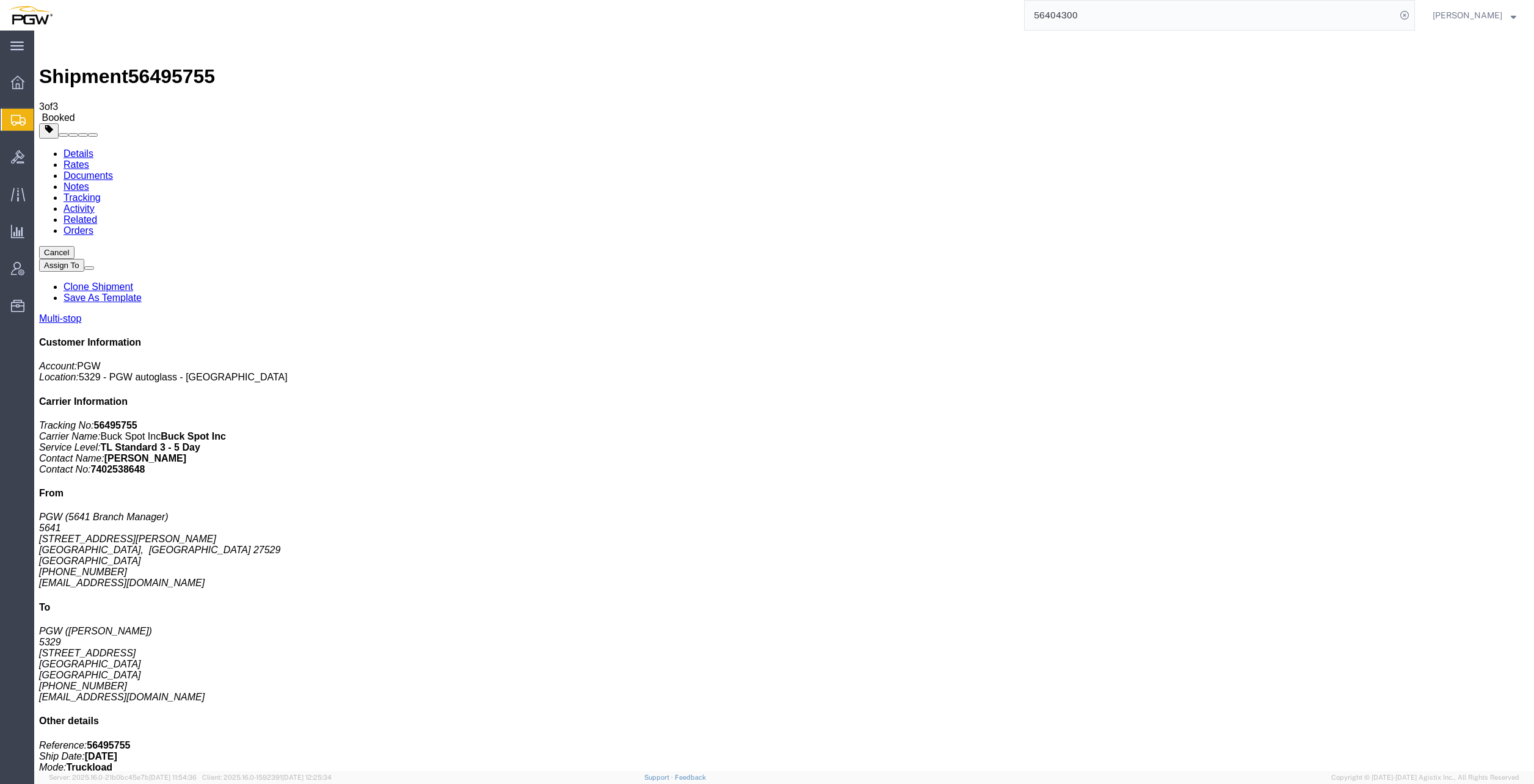
click at [0, 0] on span "Shipment Manager" at bounding box center [0, 0] width 0 height 0
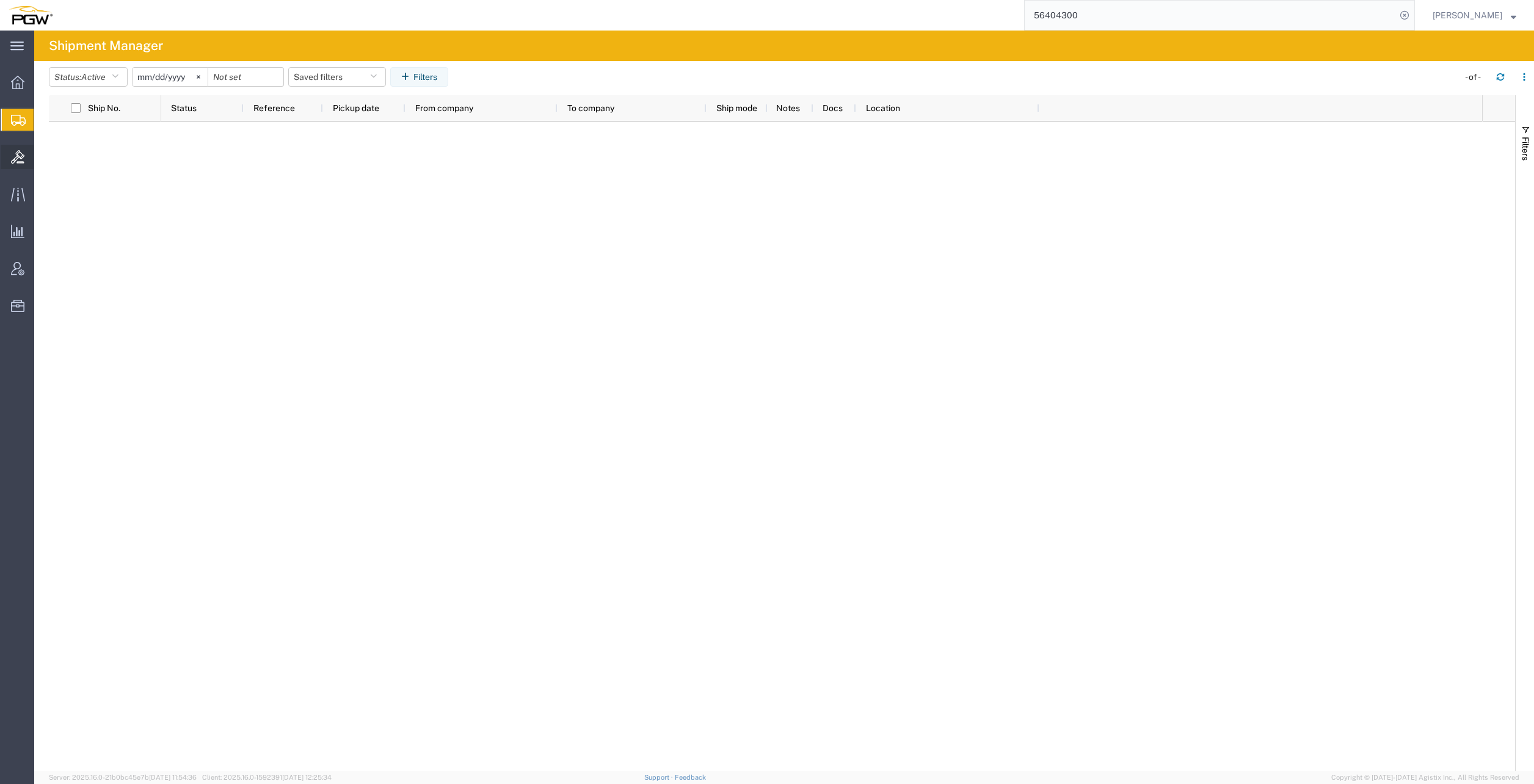
click at [42, 157] on span "Bids" at bounding box center [38, 157] width 9 height 25
